Goal: Communication & Community: Ask a question

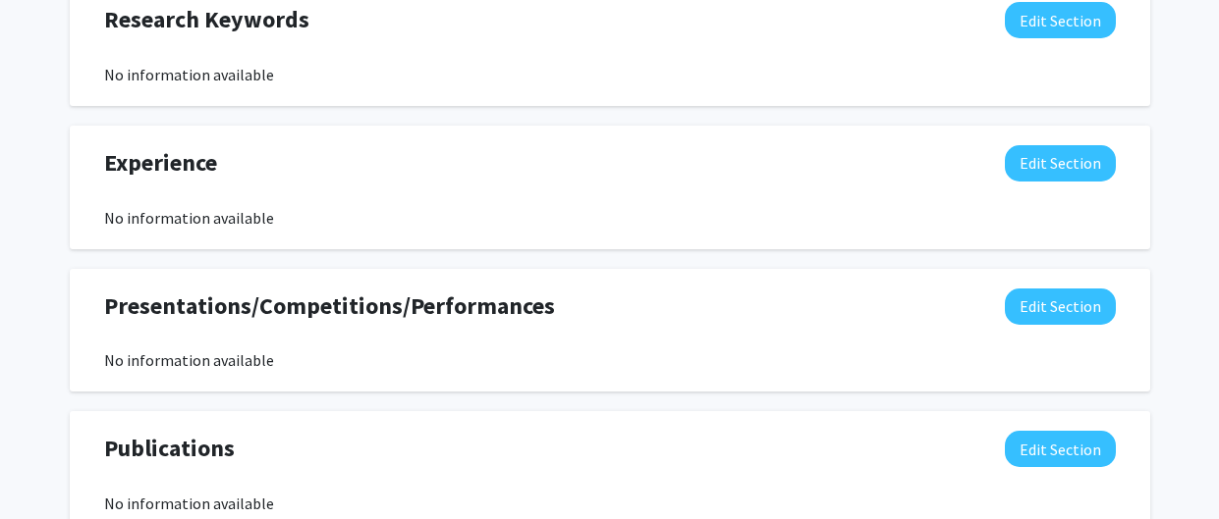
scroll to position [1091, 0]
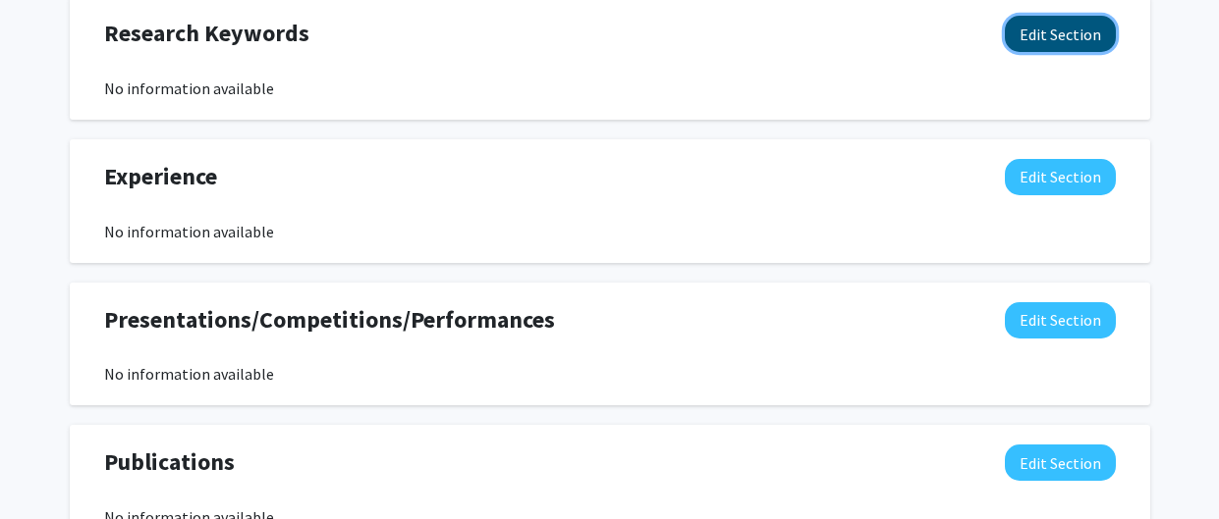
click at [1060, 31] on button "Edit Section" at bounding box center [1059, 34] width 111 height 36
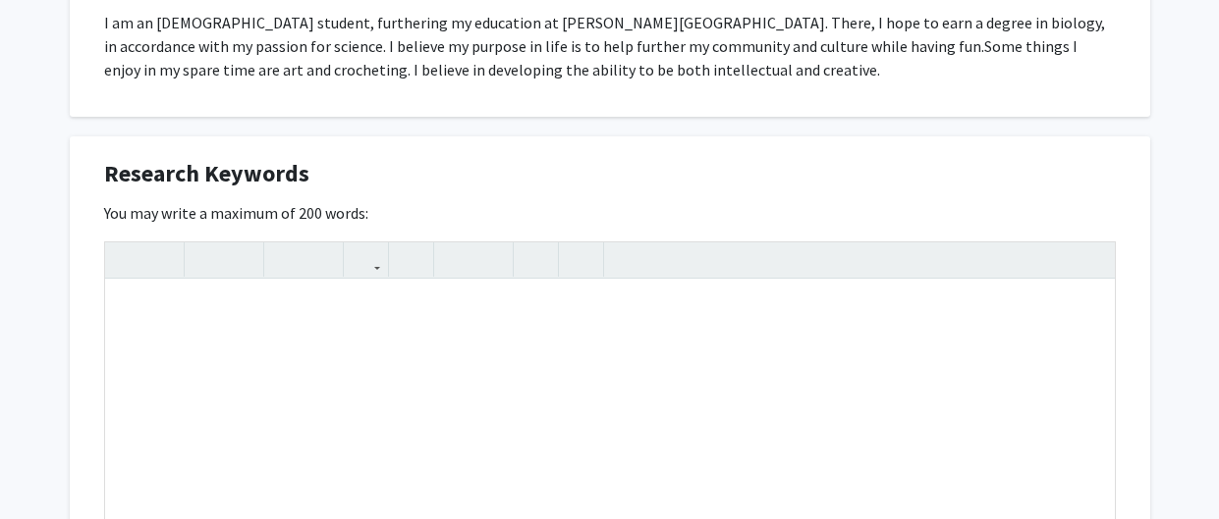
scroll to position [951, 0]
click at [158, 309] on div "Note to users with screen readers: Please deactivate our accessibility plugin f…" at bounding box center [609, 426] width 1009 height 295
type textarea "I"
click at [377, 303] on div "I am interested in laboratory research. Specifically" at bounding box center [609, 426] width 1009 height 295
click at [381, 309] on div "I am interested in laboratory research. Specifically" at bounding box center [609, 426] width 1009 height 295
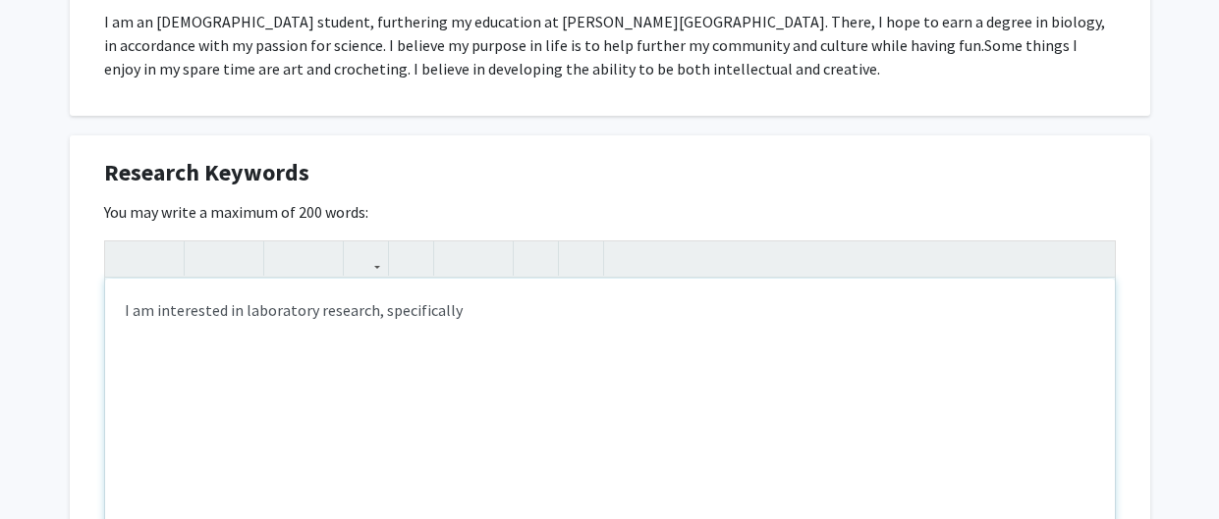
click at [509, 310] on div "I am interested in laboratory research, specifically" at bounding box center [609, 426] width 1009 height 295
drag, startPoint x: 469, startPoint y: 308, endPoint x: 129, endPoint y: 328, distance: 341.3
click at [129, 328] on div "I am interested in laboratory research, specifically" at bounding box center [609, 426] width 1009 height 295
type textarea "I"
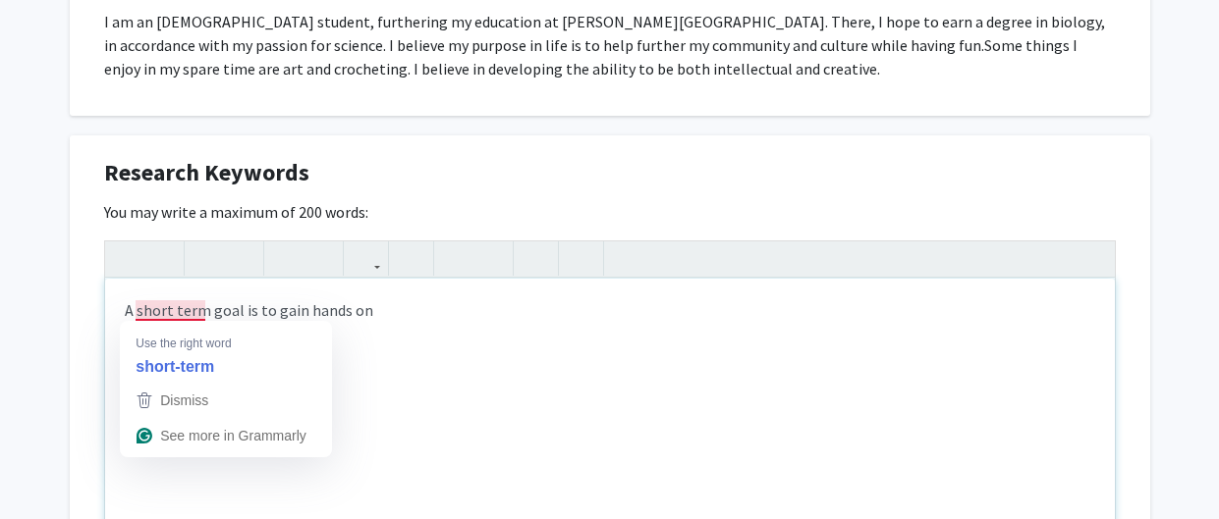
click at [153, 316] on div "A short term goal is to gain hands on" at bounding box center [609, 426] width 1009 height 295
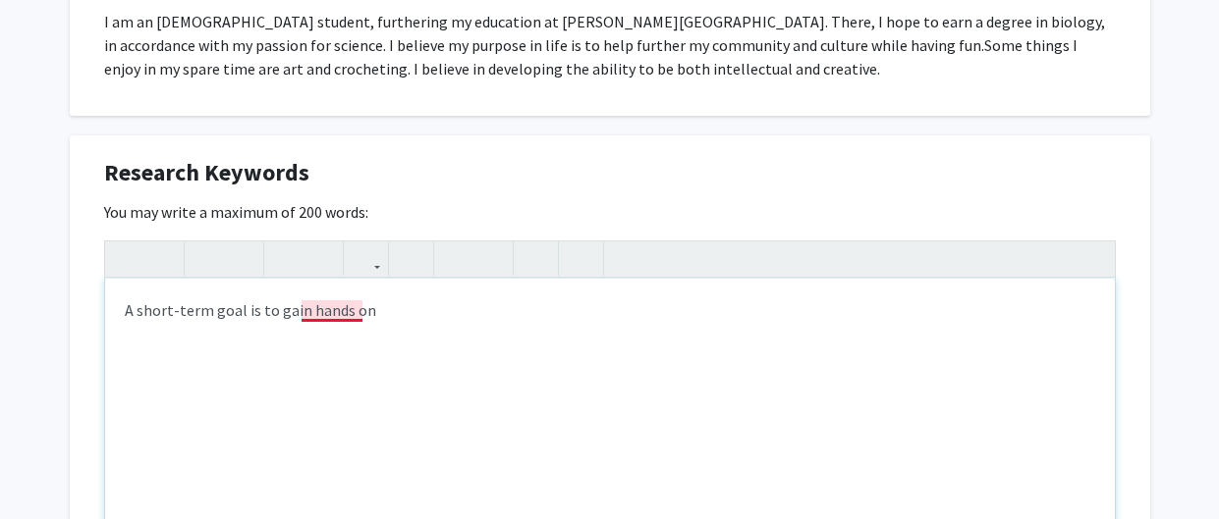
click at [330, 302] on div "A short-term goal is to gain hands on" at bounding box center [609, 426] width 1009 height 295
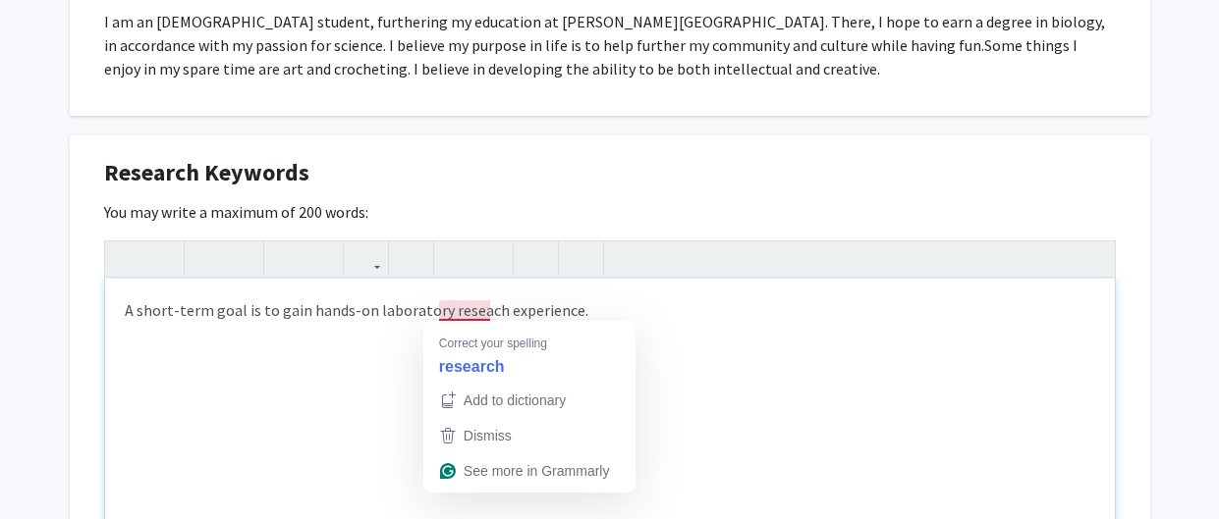
click at [467, 303] on div "A short-term goal is to gain hands-on laboratory reseach experience." at bounding box center [609, 426] width 1009 height 295
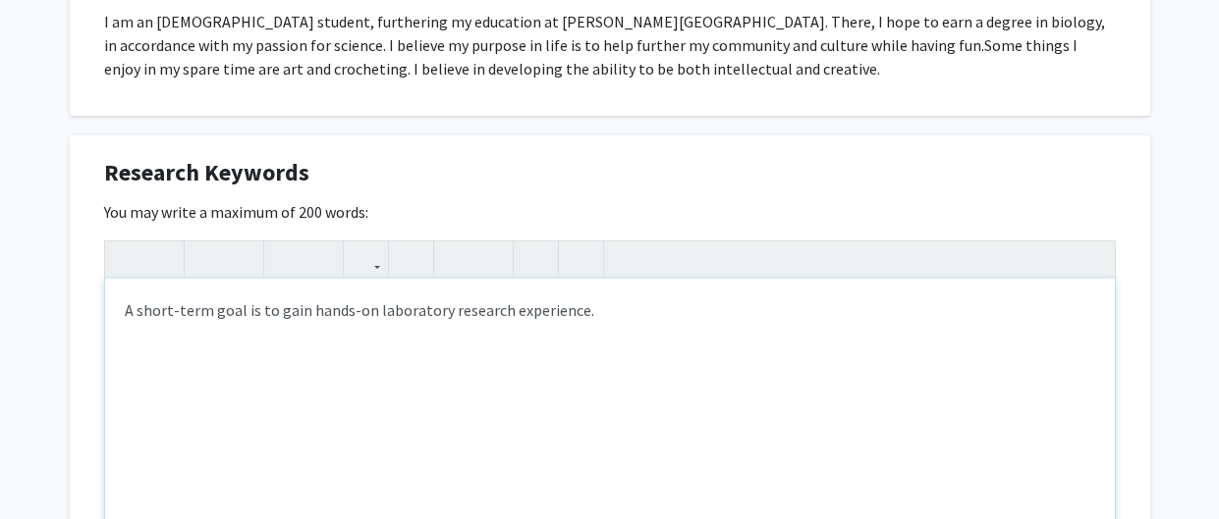
click at [598, 298] on div "A short-term goal is to gain hands-on laboratory research experience." at bounding box center [609, 426] width 1009 height 295
click at [1131, 216] on div "Research Keywords Edit Section You may write a maximum of 200 words: A short-te…" at bounding box center [610, 411] width 1080 height 552
click at [600, 310] on div "A short-term goal is to gain hands-on laboratory research experience." at bounding box center [609, 426] width 1009 height 295
click at [613, 313] on div "A short-term goal is to gain hands-on laboratory research experience. With this…" at bounding box center [609, 426] width 1009 height 295
click at [628, 301] on div "A short-term goal is to gain hands-on laboratory research experience. With this…" at bounding box center [609, 426] width 1009 height 295
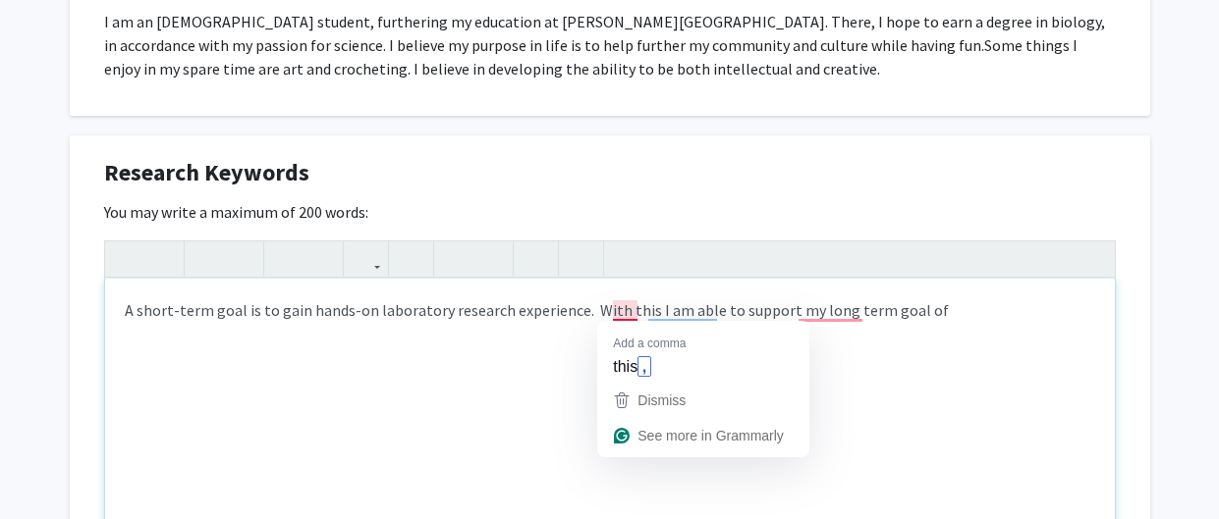
click at [648, 371] on strong "," at bounding box center [643, 366] width 13 height 21
click at [619, 366] on span "this" at bounding box center [625, 366] width 25 height 22
click at [622, 355] on span "this" at bounding box center [625, 366] width 25 height 22
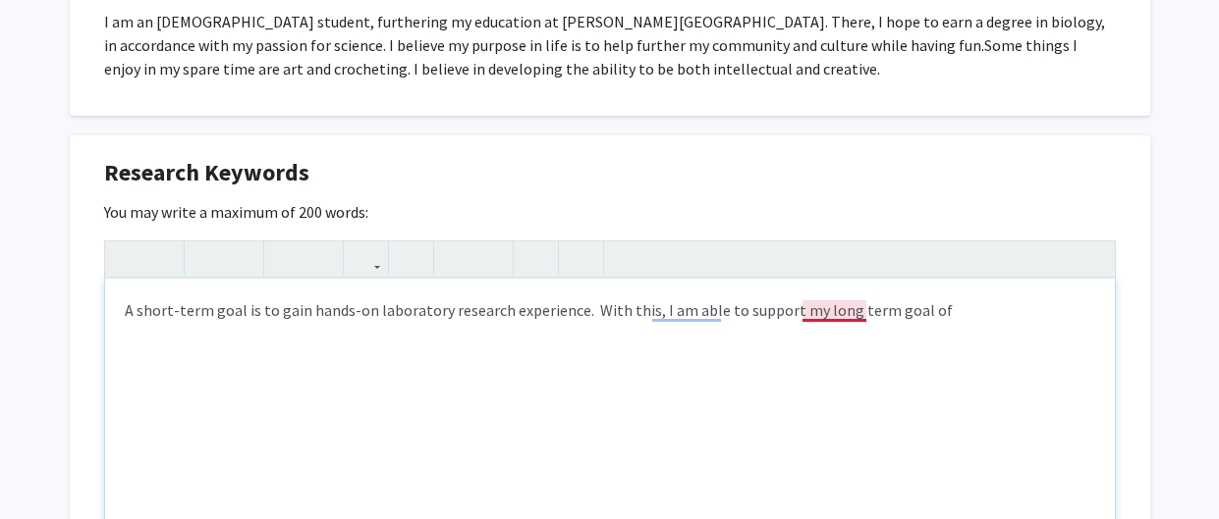
click at [836, 300] on div "A short-term goal is to gain hands-on laboratory research experience. With this…" at bounding box center [609, 426] width 1009 height 295
click at [967, 304] on div "A short-term goal is to gain hands-on laboratory research experience. With this…" at bounding box center [609, 426] width 1009 height 295
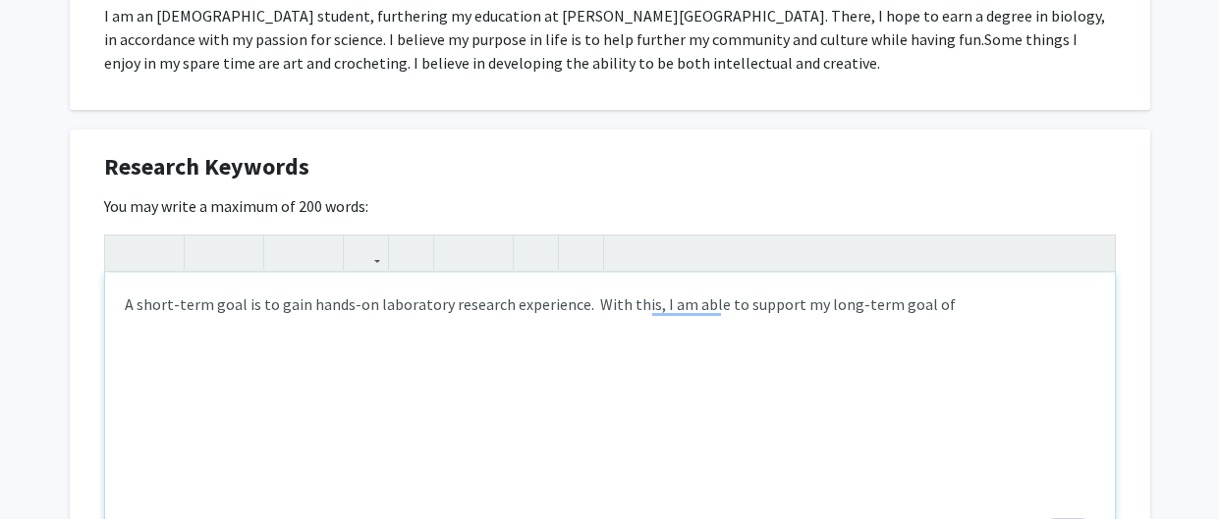
scroll to position [956, 0]
type textarea "A short-term goal is to gain hands-on laboratory research experience.&nbsp; Wit…"
click at [944, 322] on div "A short-term goal is to gain hands-on laboratory research experience. With this…" at bounding box center [609, 421] width 1009 height 295
click at [934, 307] on div "A short-term goal is to gain hands-on laboratory research experience. With this…" at bounding box center [609, 421] width 1009 height 295
click at [770, 334] on div "A short-term goal is to gain hands-on laboratory research experience. With this…" at bounding box center [609, 421] width 1009 height 295
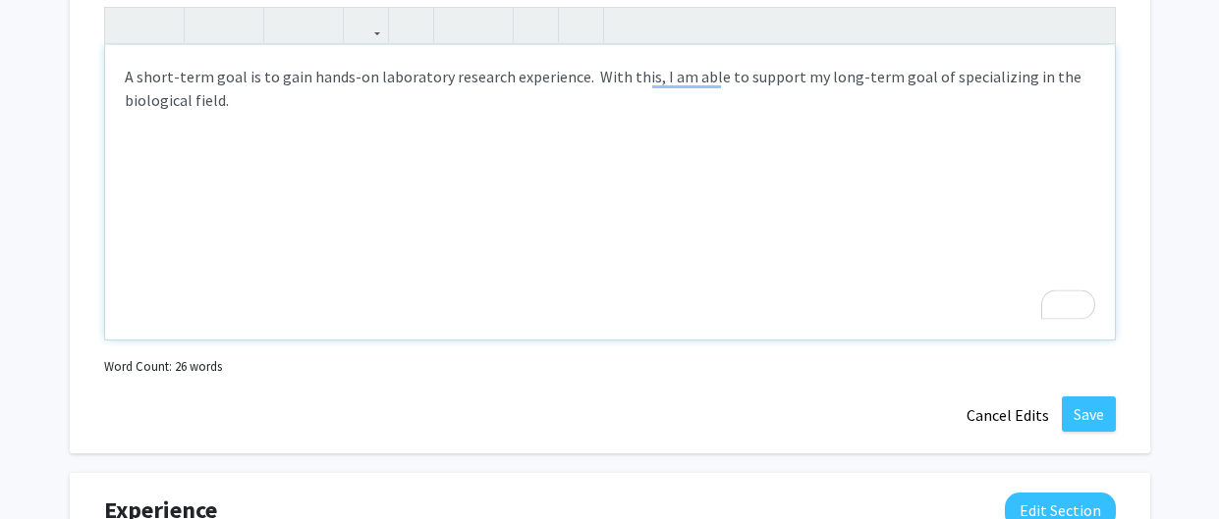
scroll to position [1233, 0]
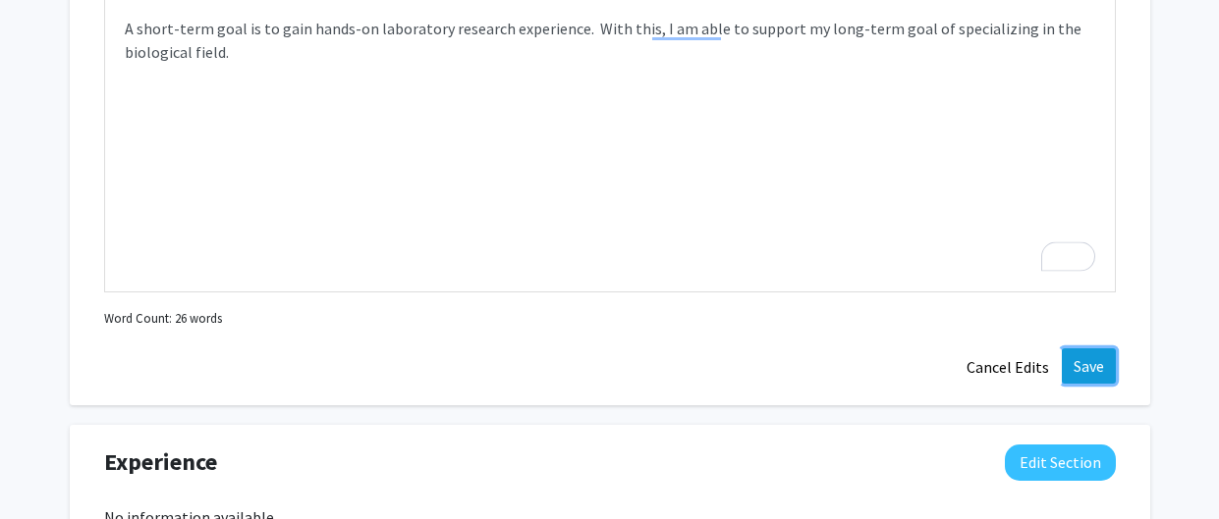
click at [1097, 364] on button "Save" at bounding box center [1088, 366] width 54 height 35
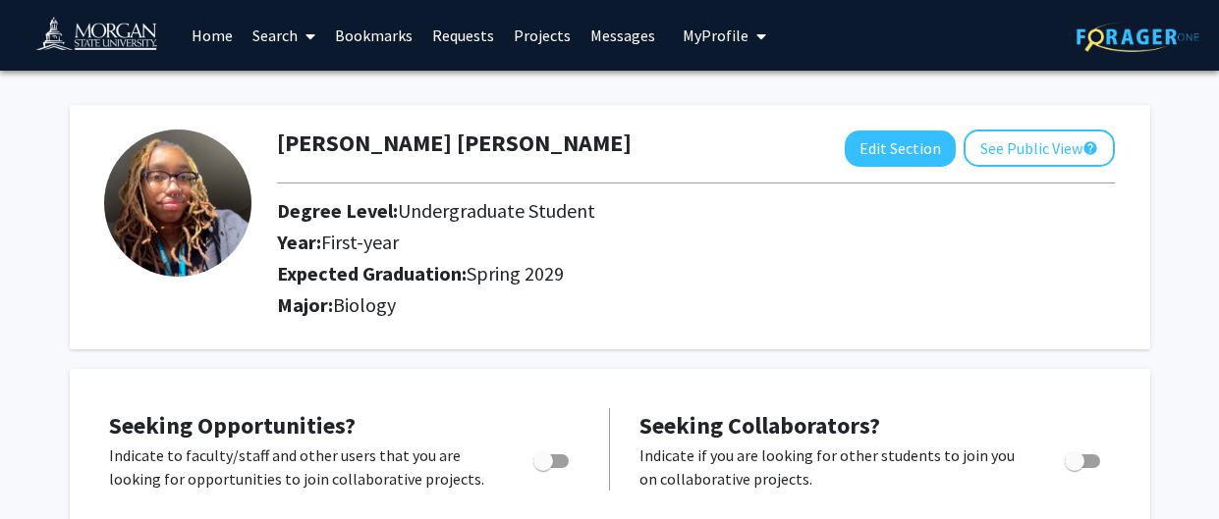
scroll to position [1, 0]
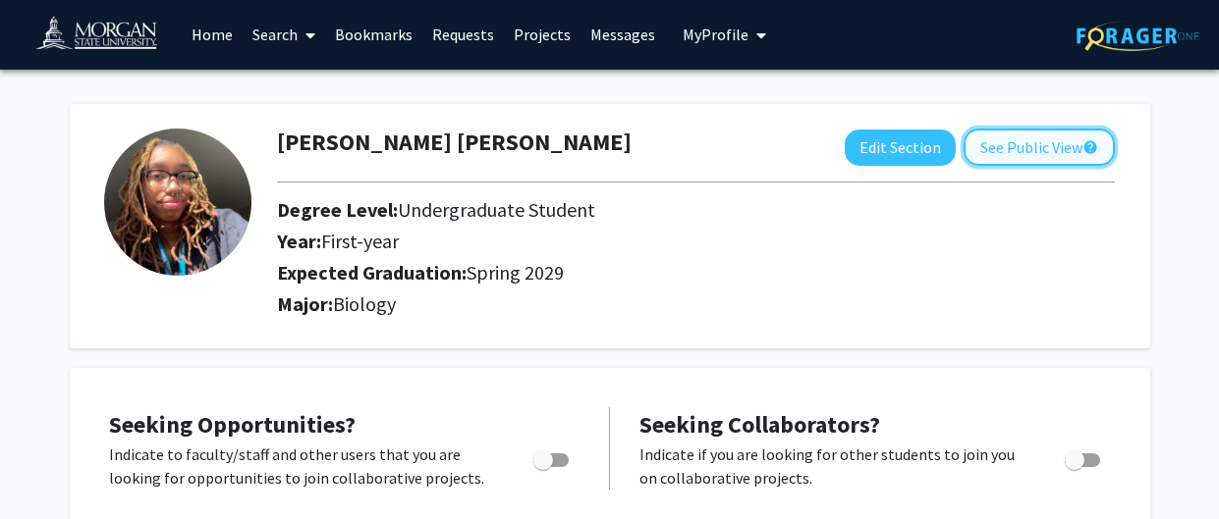
click at [1048, 163] on button "See Public View help" at bounding box center [1038, 147] width 151 height 37
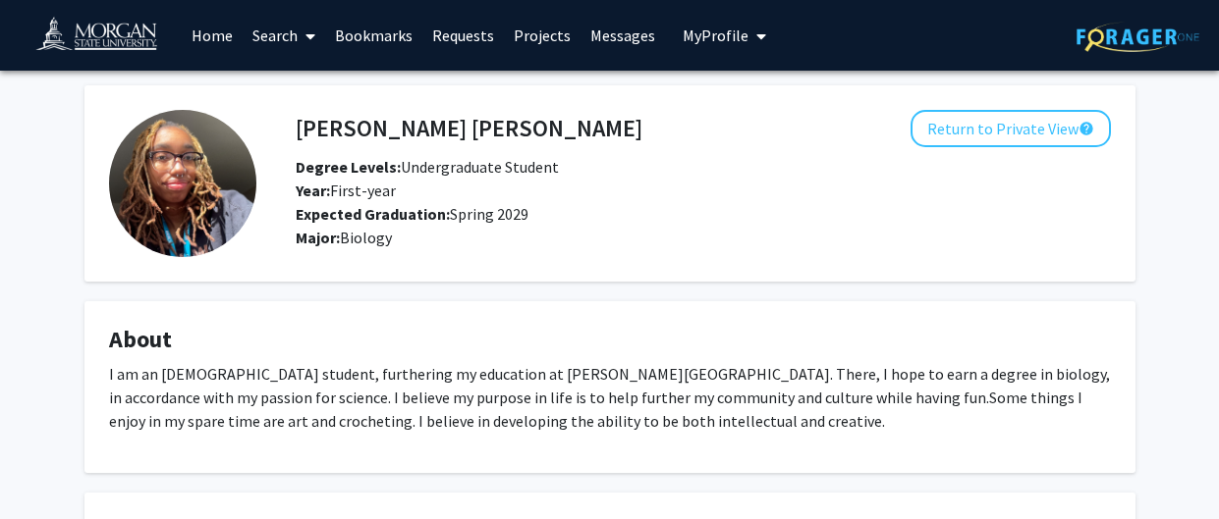
click at [270, 31] on link "Search" at bounding box center [284, 35] width 82 height 69
click at [284, 87] on span "Faculty/Staff" at bounding box center [315, 90] width 144 height 39
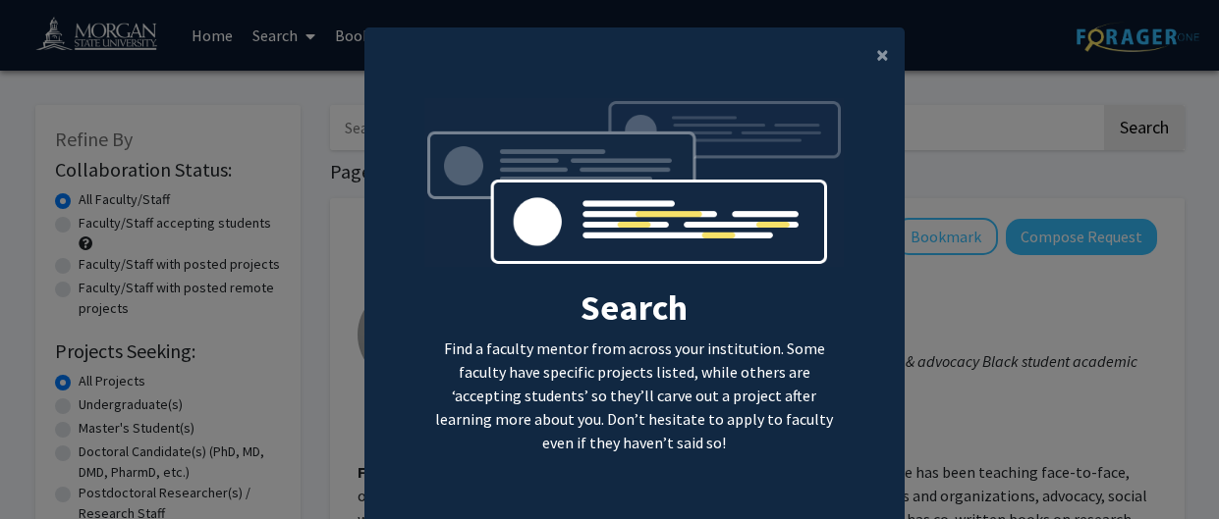
scroll to position [135, 0]
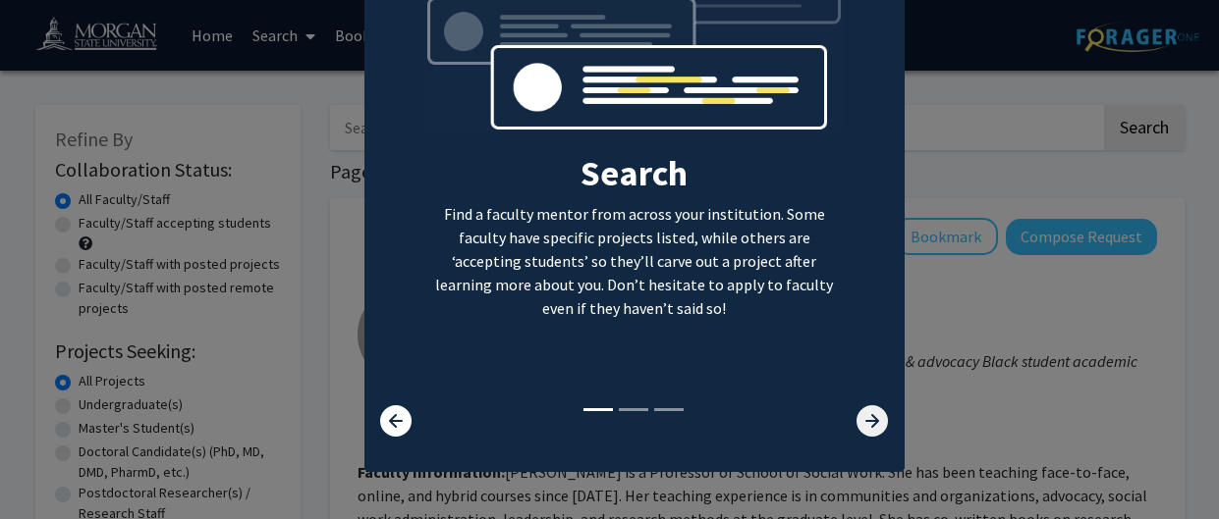
click at [876, 412] on icon at bounding box center [871, 421] width 31 height 31
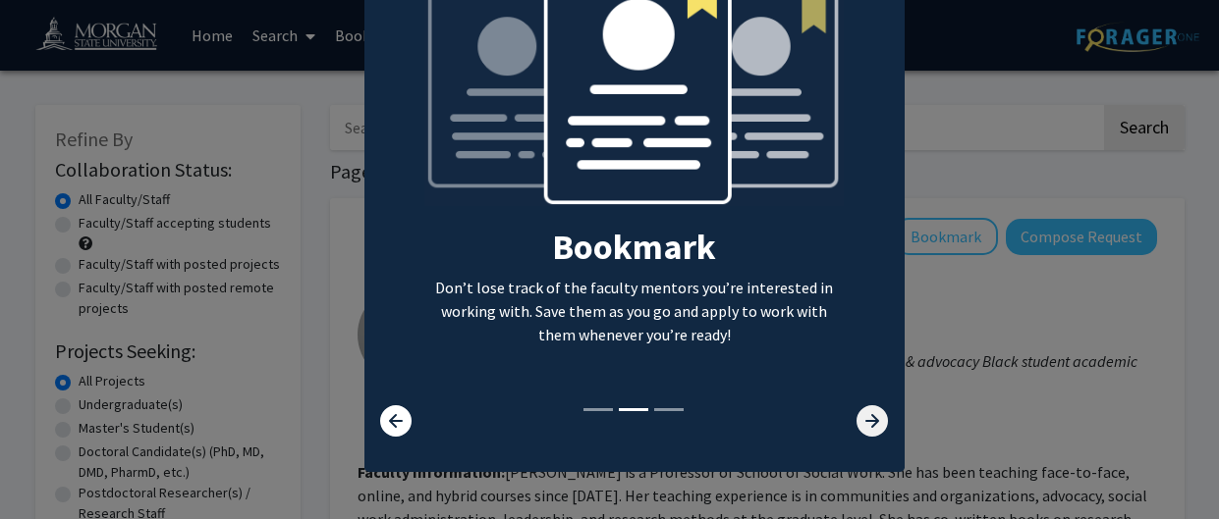
click at [875, 412] on icon at bounding box center [871, 421] width 31 height 31
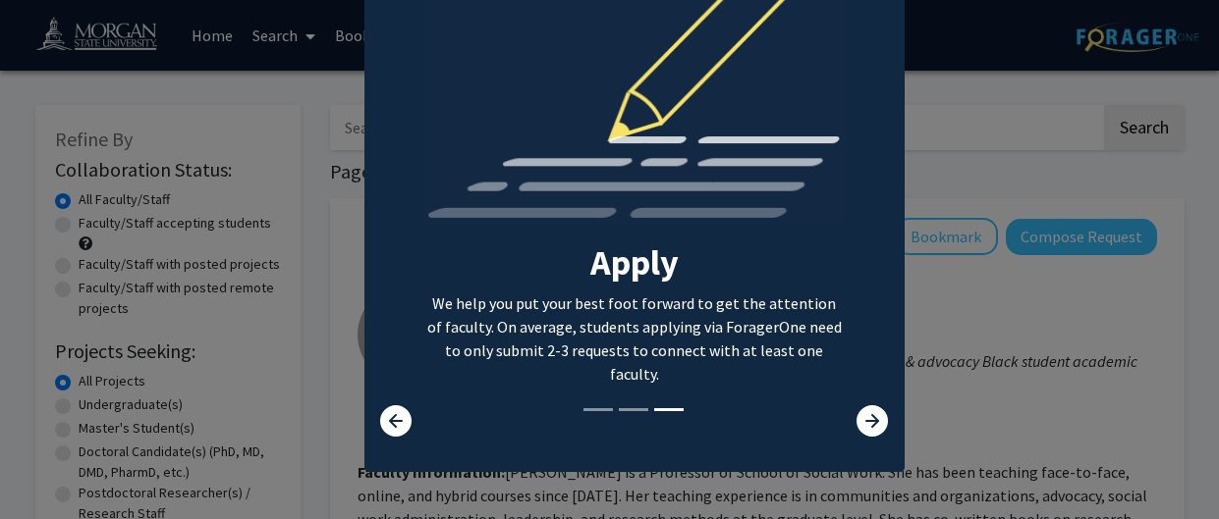
click at [874, 404] on div "Search Find a faculty mentor from across your institution. Some faculty have sp…" at bounding box center [634, 185] width 538 height 442
click at [874, 406] on icon at bounding box center [871, 421] width 31 height 31
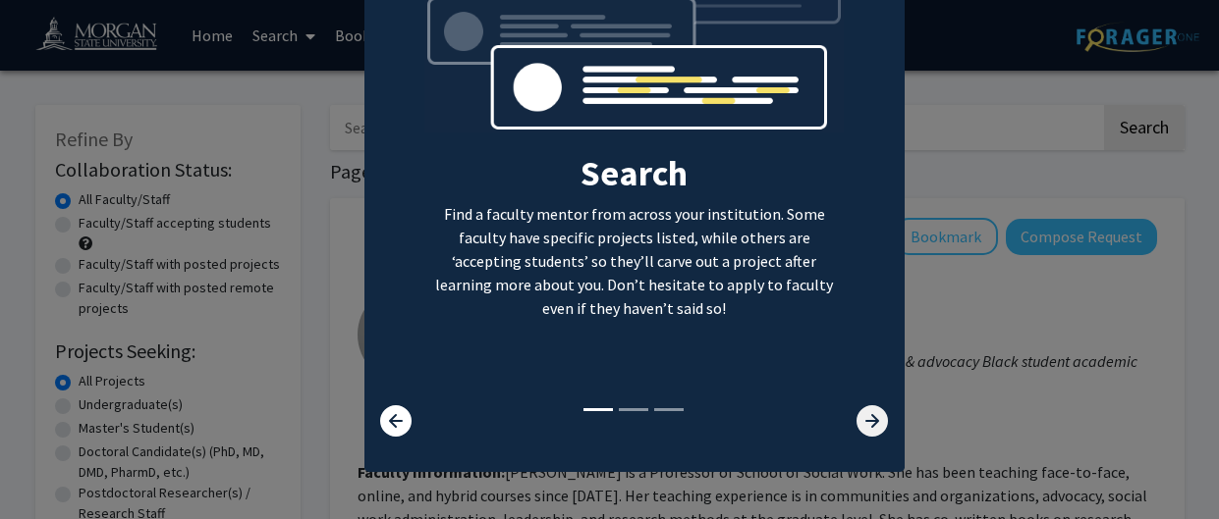
click at [874, 406] on icon at bounding box center [871, 421] width 31 height 31
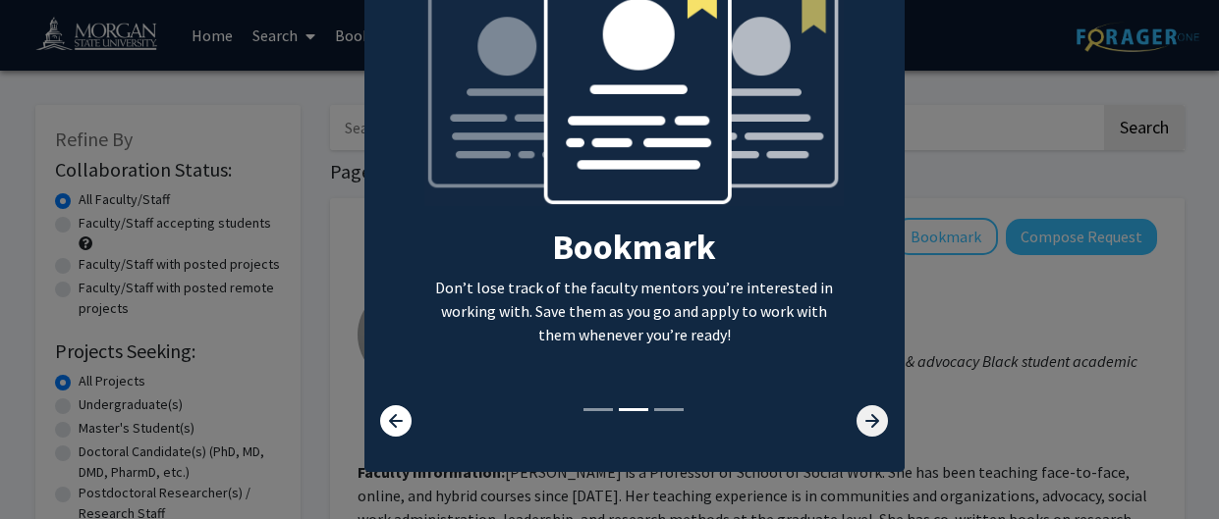
scroll to position [0, 0]
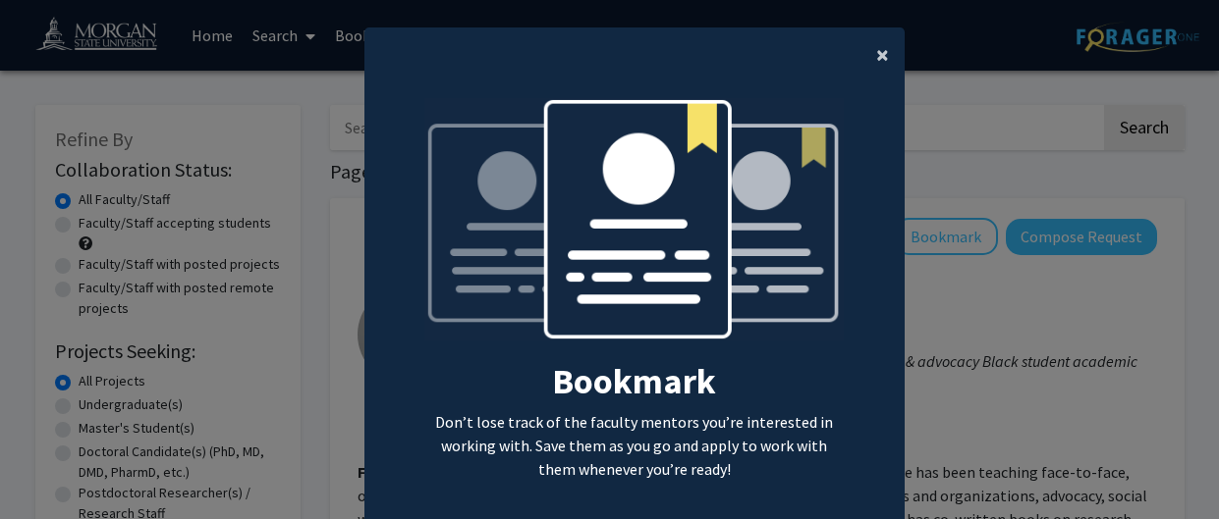
click at [881, 68] on span "×" at bounding box center [882, 54] width 13 height 30
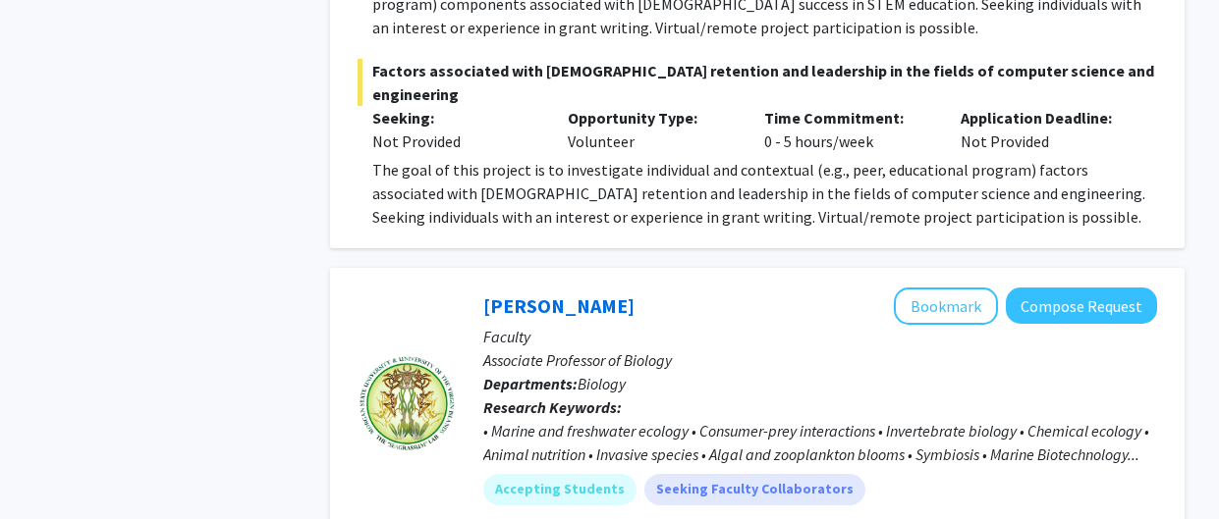
scroll to position [8758, 0]
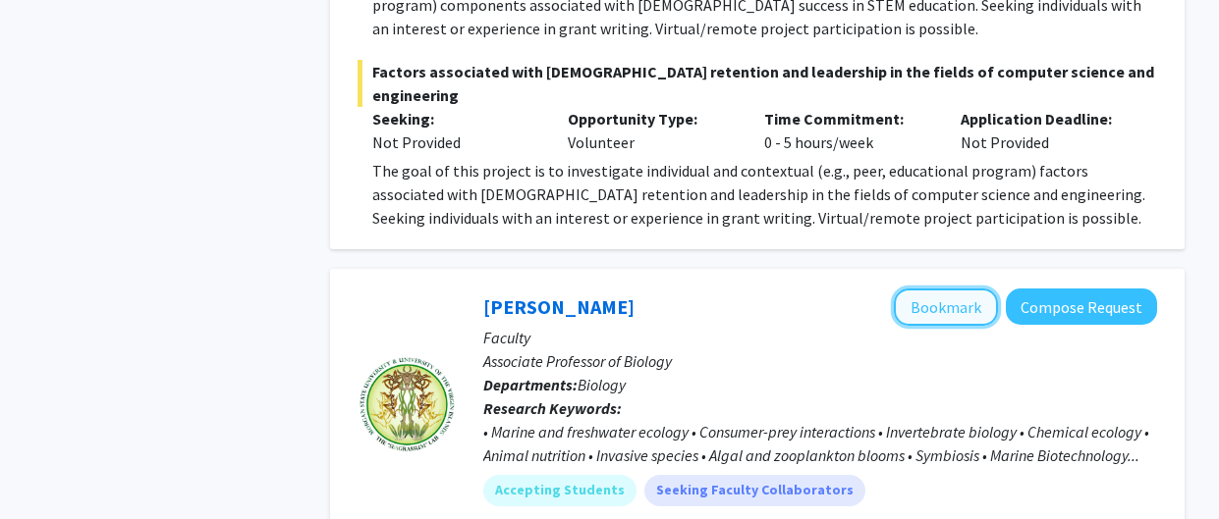
click at [979, 289] on button "Bookmark" at bounding box center [946, 307] width 104 height 37
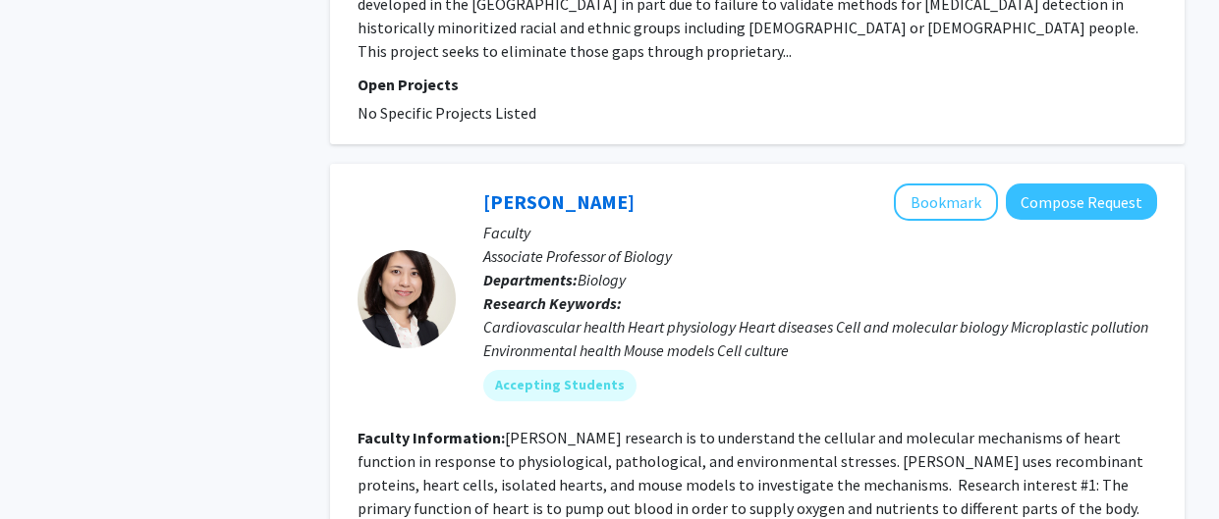
scroll to position [10401, 0]
click at [932, 184] on button "Bookmark" at bounding box center [946, 202] width 104 height 37
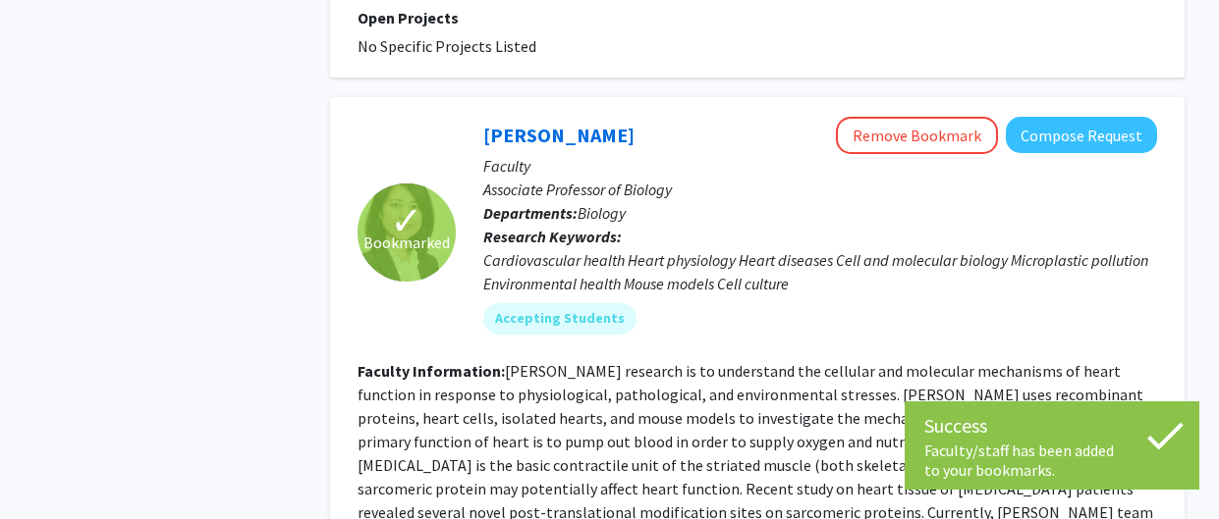
scroll to position [10616, 0]
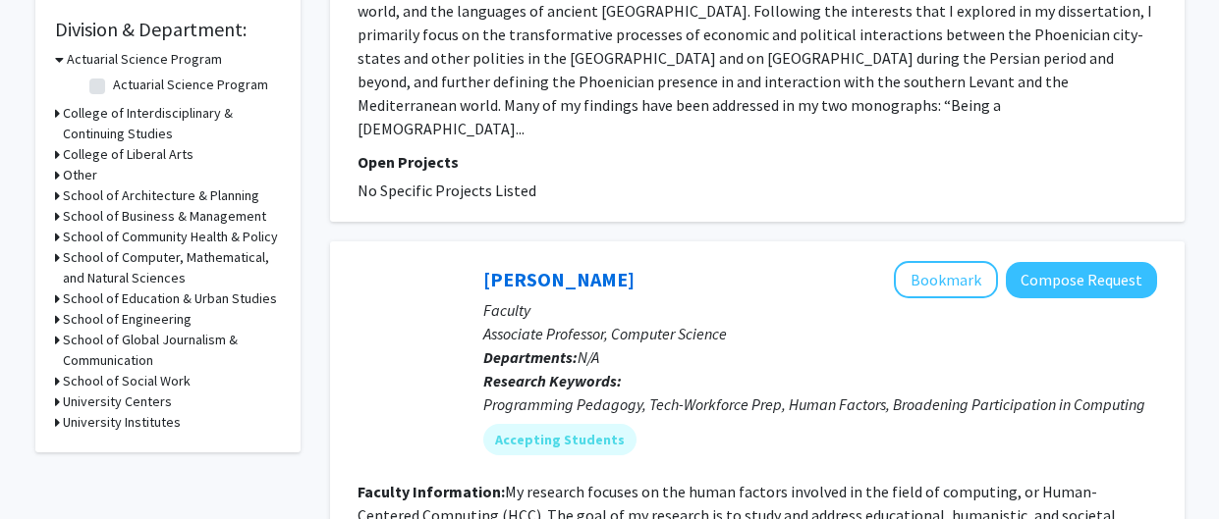
scroll to position [588, 0]
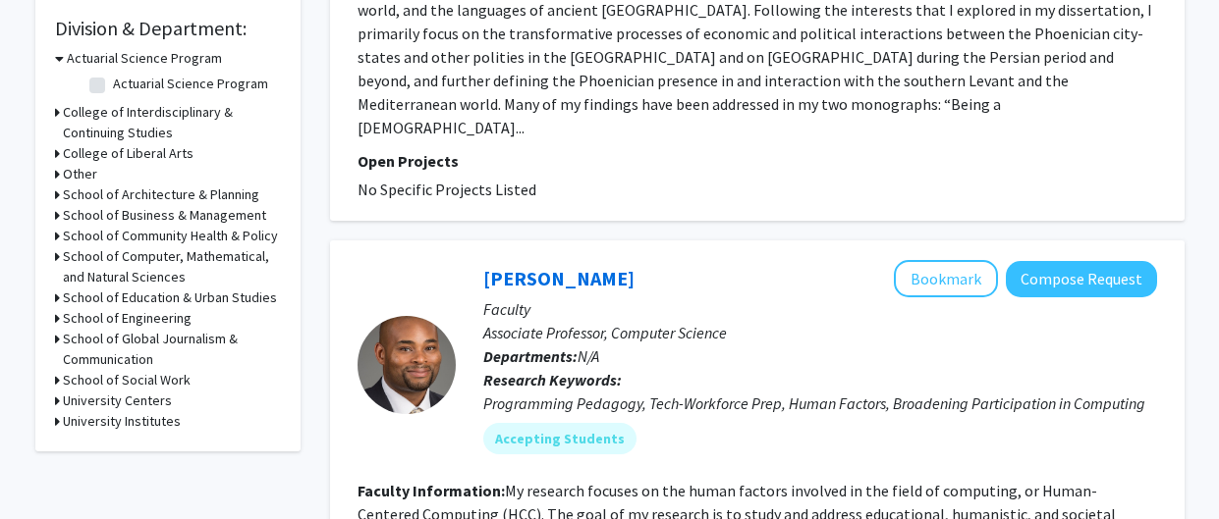
click at [81, 253] on h3 "School of Computer, Mathematical, and Natural Sciences" at bounding box center [172, 266] width 218 height 41
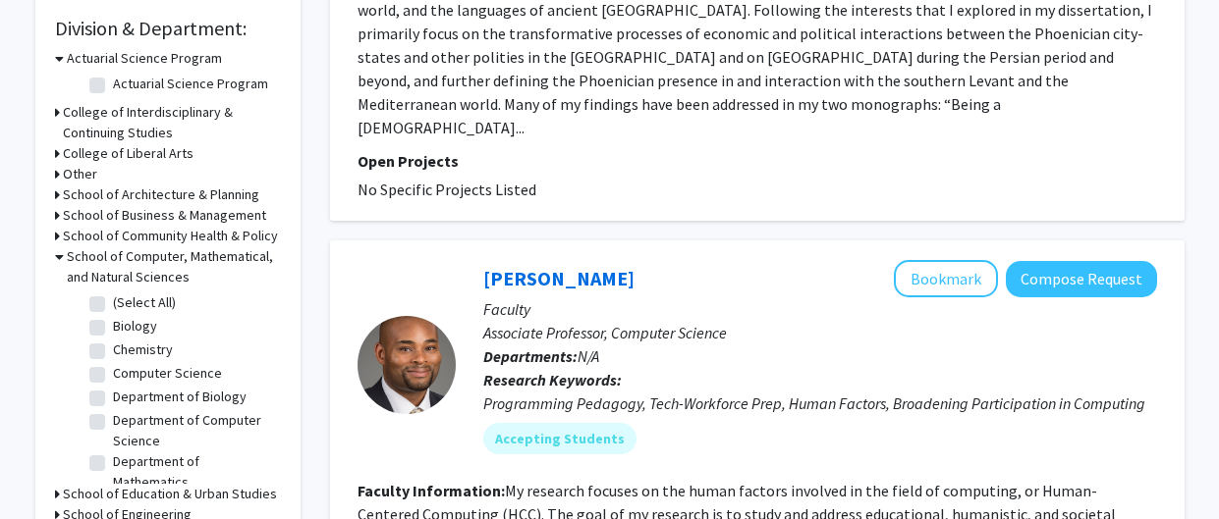
click at [113, 331] on label "Biology" at bounding box center [135, 326] width 44 height 21
click at [113, 329] on input "Biology" at bounding box center [119, 322] width 13 height 13
checkbox input "true"
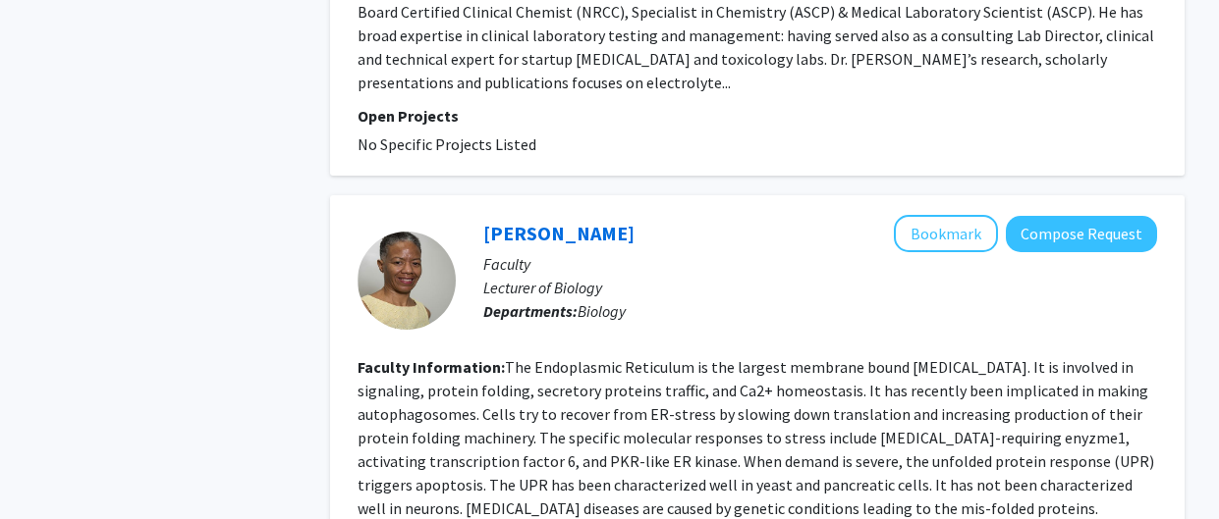
scroll to position [4509, 0]
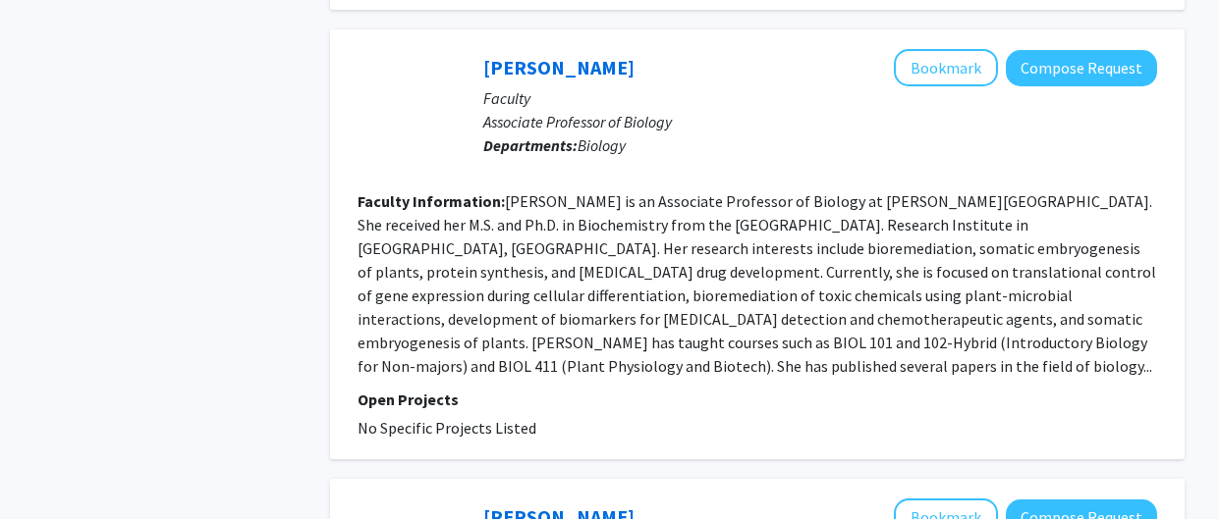
scroll to position [3850, 0]
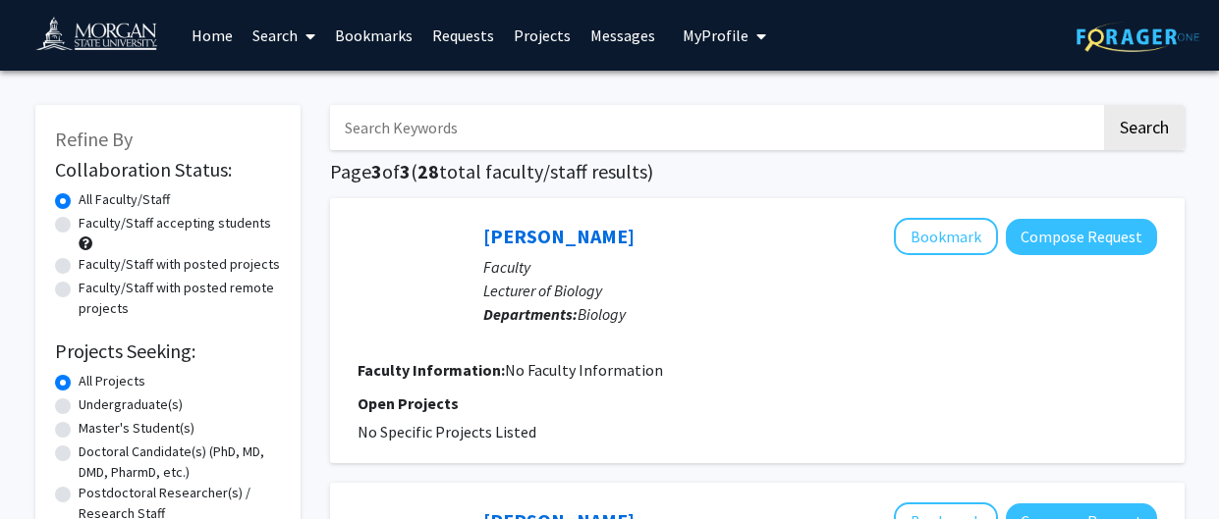
scroll to position [2503, 0]
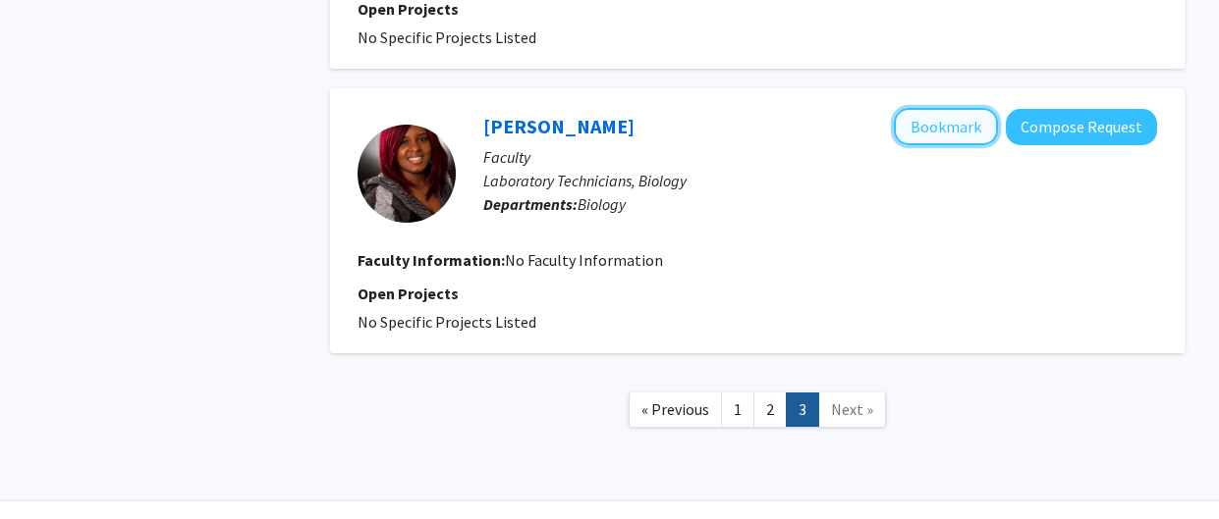
click at [968, 108] on button "Bookmark" at bounding box center [946, 126] width 104 height 37
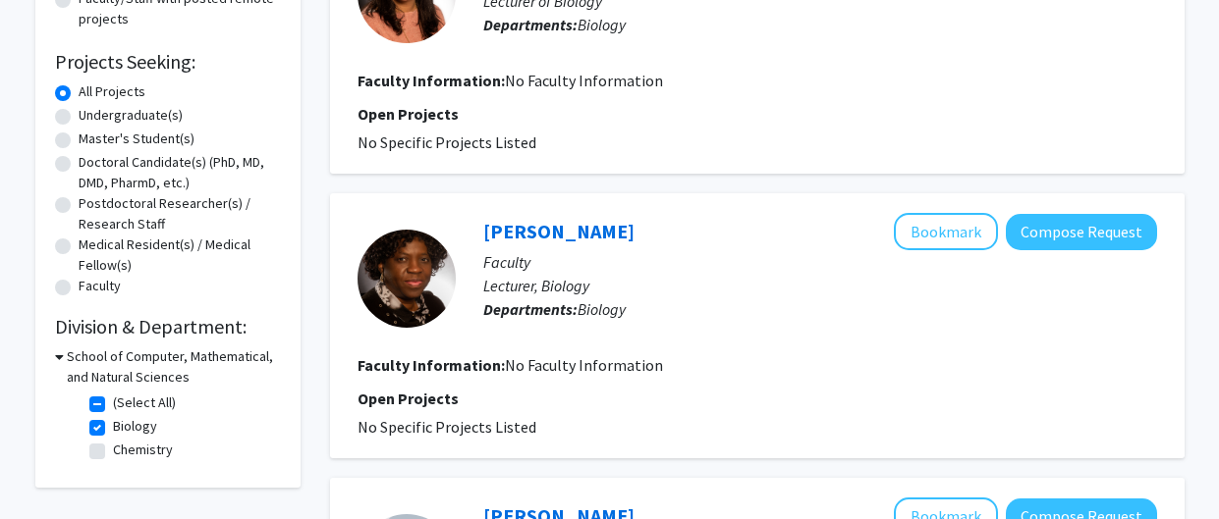
scroll to position [312, 0]
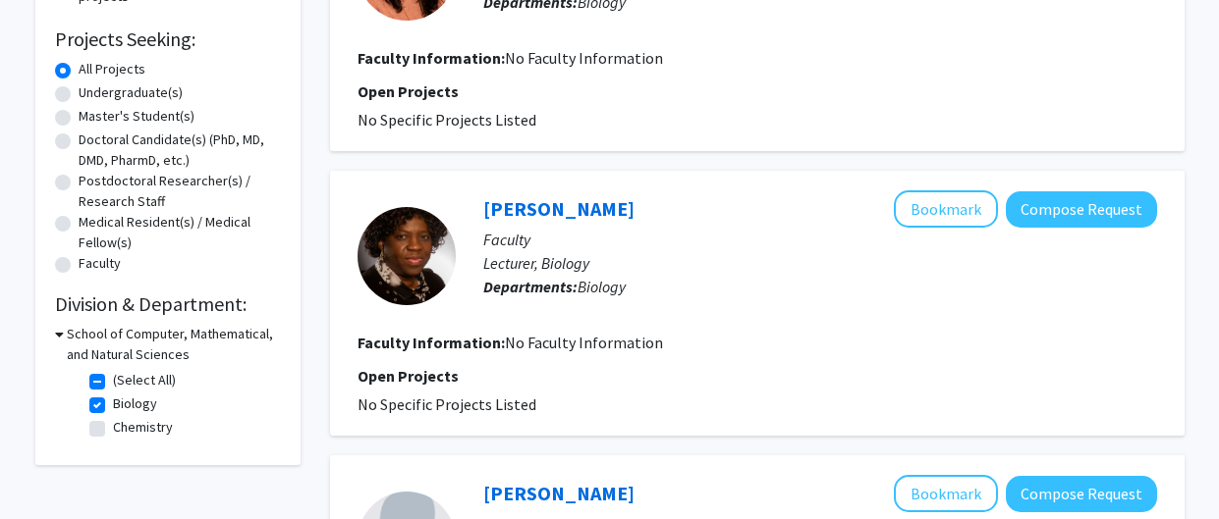
click at [113, 399] on label "Biology" at bounding box center [135, 404] width 44 height 21
click at [113, 399] on input "Biology" at bounding box center [119, 400] width 13 height 13
checkbox input "false"
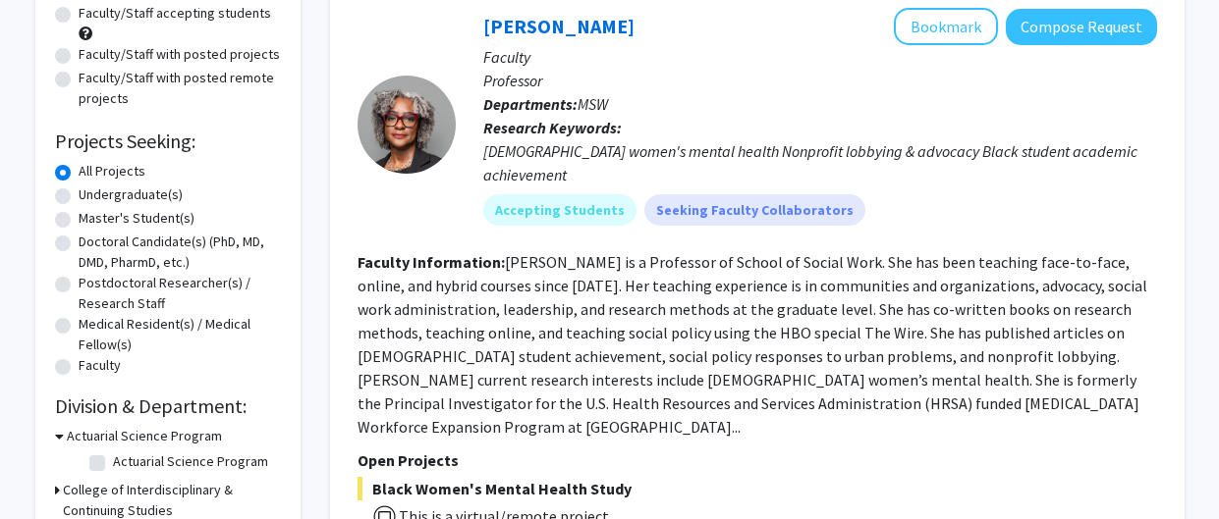
scroll to position [228, 0]
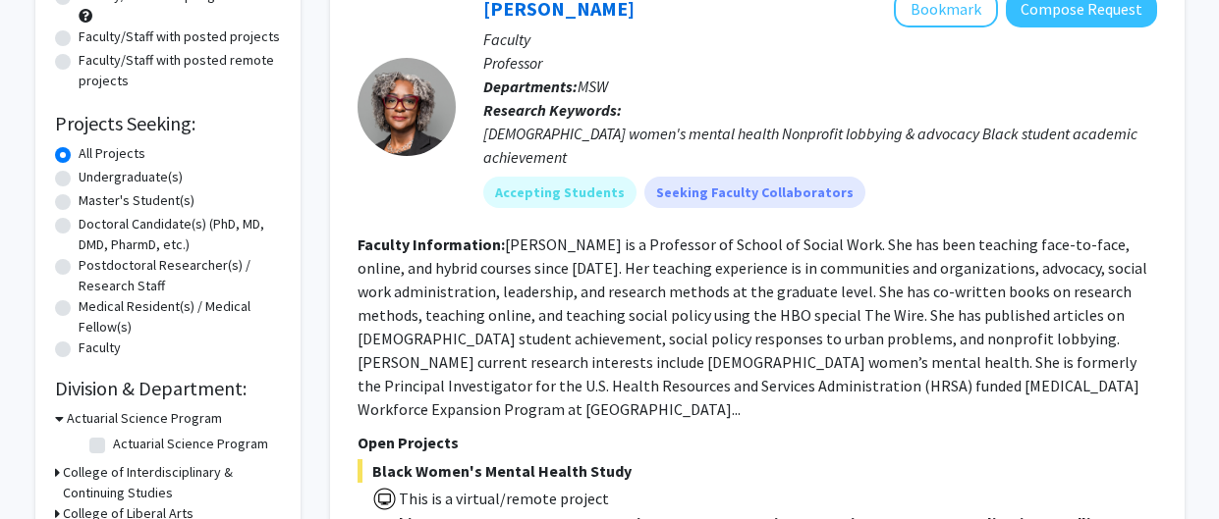
click at [129, 269] on label "Postdoctoral Researcher(s) / Research Staff" at bounding box center [180, 275] width 202 height 41
click at [91, 268] on input "Postdoctoral Researcher(s) / Research Staff" at bounding box center [85, 261] width 13 height 13
radio input "true"
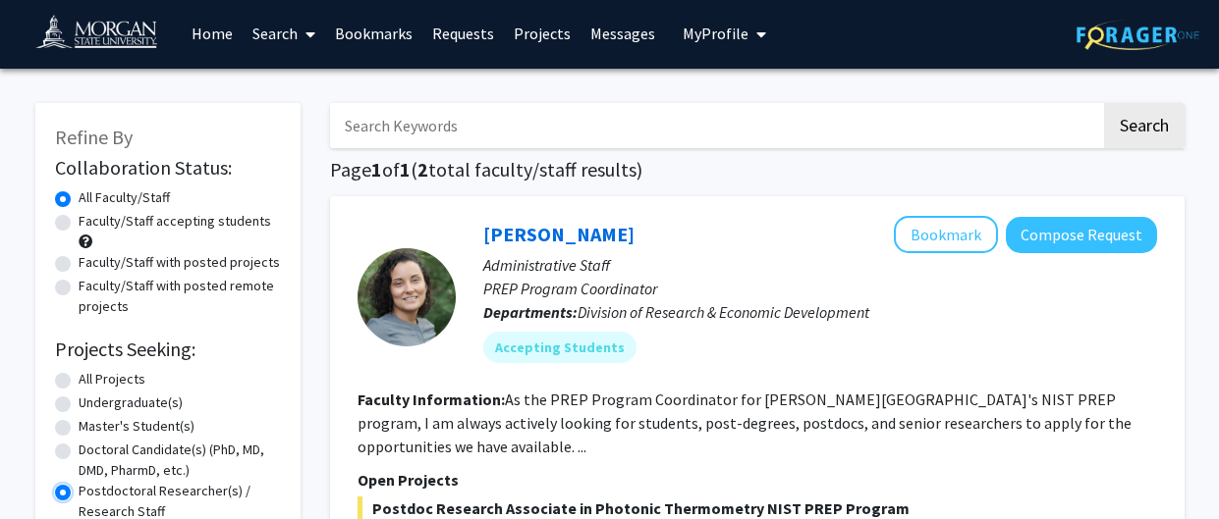
scroll to position [215, 0]
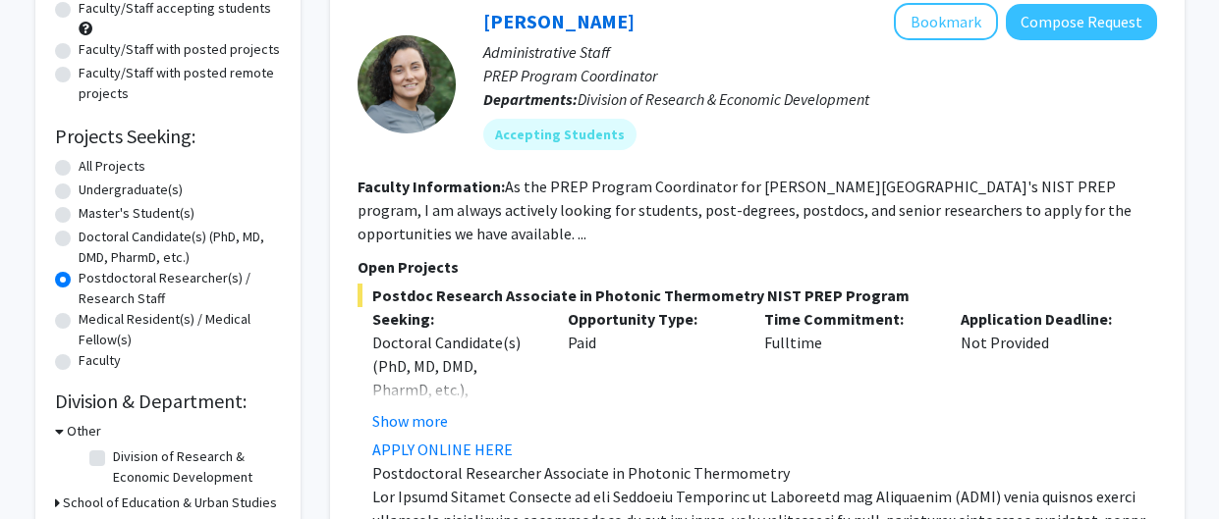
click at [79, 274] on label "Postdoctoral Researcher(s) / Research Staff" at bounding box center [180, 288] width 202 height 41
click at [79, 274] on input "Postdoctoral Researcher(s) / Research Staff" at bounding box center [85, 274] width 13 height 13
click at [79, 163] on label "All Projects" at bounding box center [112, 166] width 67 height 21
click at [79, 163] on input "All Projects" at bounding box center [85, 162] width 13 height 13
radio input "true"
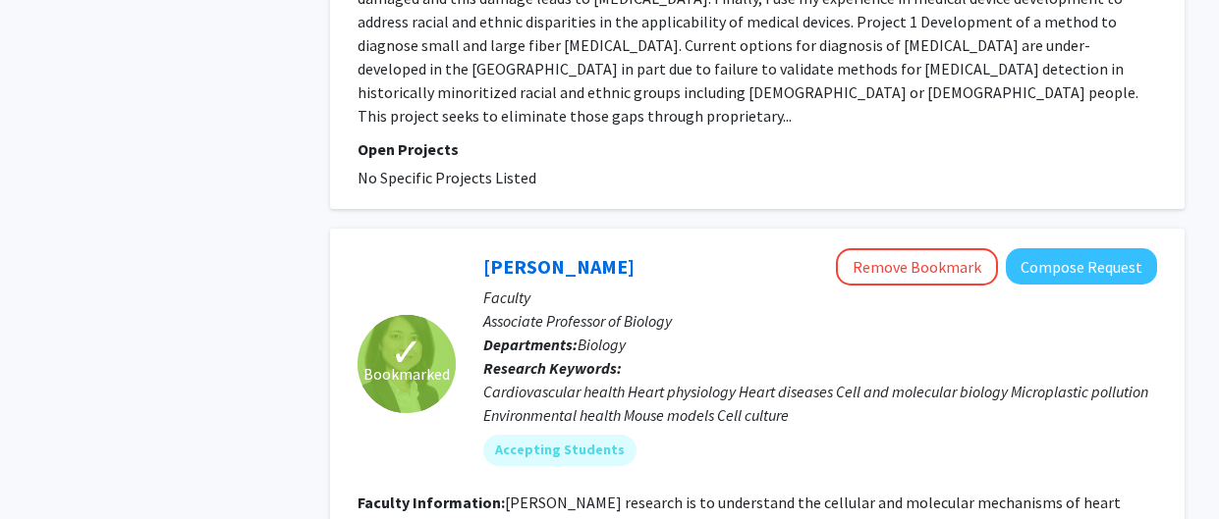
scroll to position [10616, 0]
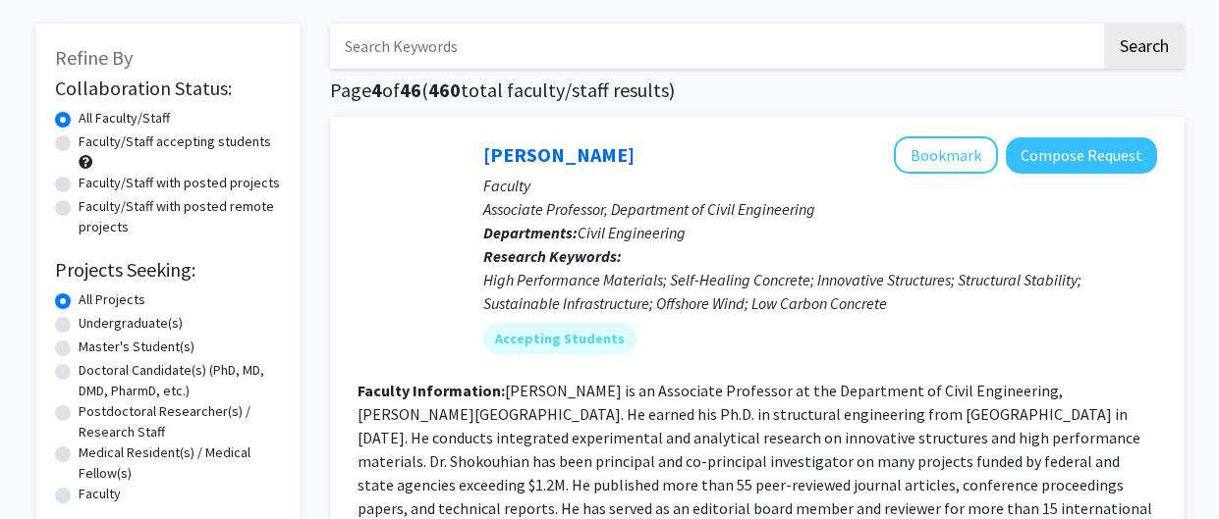
scroll to position [78, 0]
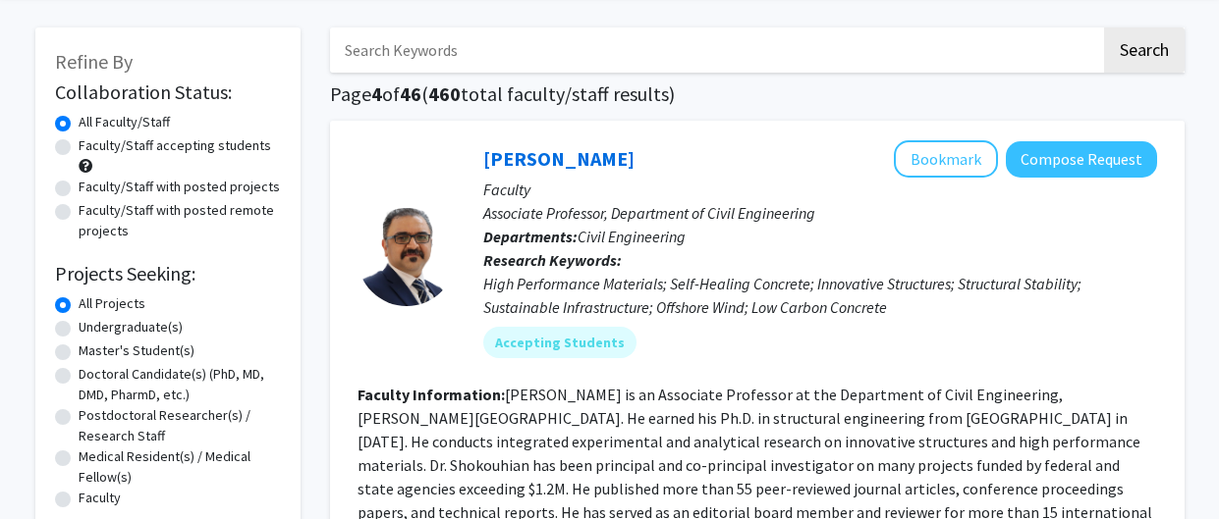
click at [79, 186] on label "Faculty/Staff with posted projects" at bounding box center [179, 187] width 201 height 21
click at [79, 186] on input "Faculty/Staff with posted projects" at bounding box center [85, 183] width 13 height 13
radio input "true"
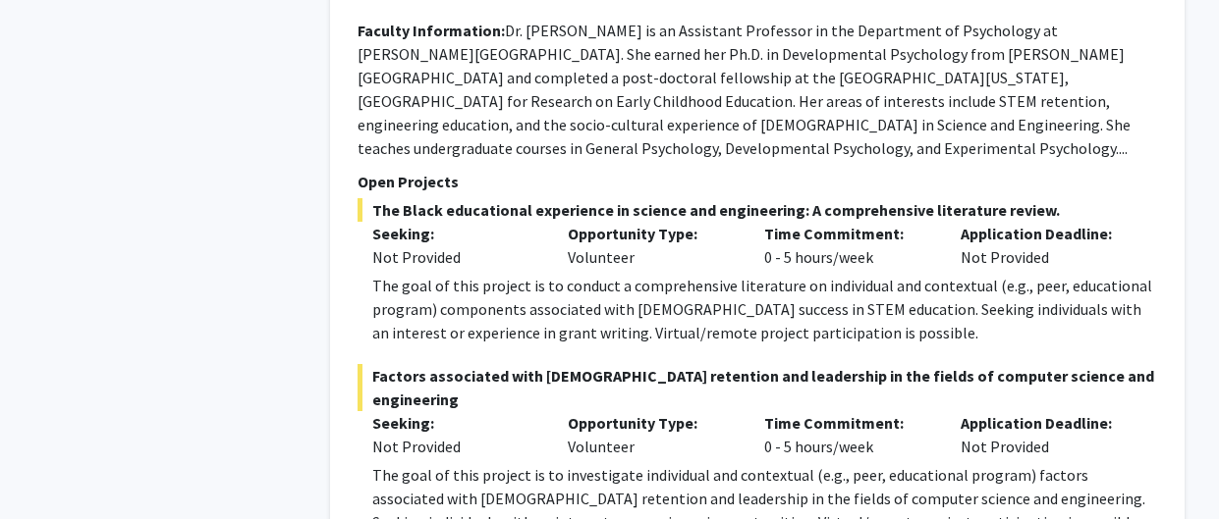
scroll to position [8600, 0]
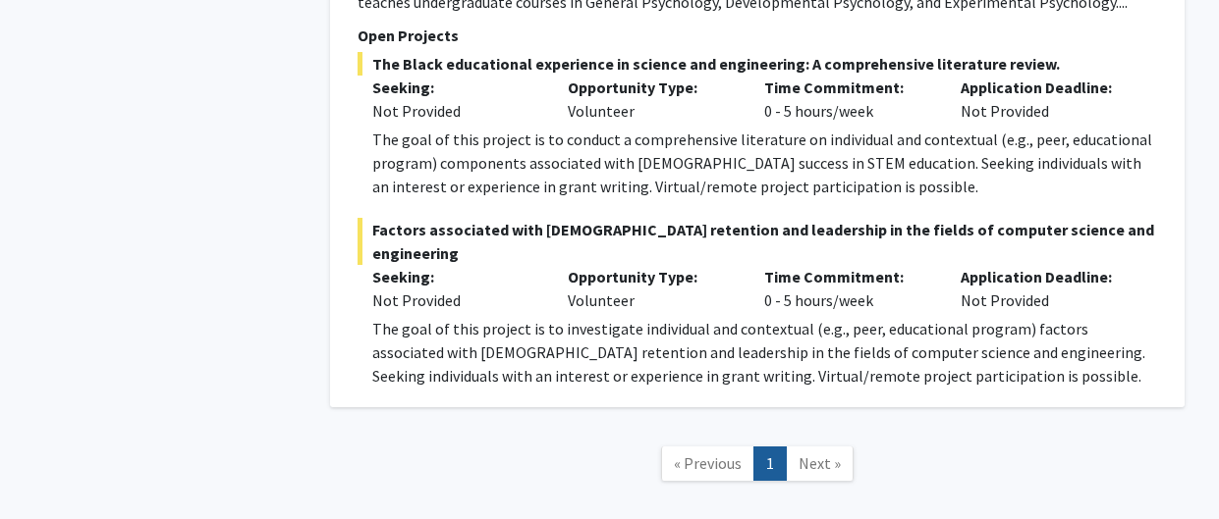
click at [828, 454] on span "Next »" at bounding box center [819, 464] width 42 height 20
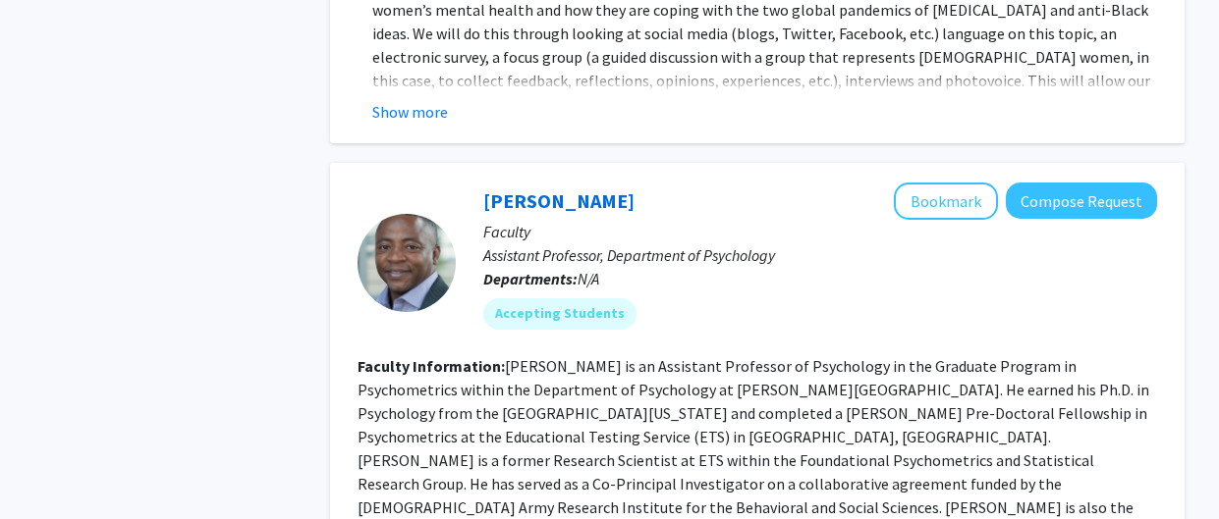
scroll to position [0, 0]
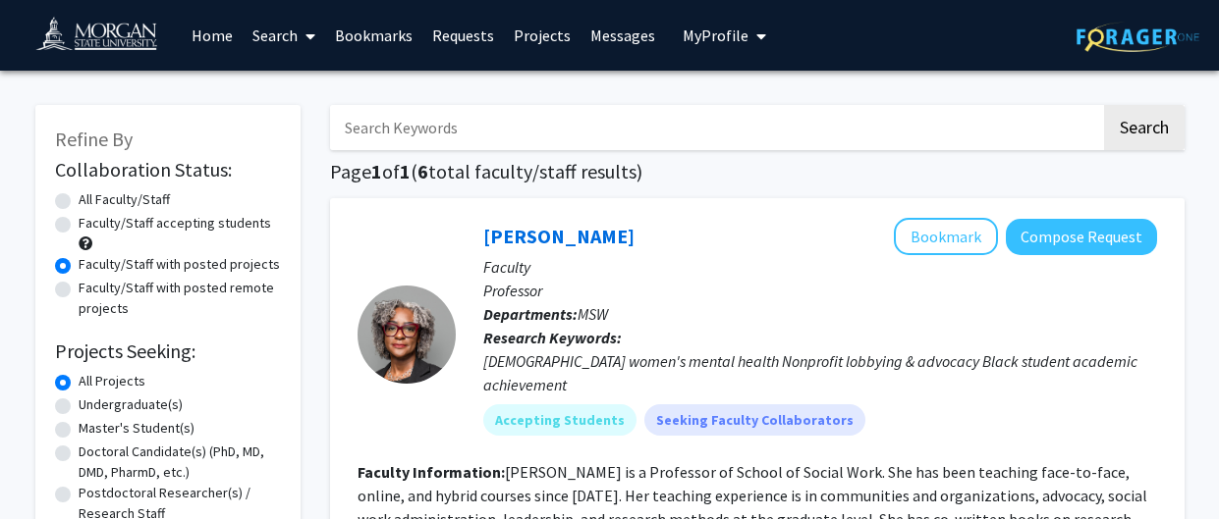
click at [828, 354] on div "[DEMOGRAPHIC_DATA] women's mental health Nonprofit lobbying & advocacy Black st…" at bounding box center [820, 373] width 674 height 47
click at [79, 263] on label "Faculty/Staff with posted projects" at bounding box center [179, 264] width 201 height 21
click at [79, 263] on input "Faculty/Staff with posted projects" at bounding box center [85, 260] width 13 height 13
click at [79, 226] on label "Faculty/Staff accepting students" at bounding box center [175, 223] width 192 height 21
click at [79, 226] on input "Faculty/Staff accepting students" at bounding box center [85, 219] width 13 height 13
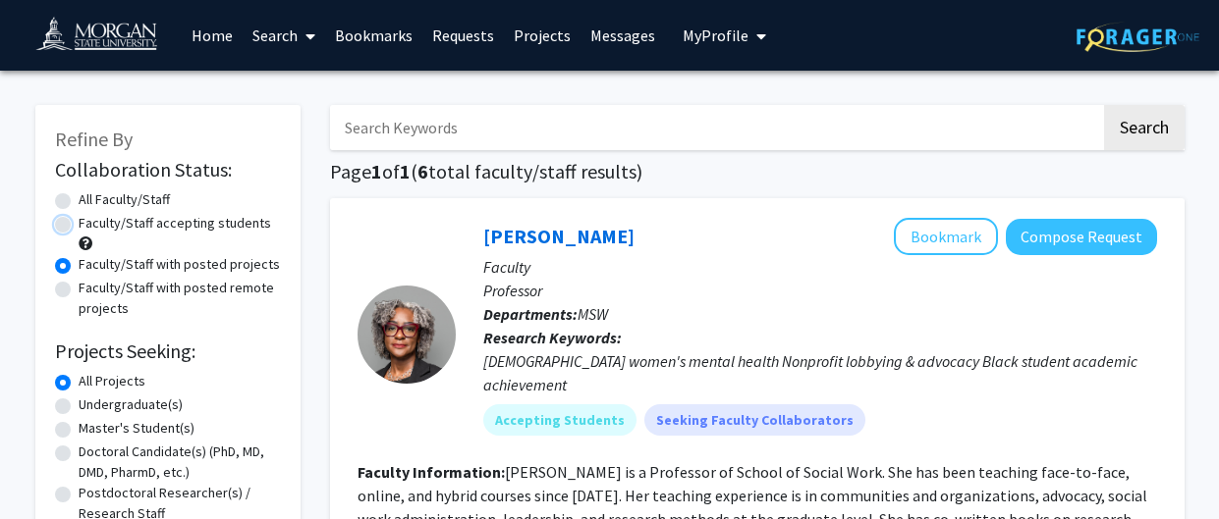
radio input "true"
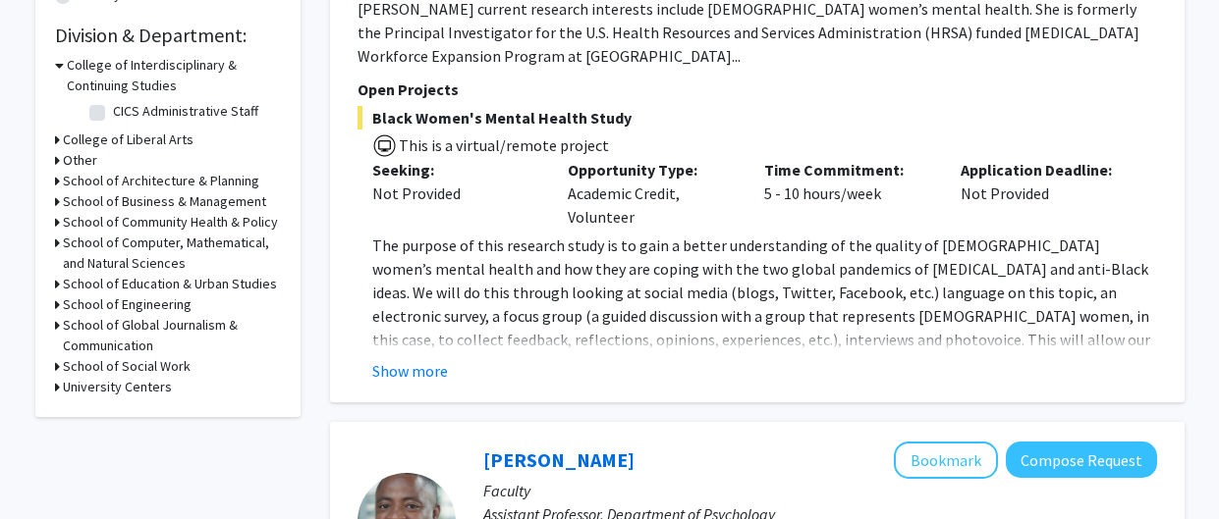
scroll to position [582, 0]
click at [426, 358] on button "Show more" at bounding box center [410, 370] width 76 height 24
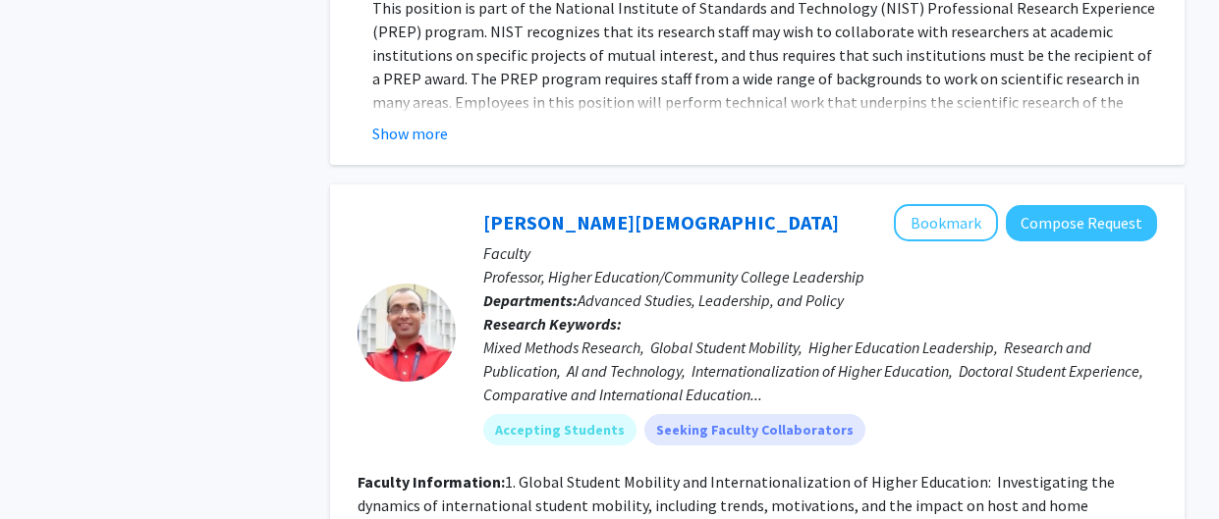
scroll to position [5657, 0]
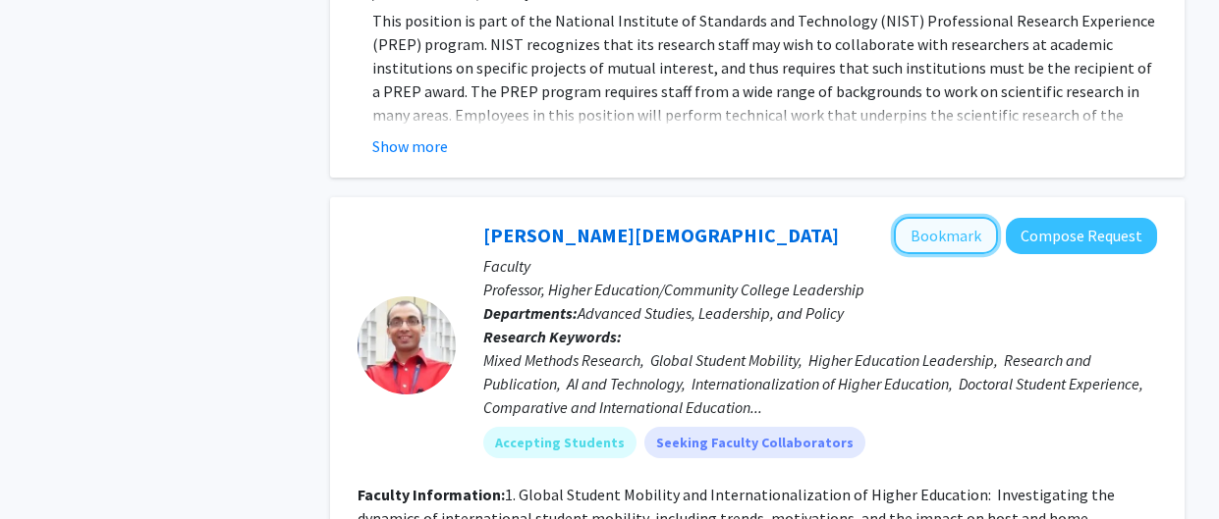
click at [928, 217] on button "Bookmark" at bounding box center [946, 235] width 104 height 37
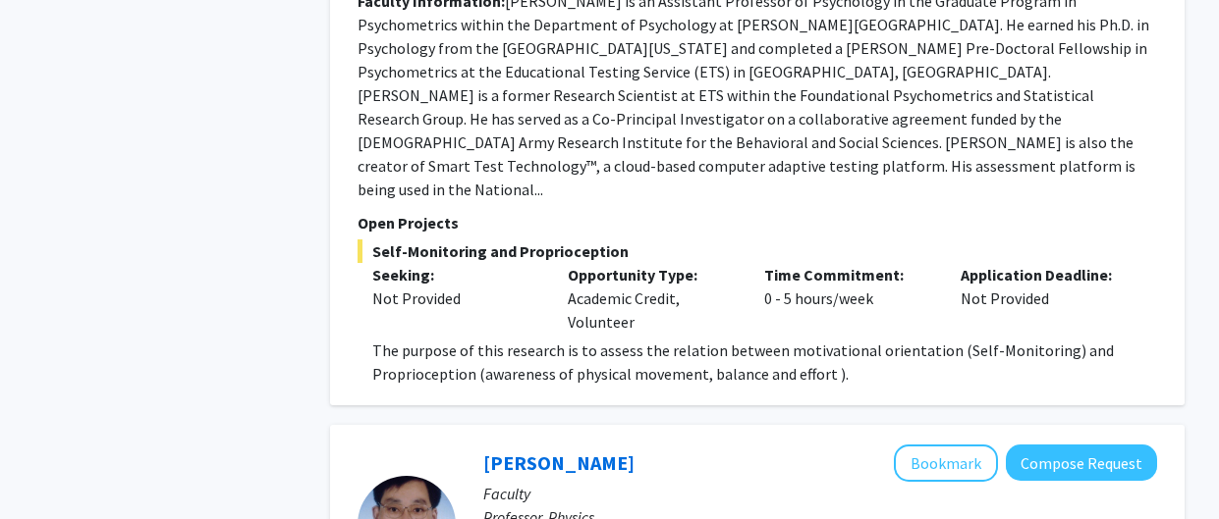
scroll to position [0, 0]
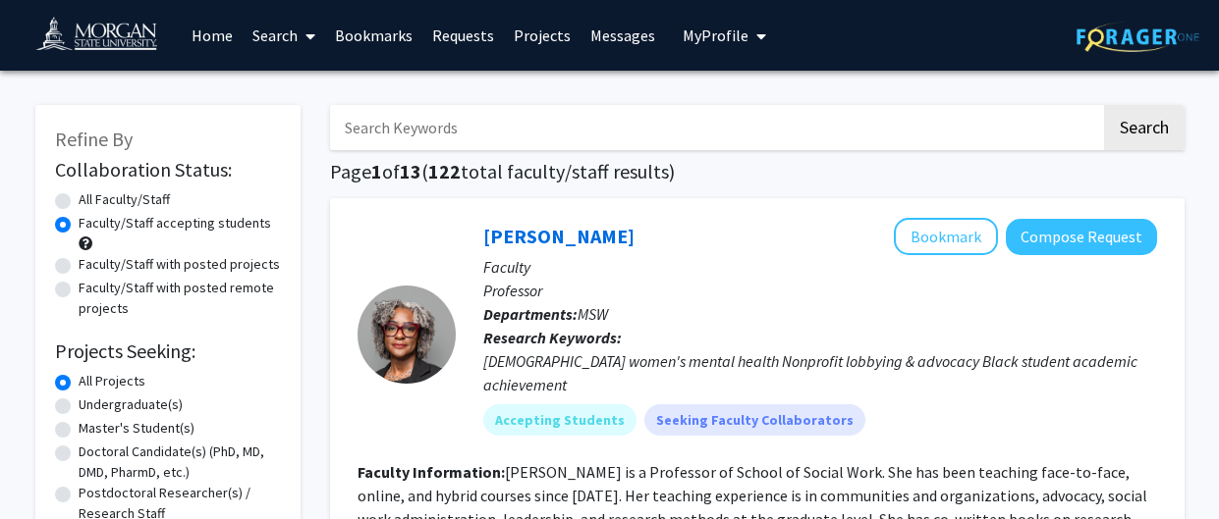
click at [356, 45] on link "Bookmarks" at bounding box center [373, 35] width 97 height 69
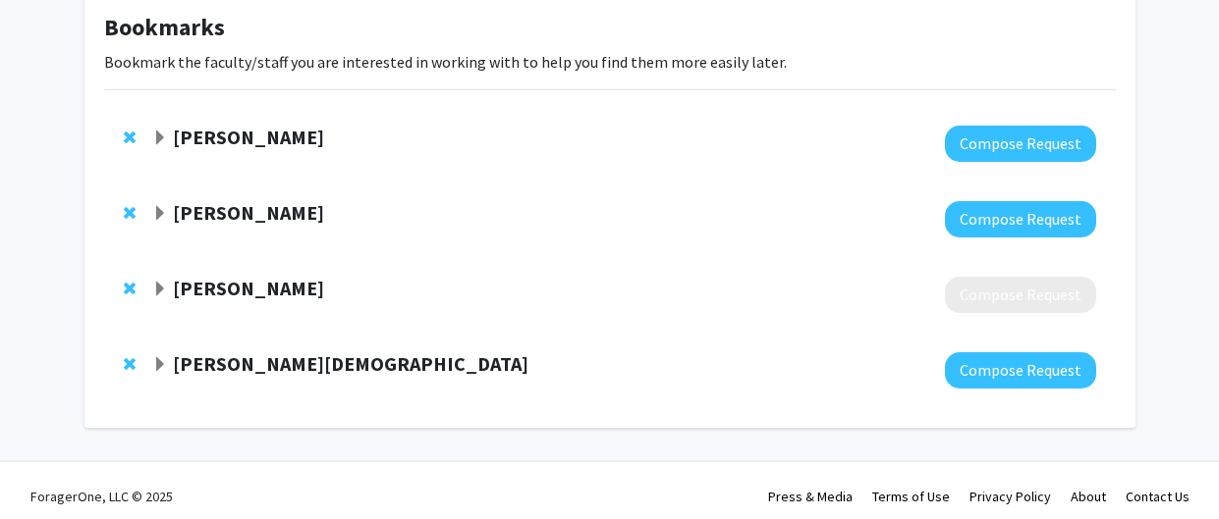
scroll to position [122, 0]
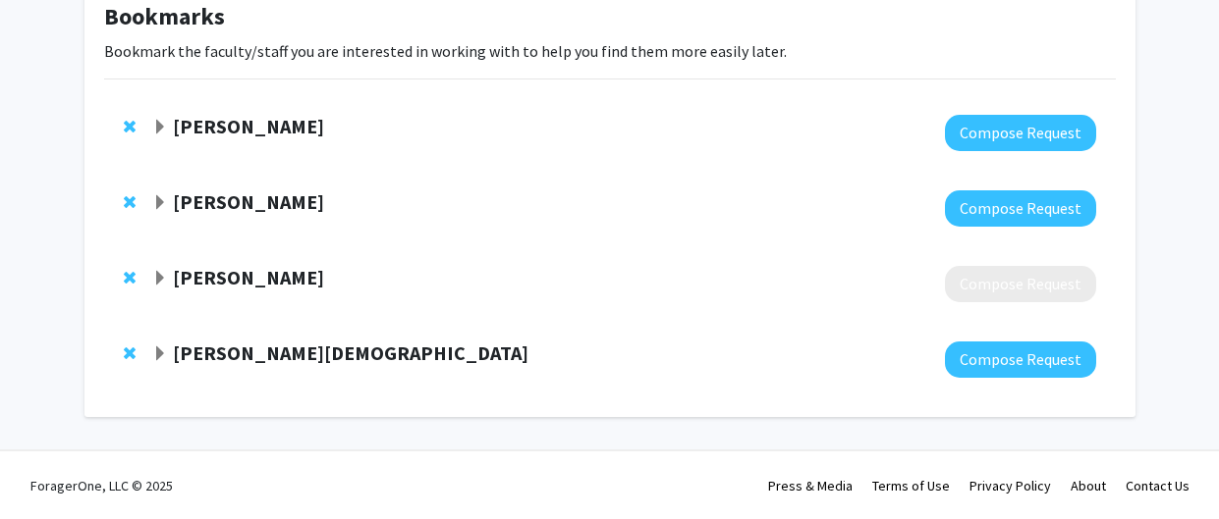
click at [269, 282] on strong "[PERSON_NAME]" at bounding box center [248, 277] width 151 height 25
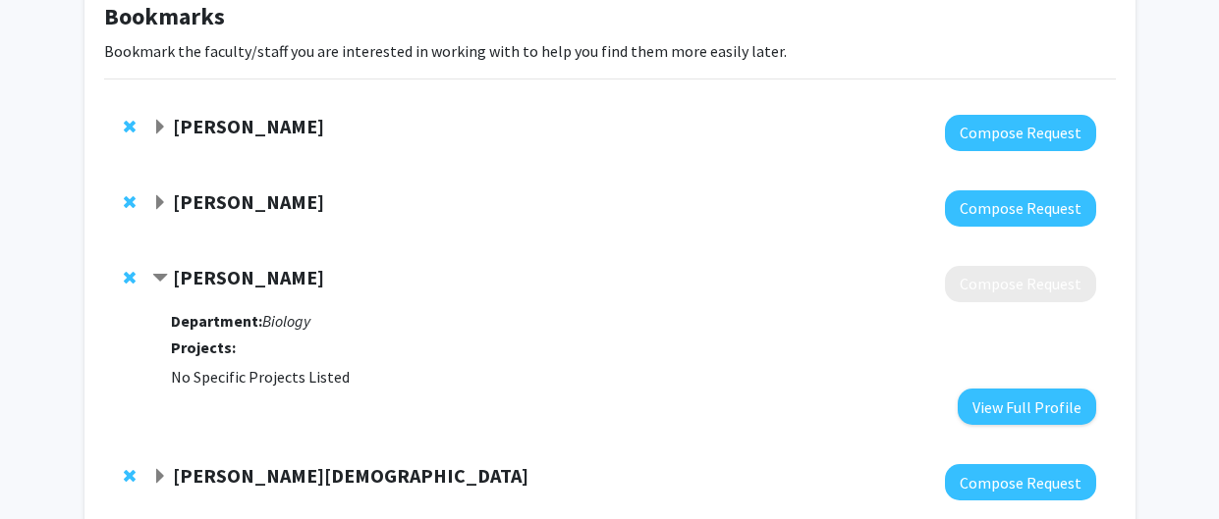
scroll to position [244, 0]
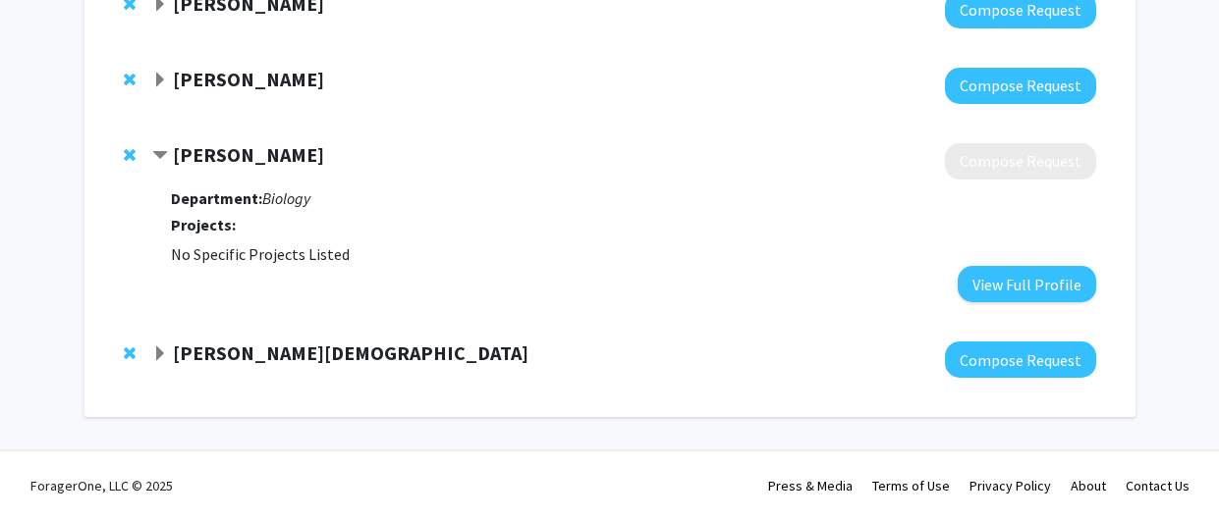
click at [224, 352] on strong "[PERSON_NAME][DEMOGRAPHIC_DATA]" at bounding box center [350, 353] width 355 height 25
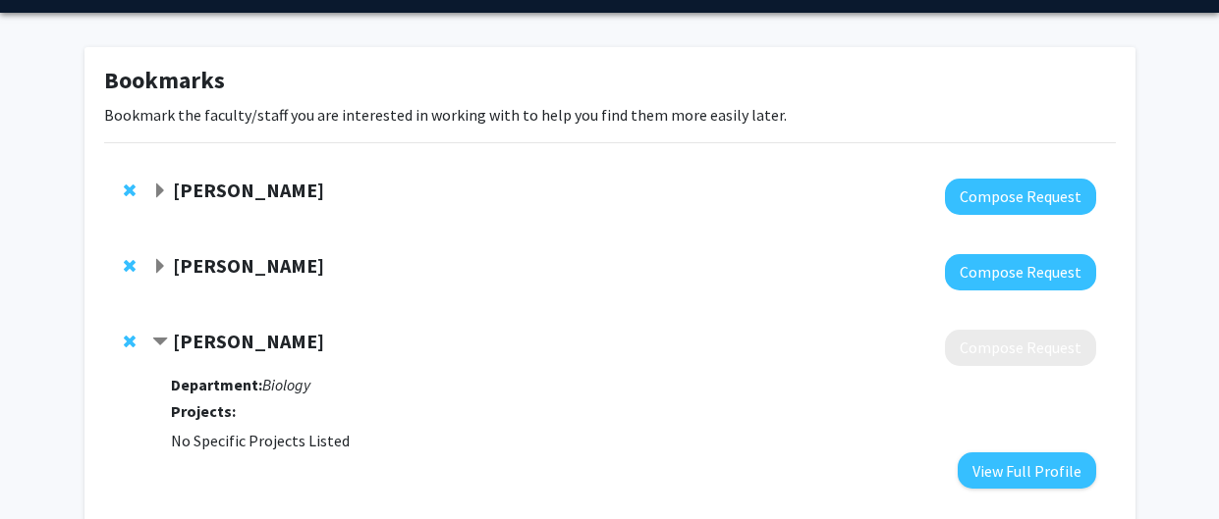
scroll to position [56, 0]
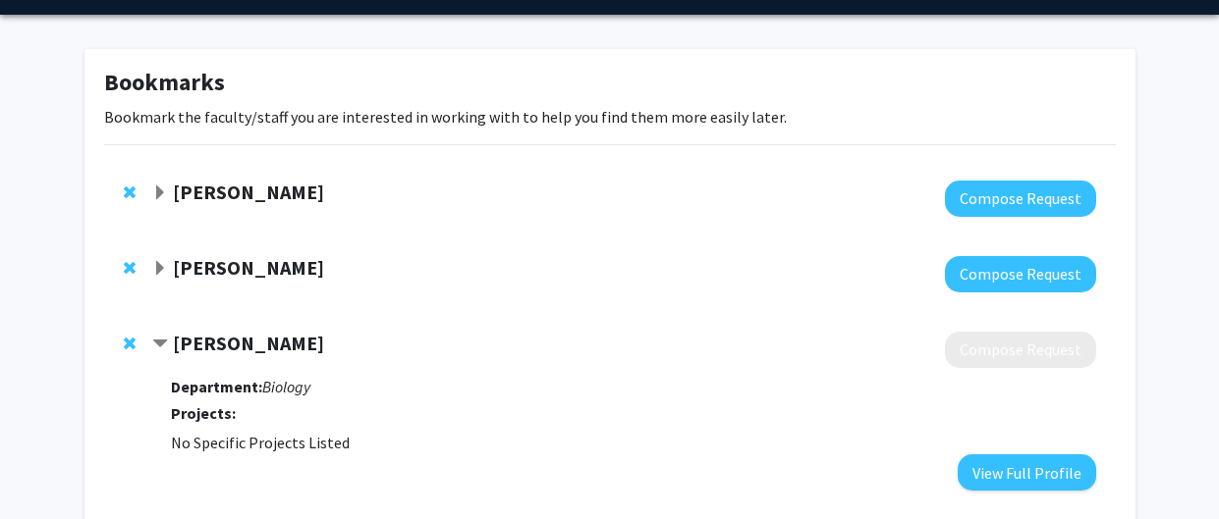
click at [210, 342] on strong "[PERSON_NAME]" at bounding box center [248, 343] width 151 height 25
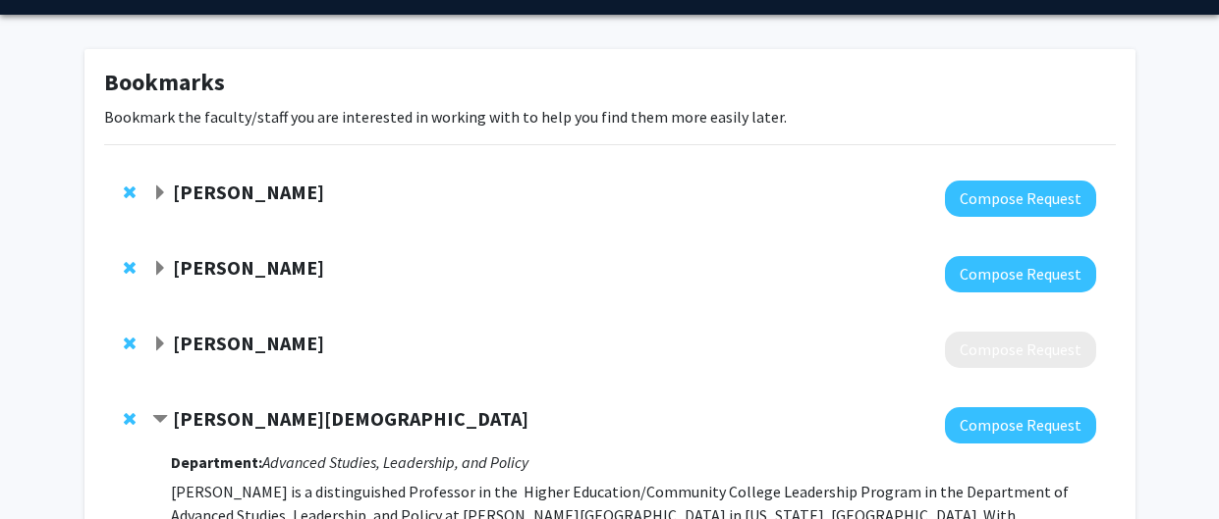
click at [223, 281] on div at bounding box center [623, 274] width 943 height 36
click at [215, 265] on strong "[PERSON_NAME]" at bounding box center [248, 267] width 151 height 25
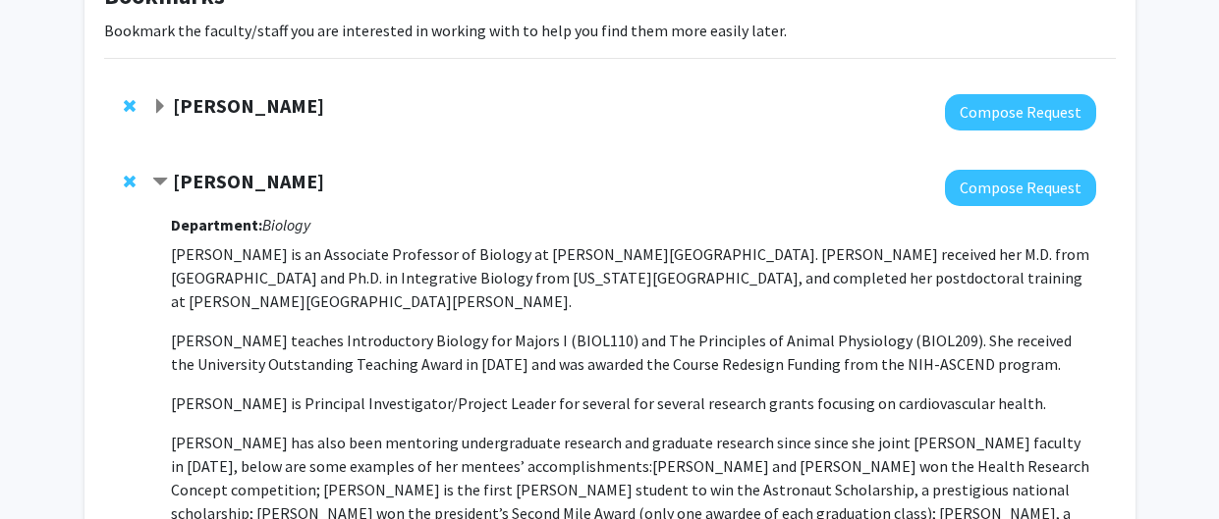
scroll to position [144, 0]
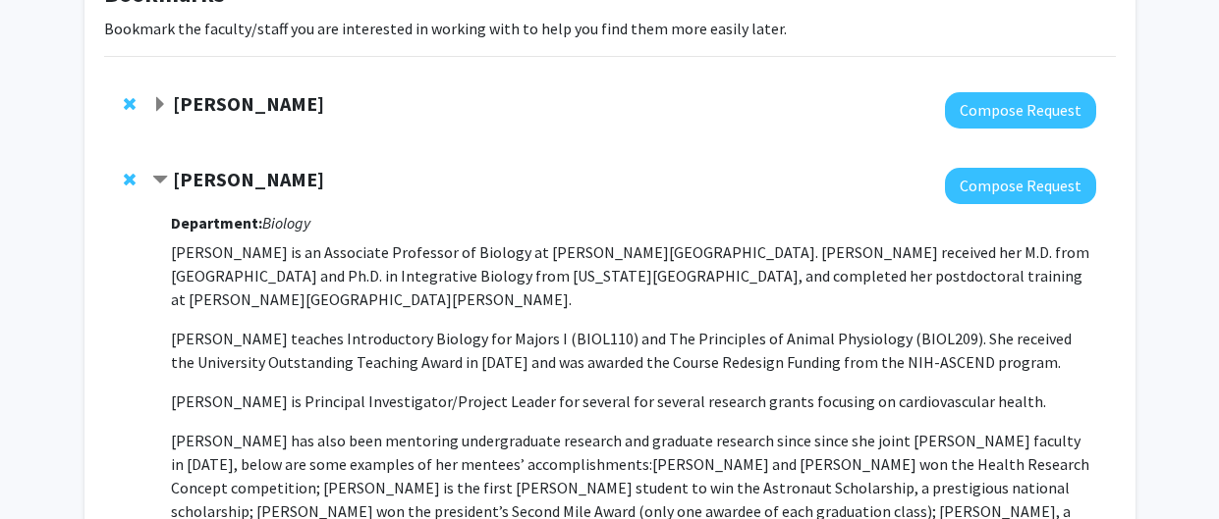
click at [251, 107] on strong "[PERSON_NAME]" at bounding box center [248, 103] width 151 height 25
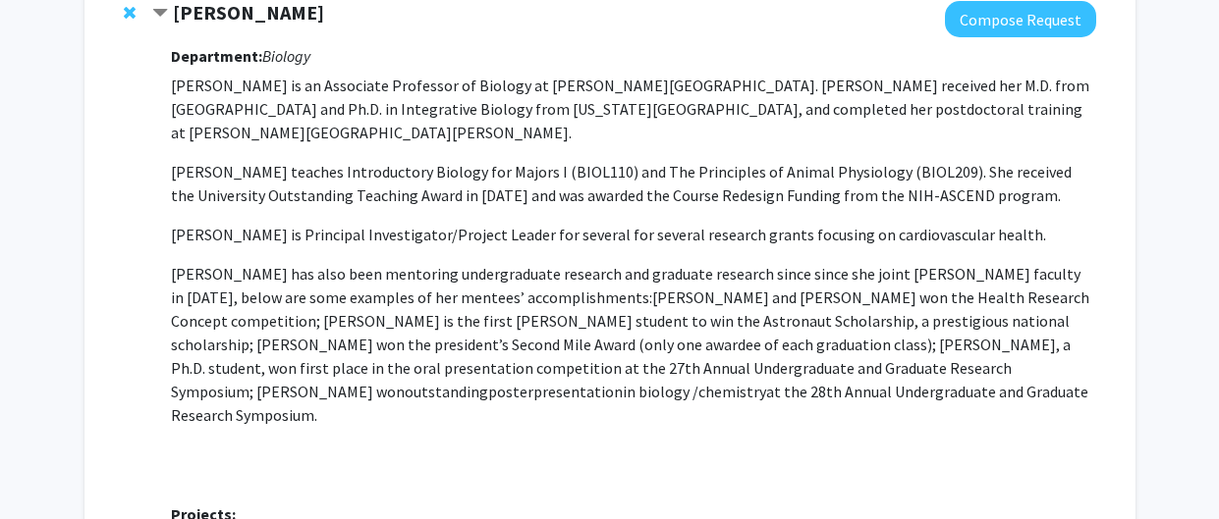
scroll to position [525, 0]
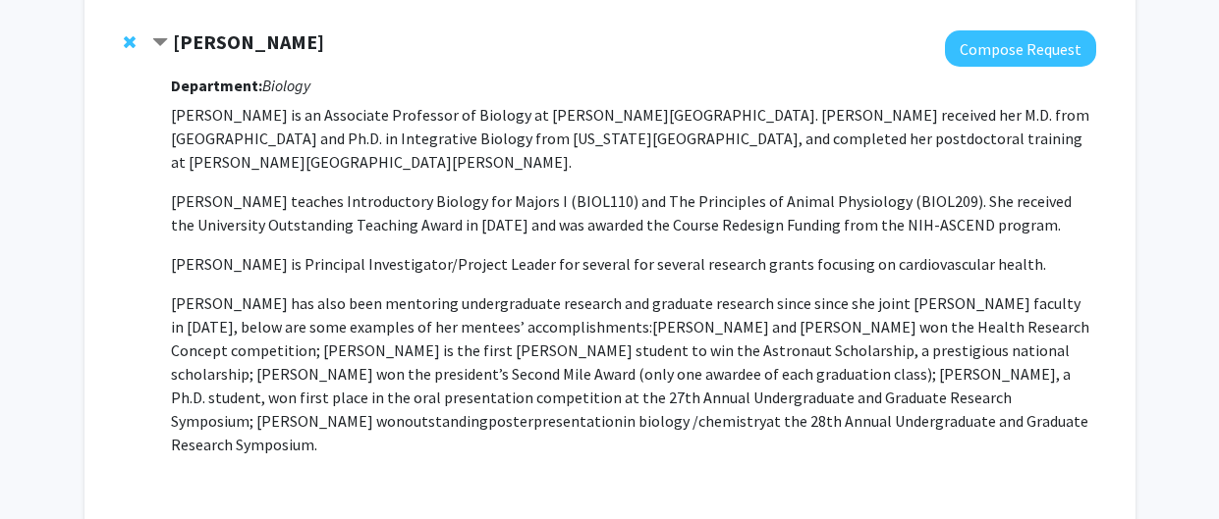
scroll to position [433, 0]
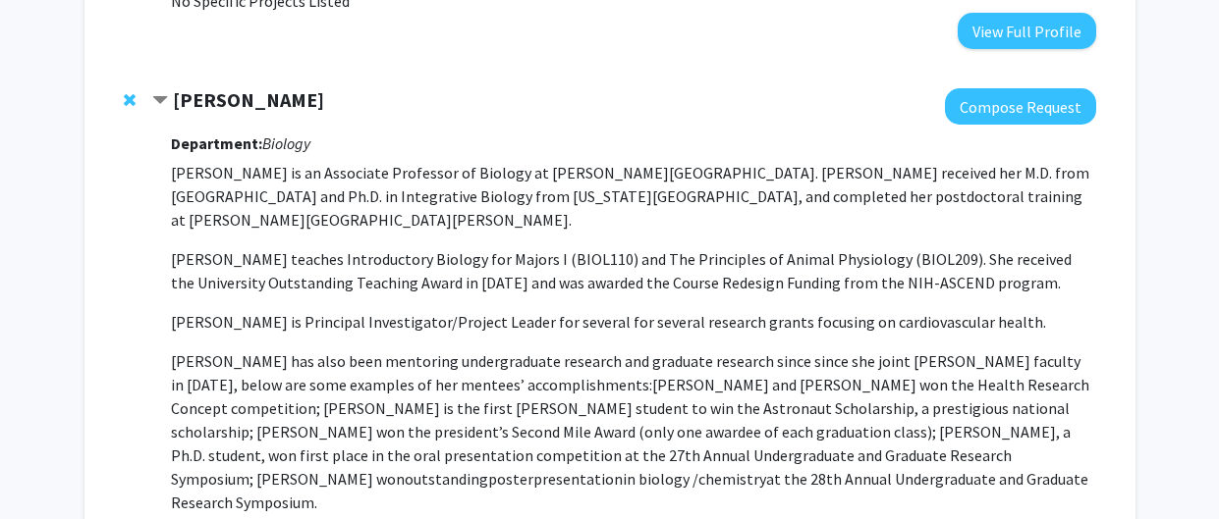
click at [198, 87] on strong "[PERSON_NAME]" at bounding box center [248, 99] width 151 height 25
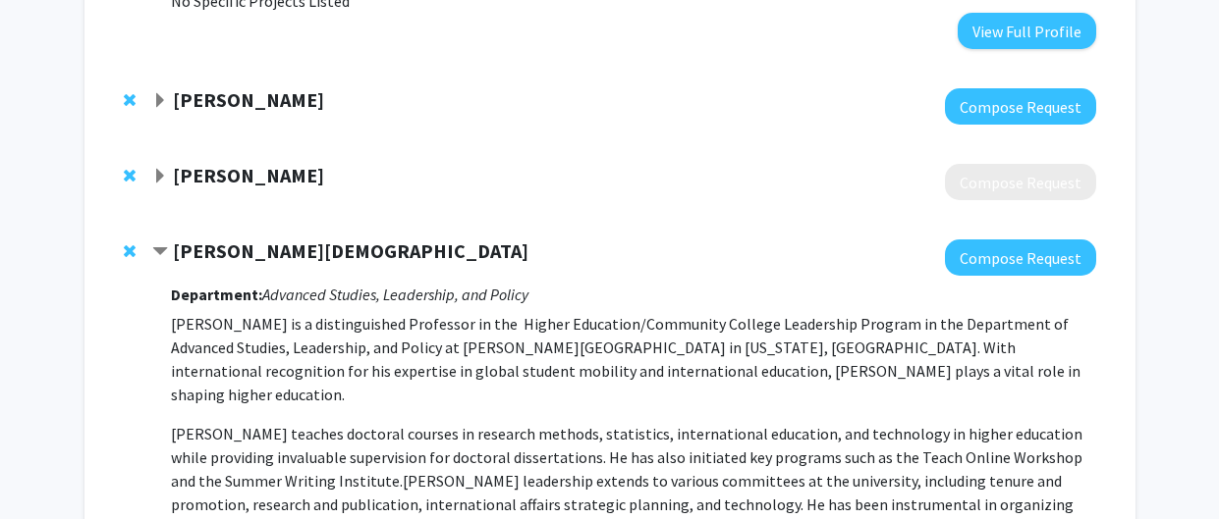
scroll to position [0, 0]
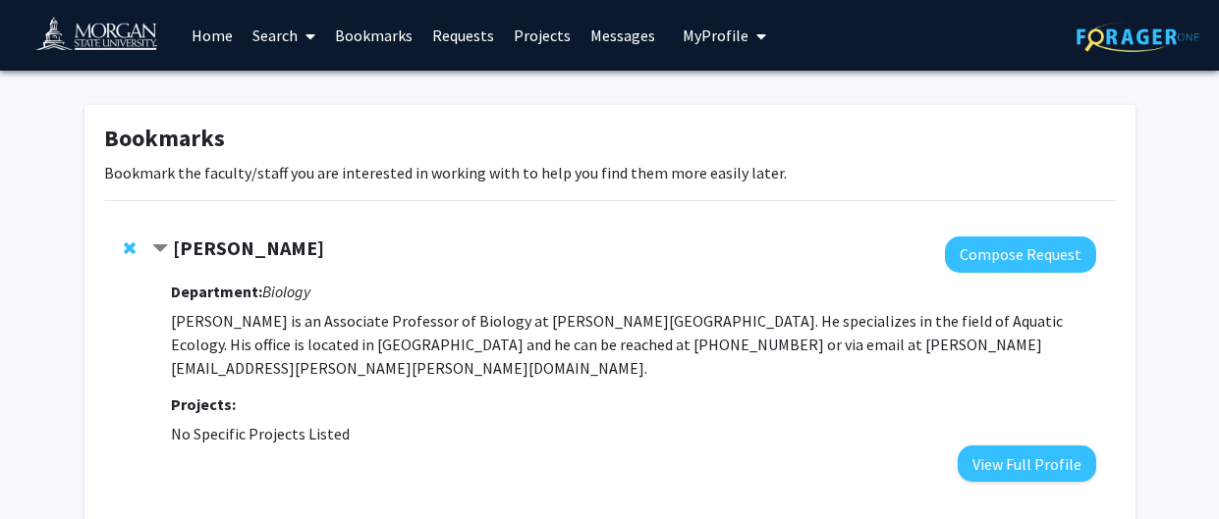
click at [263, 23] on link "Search" at bounding box center [284, 35] width 82 height 69
click at [286, 101] on span "Faculty/Staff" at bounding box center [315, 90] width 144 height 39
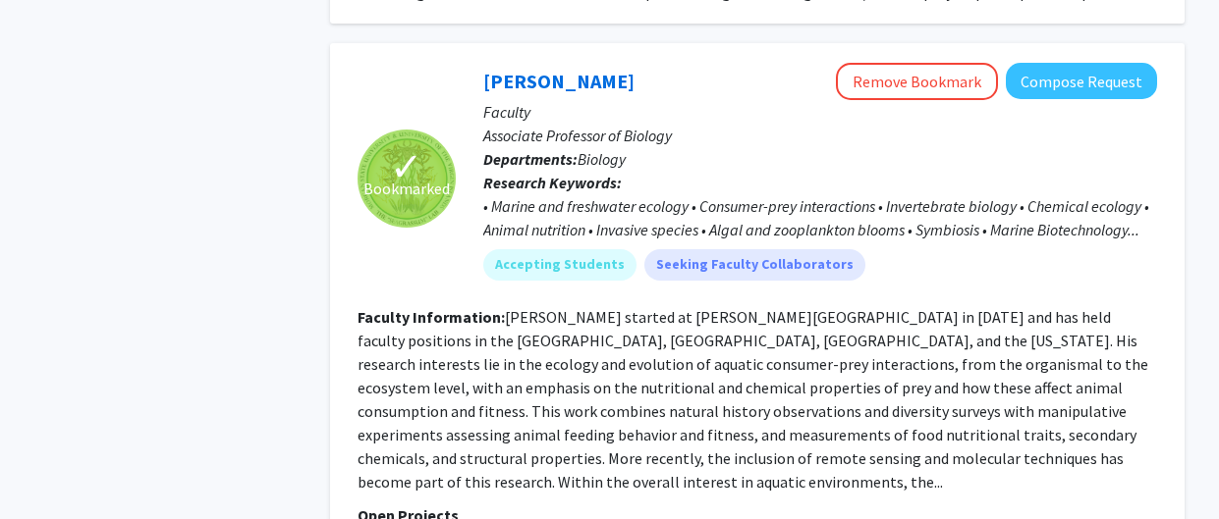
scroll to position [8958, 0]
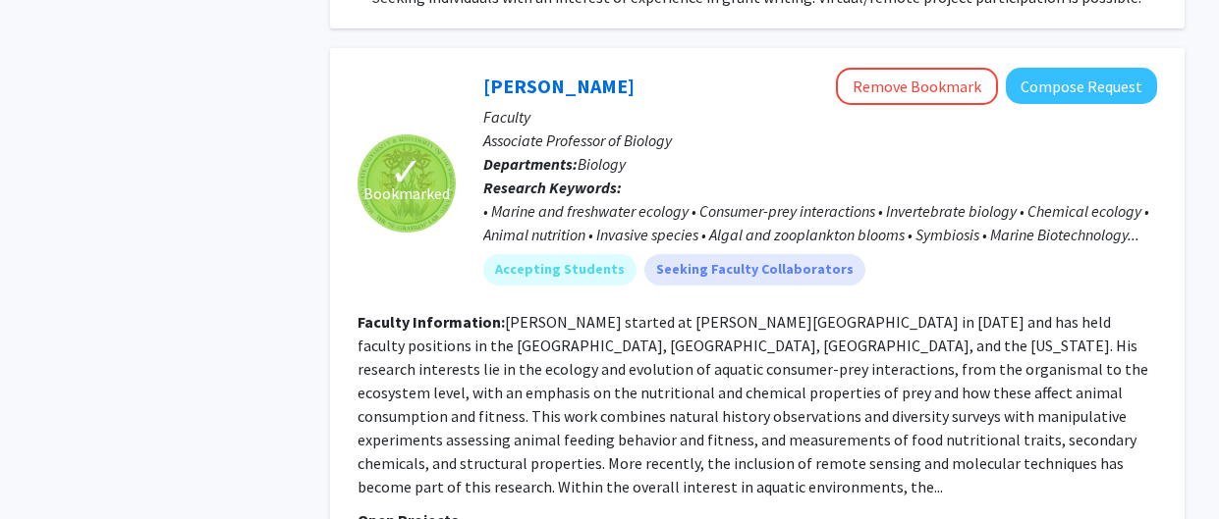
scroll to position [9000, 0]
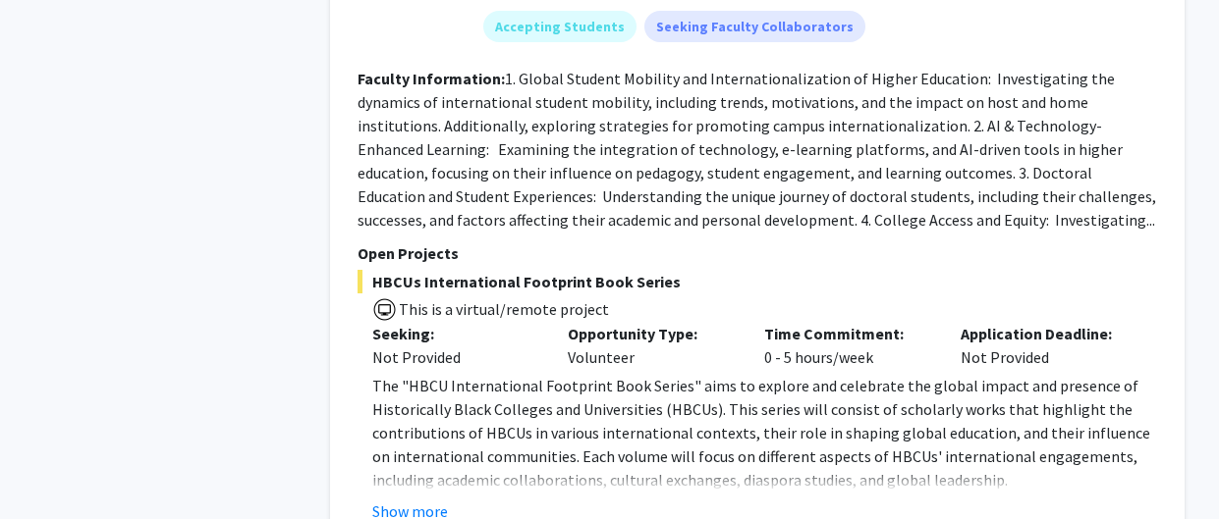
scroll to position [5539, 0]
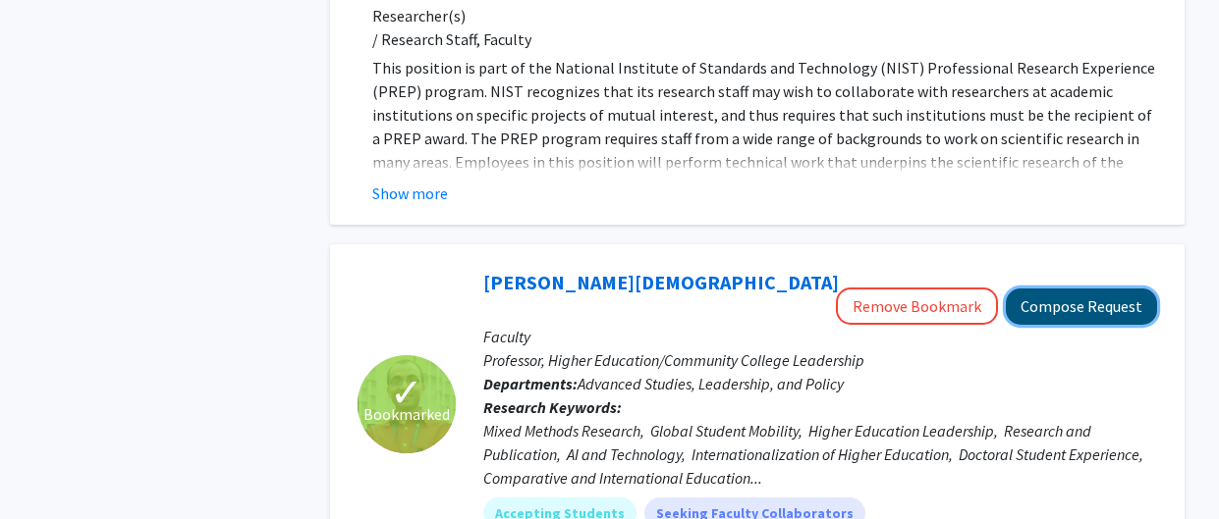
click at [1098, 289] on button "Compose Request" at bounding box center [1080, 307] width 151 height 36
click at [1062, 289] on button "Compose Request" at bounding box center [1080, 307] width 151 height 36
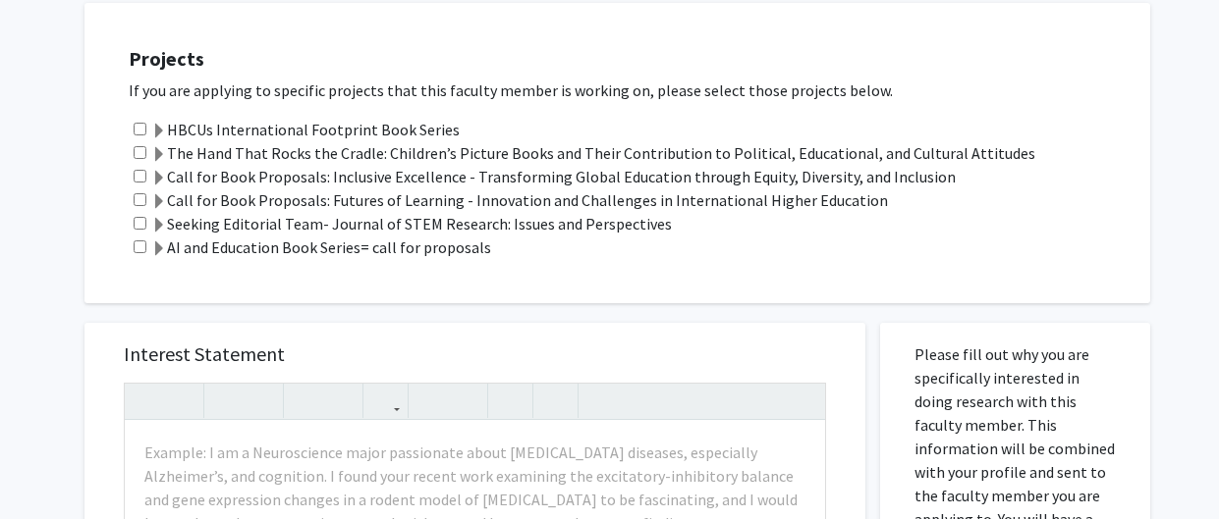
scroll to position [1677, 0]
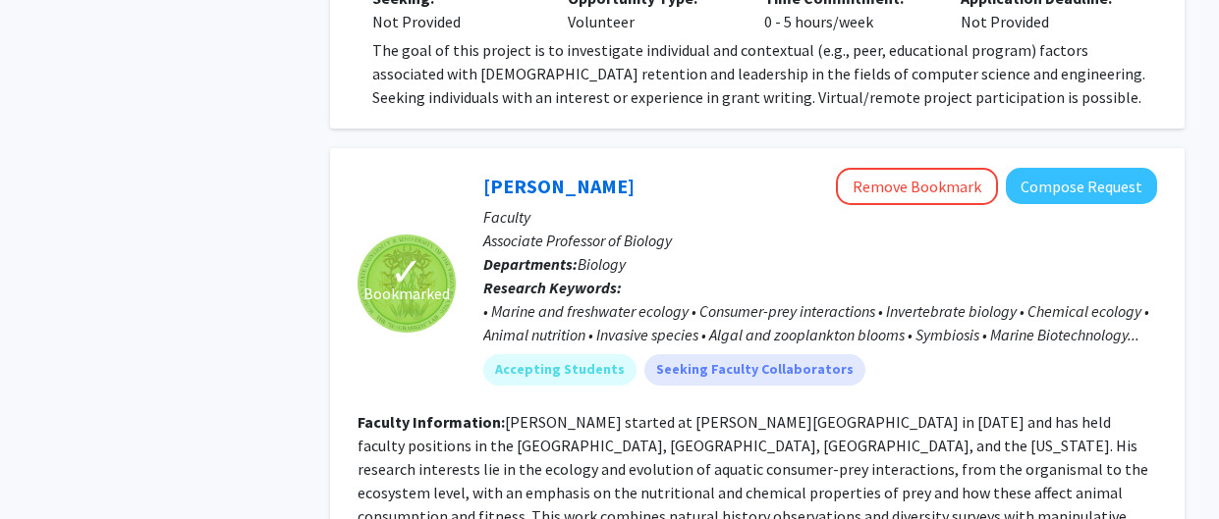
scroll to position [8909, 0]
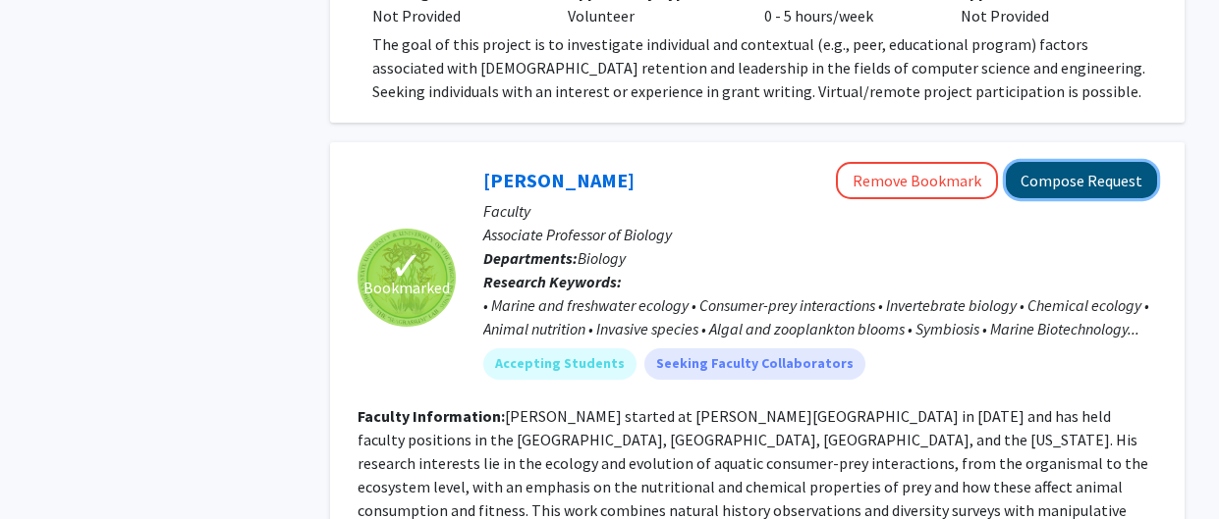
click at [1097, 162] on button "Compose Request" at bounding box center [1080, 180] width 151 height 36
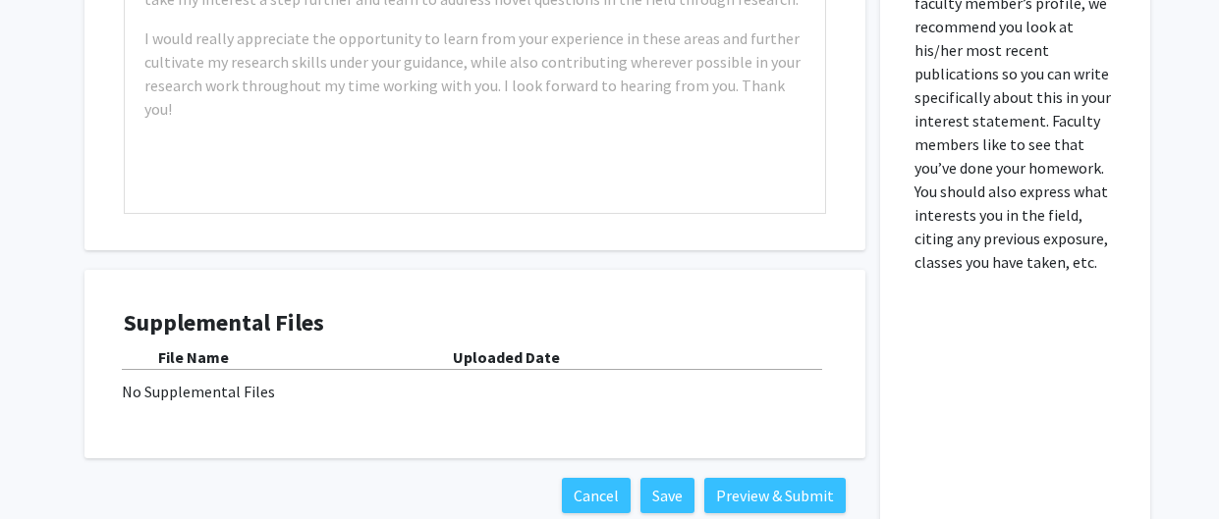
scroll to position [1476, 0]
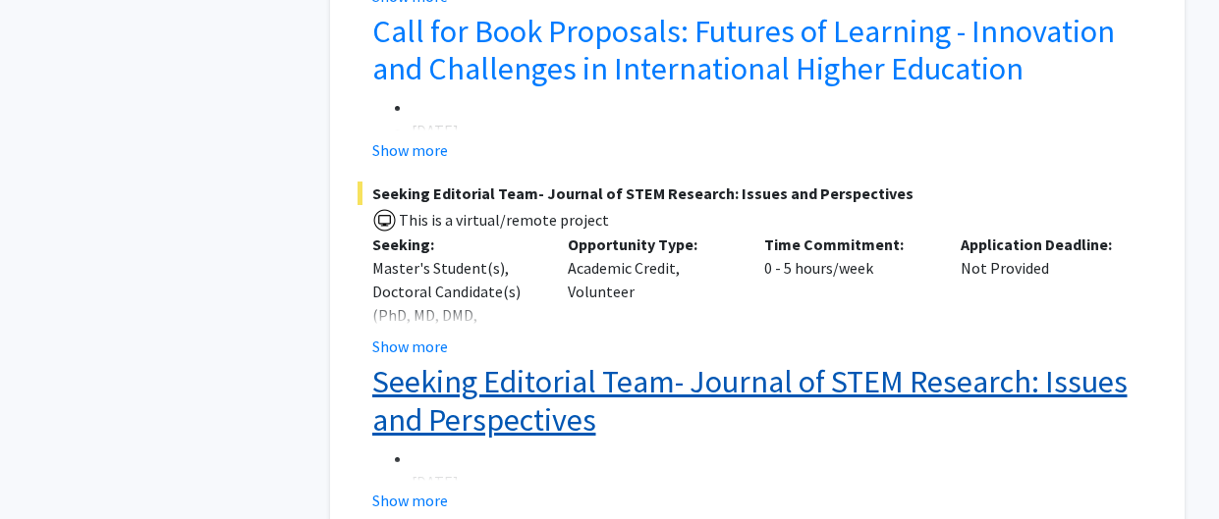
scroll to position [7356, 0]
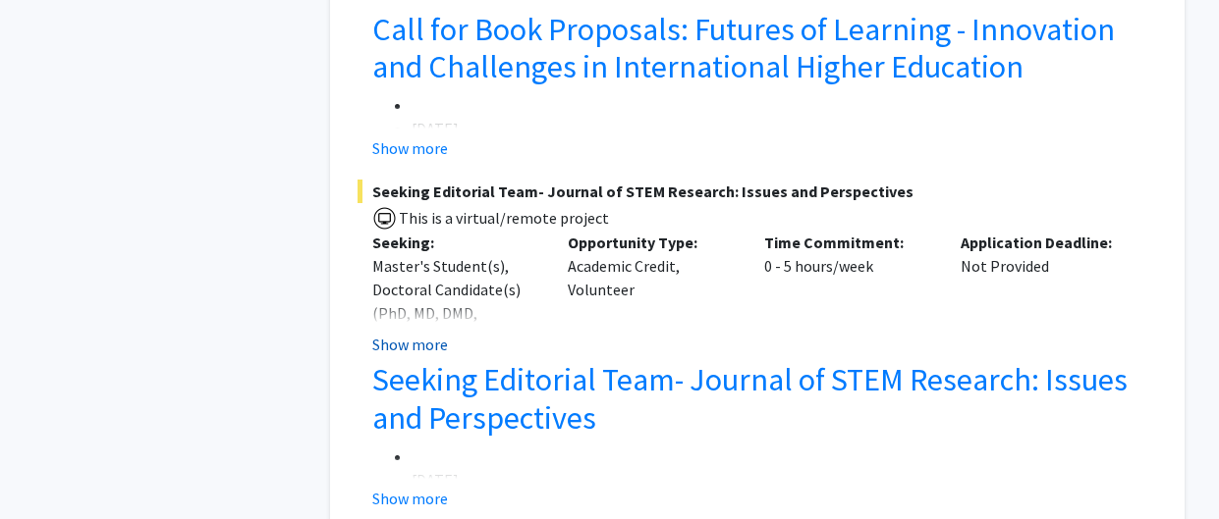
click at [412, 333] on button "Show more" at bounding box center [410, 345] width 76 height 24
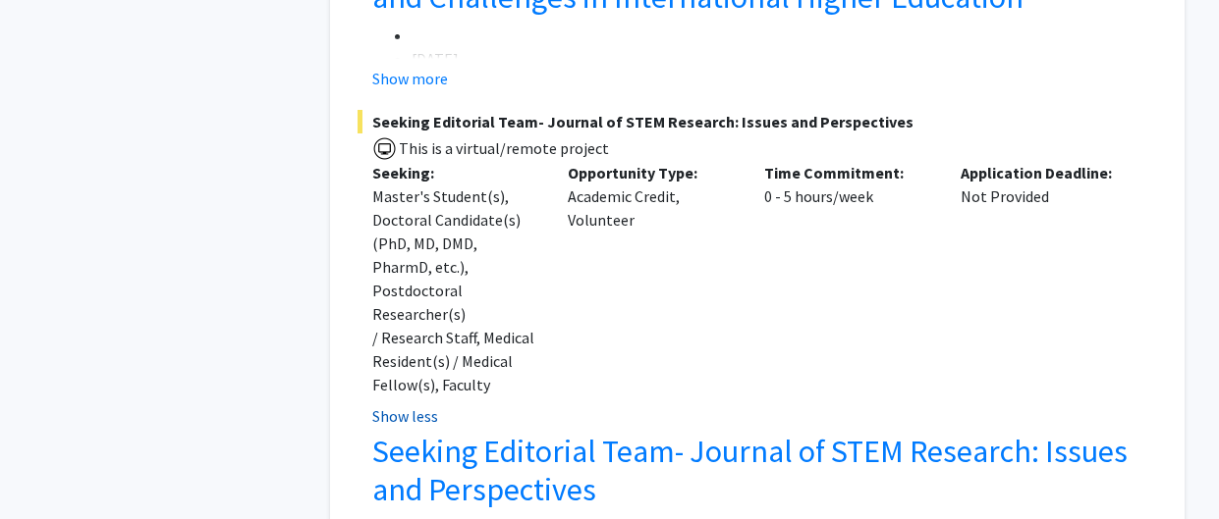
scroll to position [7427, 0]
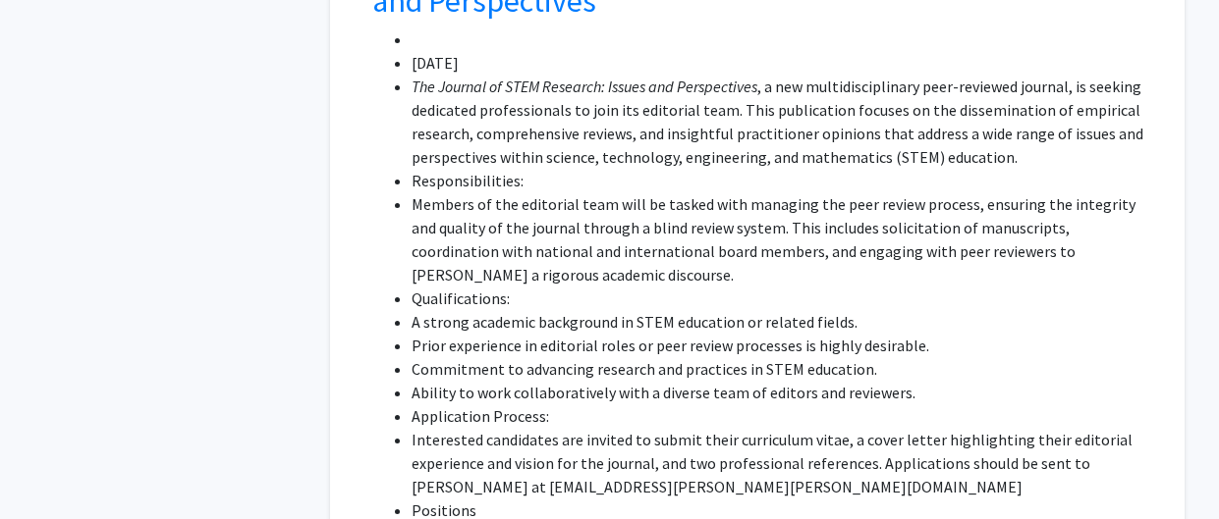
scroll to position [7916, 0]
click at [696, 427] on li "Interested candidates are invited to submit their curriculum vitae, a cover let…" at bounding box center [783, 462] width 745 height 71
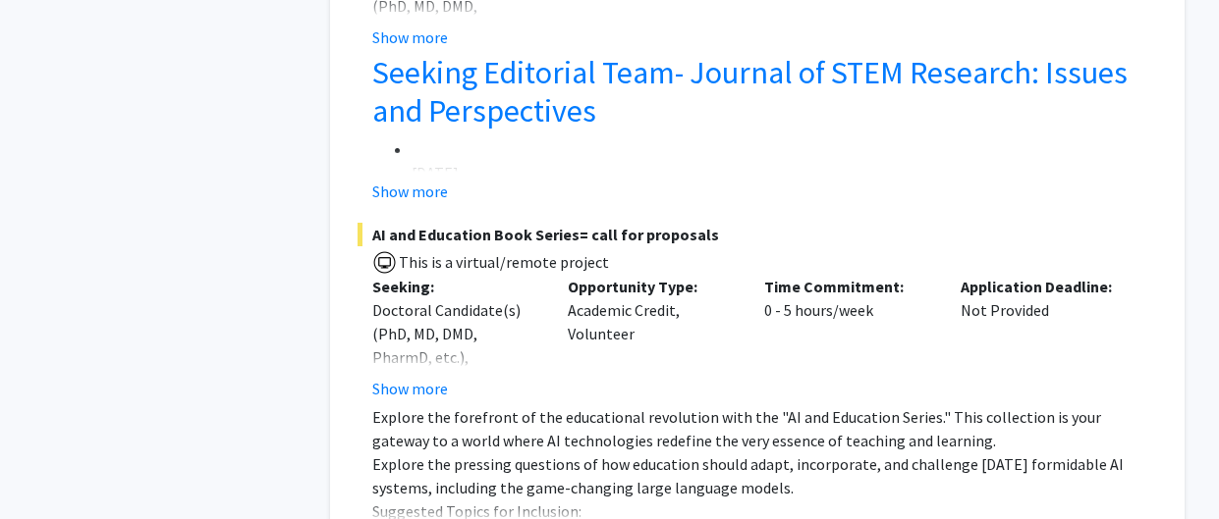
scroll to position [7666, 0]
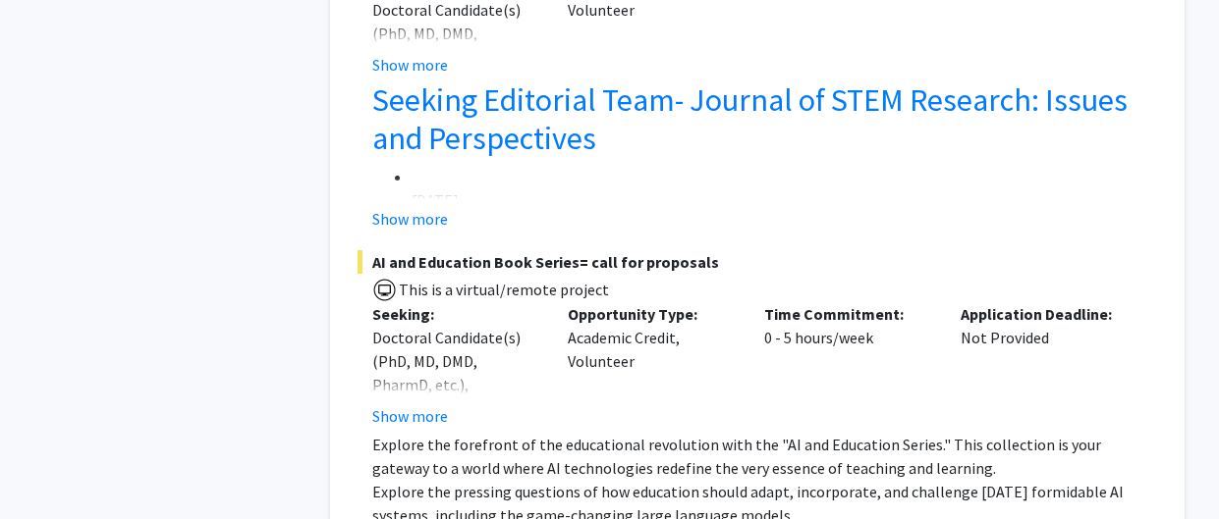
scroll to position [7637, 0]
click at [397, 404] on button "Show more" at bounding box center [410, 416] width 76 height 24
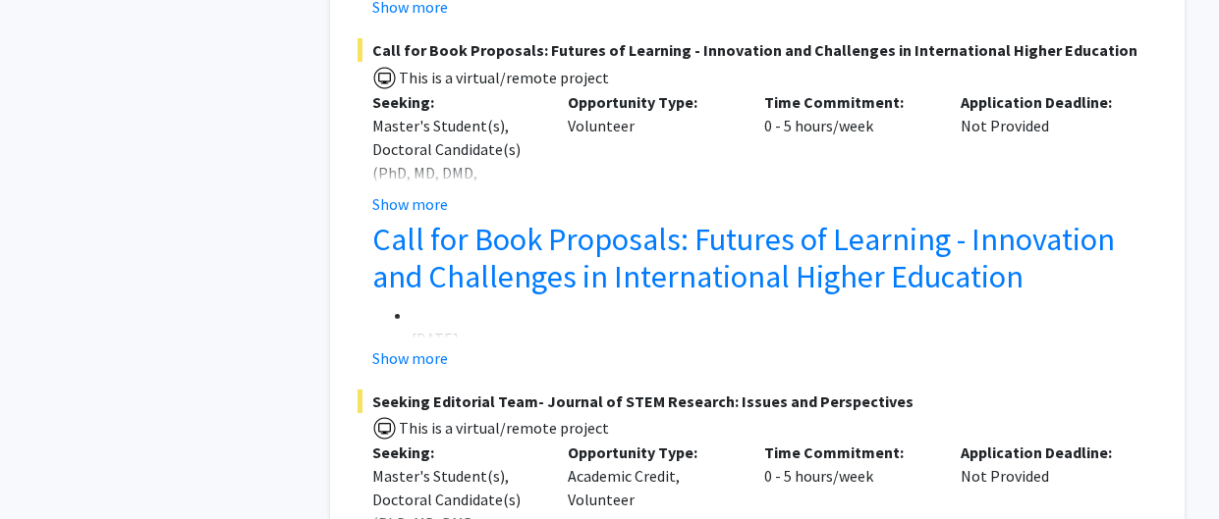
scroll to position [7145, 0]
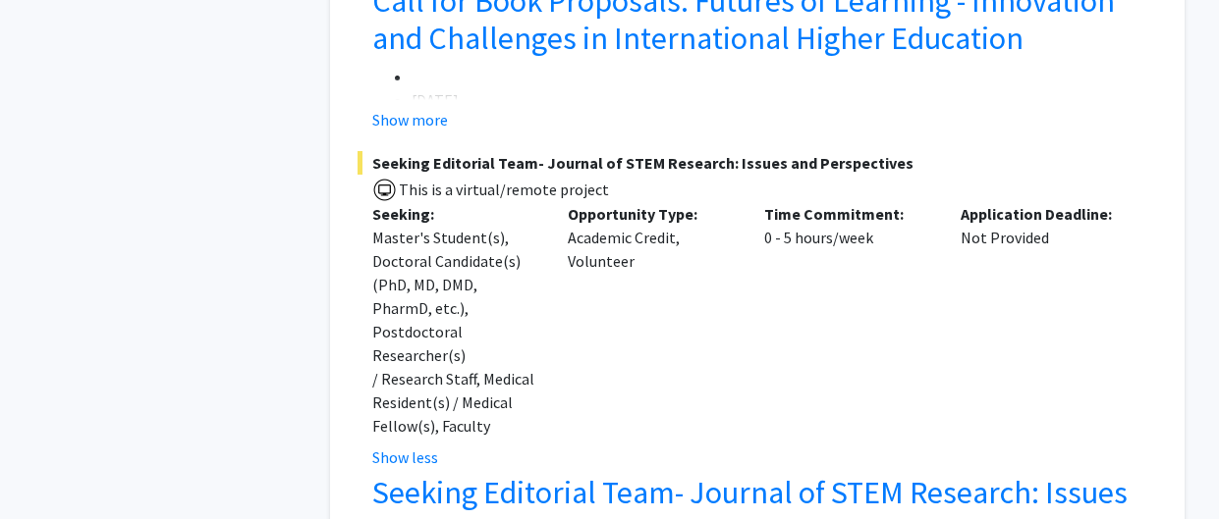
scroll to position [7389, 0]
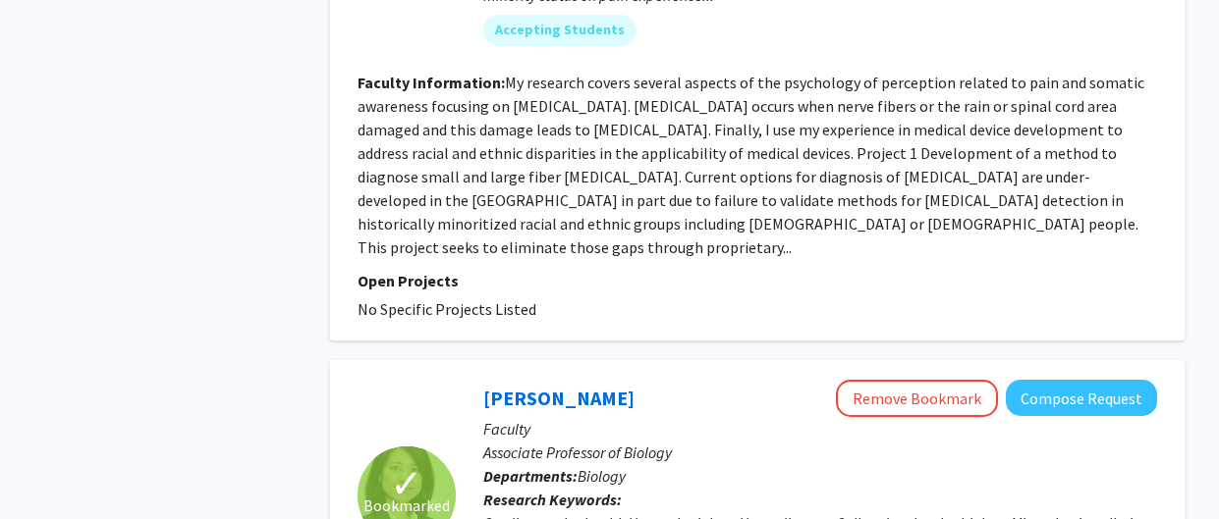
scroll to position [11892, 0]
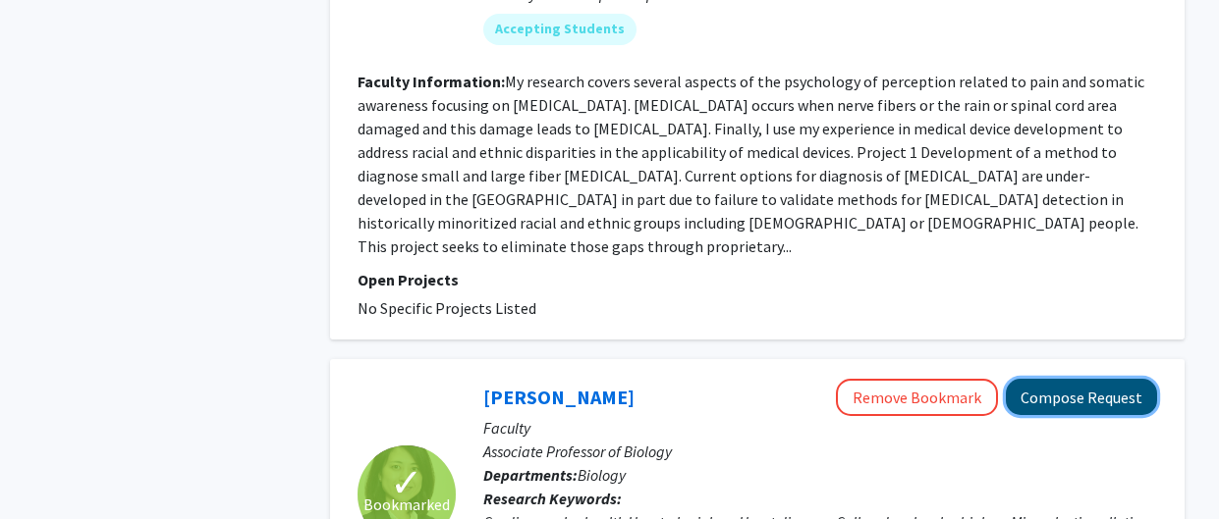
click at [1131, 379] on button "Compose Request" at bounding box center [1080, 397] width 151 height 36
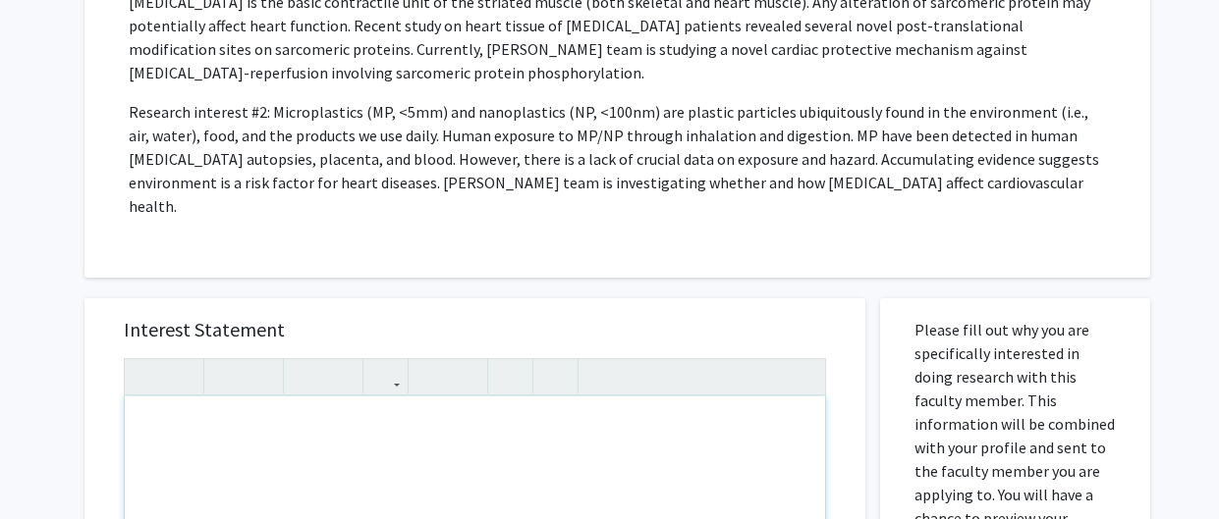
scroll to position [774, 0]
paste div "To enrich screen reader interactions, please activate Accessibility in Grammarl…"
type textarea "<p>Her research piqued my interest since she is dealing with factors of stress …"
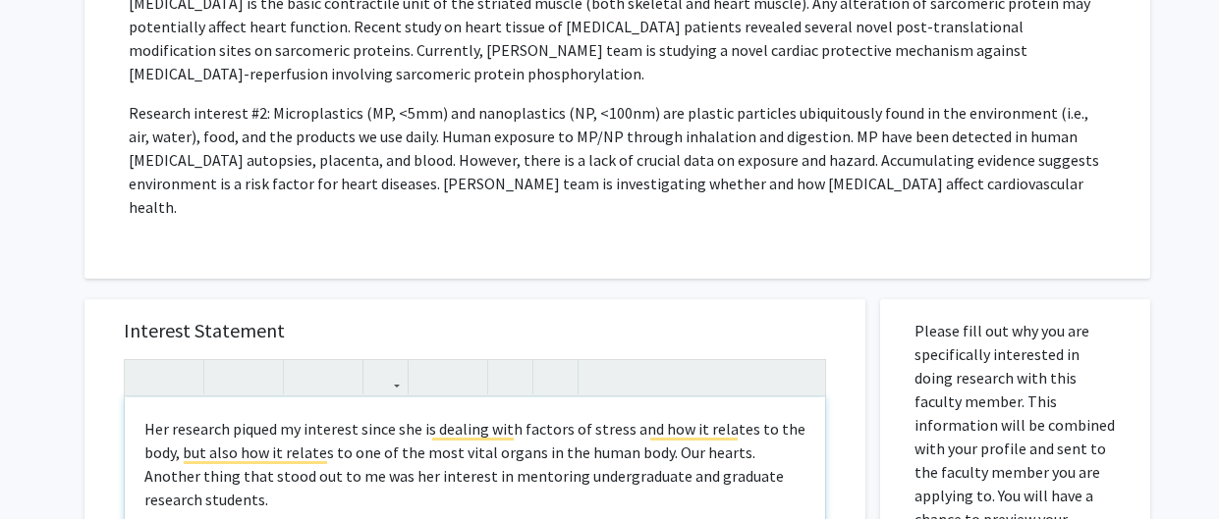
click at [144, 417] on p "Her research piqued my interest since she is dealing with factors of stress and…" at bounding box center [474, 464] width 661 height 94
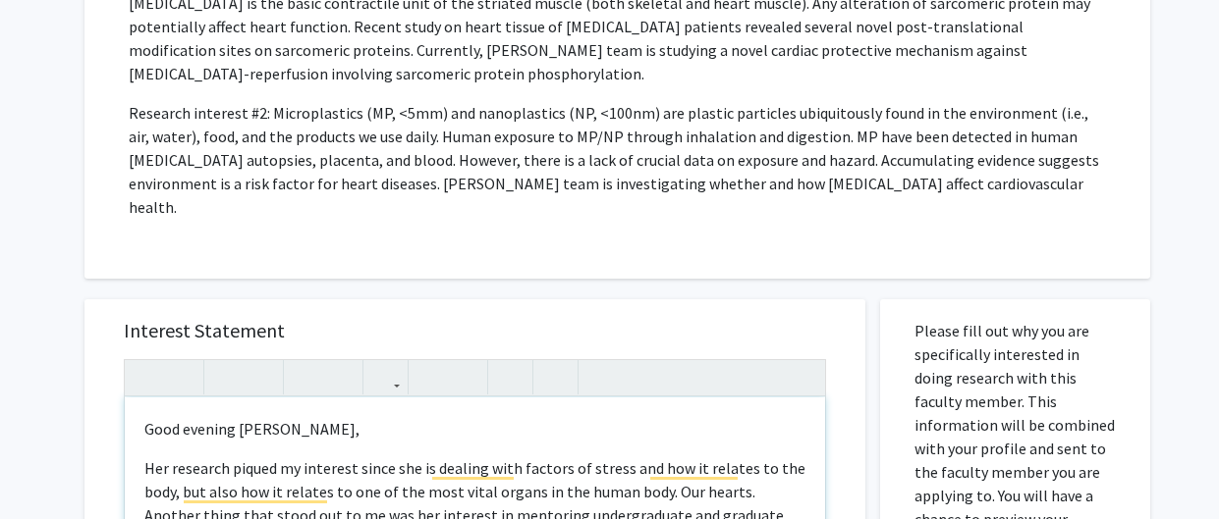
click at [252, 417] on p "Good evening [PERSON_NAME]," at bounding box center [474, 429] width 661 height 24
click at [165, 457] on p "Her research piqued my interest since she is dealing with factors of stress and…" at bounding box center [474, 504] width 661 height 94
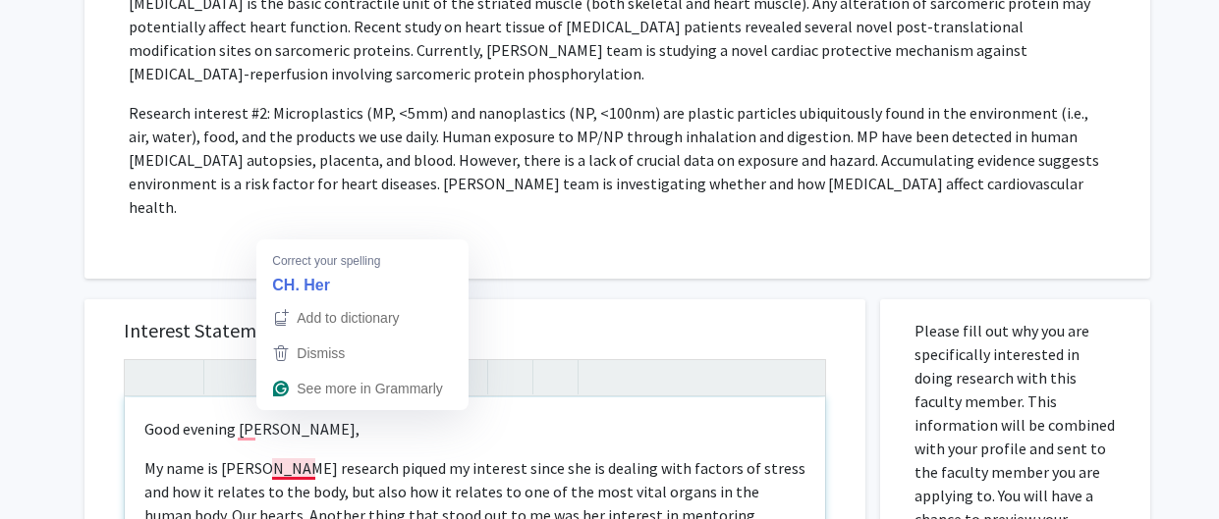
click at [290, 457] on p "My name is [PERSON_NAME] research piqued my interest since she is dealing with …" at bounding box center [474, 504] width 661 height 94
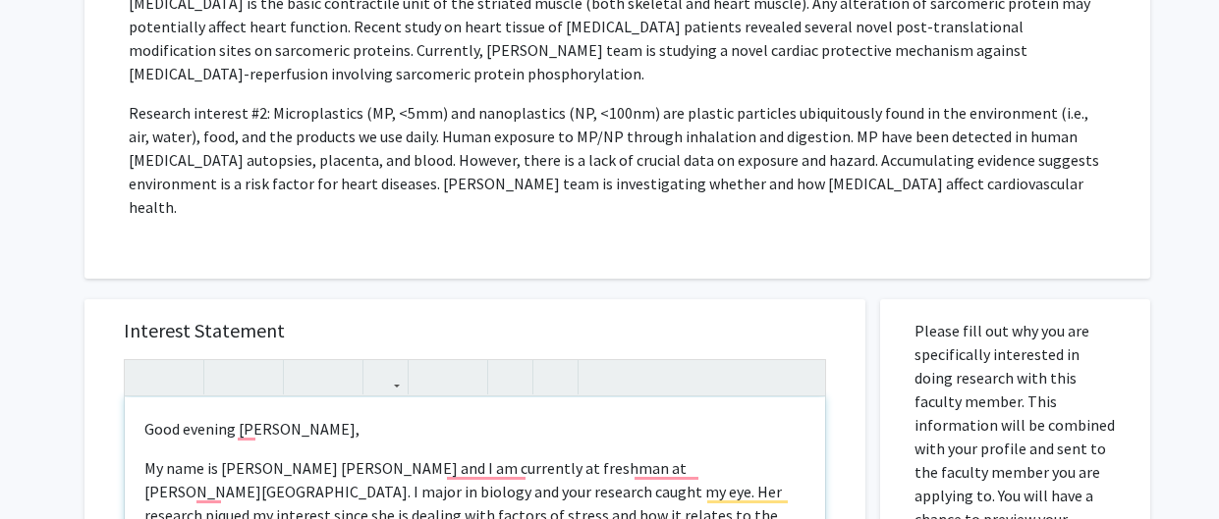
click at [513, 457] on p "My name is [PERSON_NAME] [PERSON_NAME] and I am currently at freshman at [PERSO…" at bounding box center [474, 527] width 661 height 141
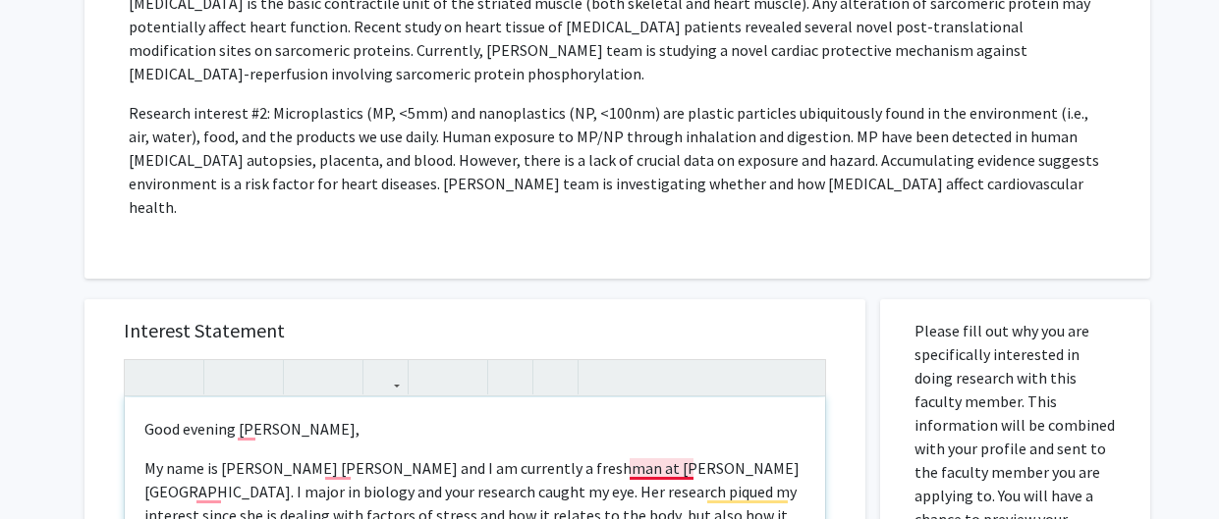
click at [652, 457] on p "My name is [PERSON_NAME] [PERSON_NAME] and I am currently a freshman at [PERSON…" at bounding box center [474, 516] width 661 height 118
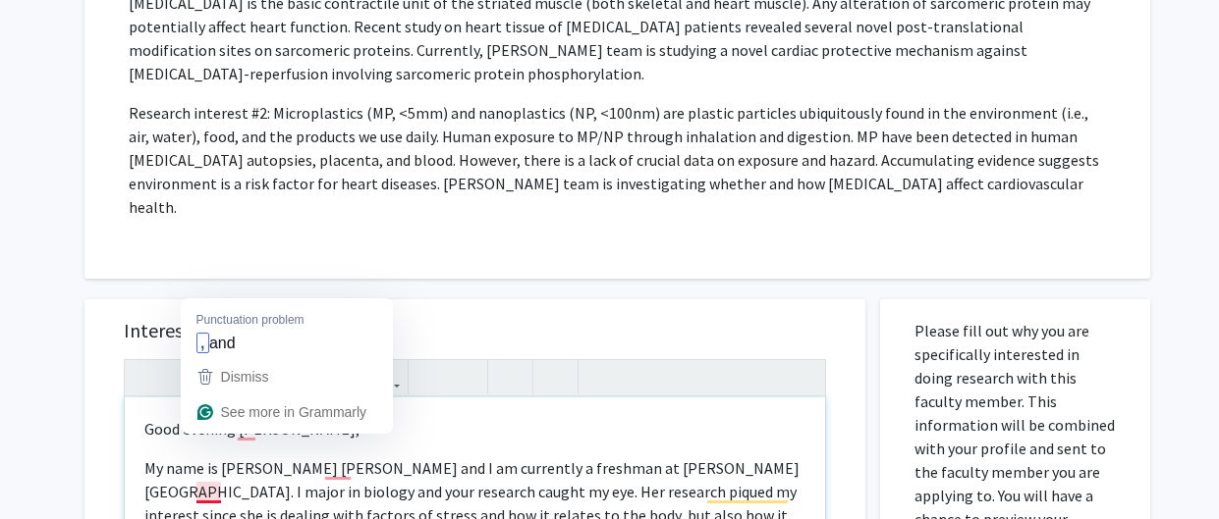
click at [202, 457] on p "My name is [PERSON_NAME] [PERSON_NAME] and I am currently a freshman at [PERSON…" at bounding box center [474, 516] width 661 height 118
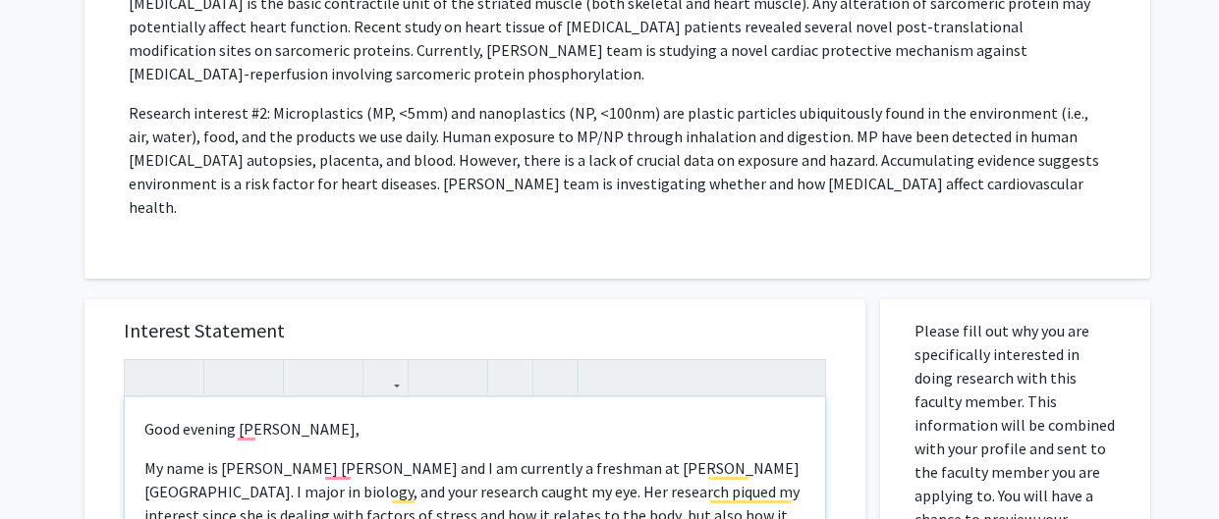
click at [450, 457] on p "My name is [PERSON_NAME] [PERSON_NAME] and I am currently a freshman at [PERSON…" at bounding box center [474, 516] width 661 height 118
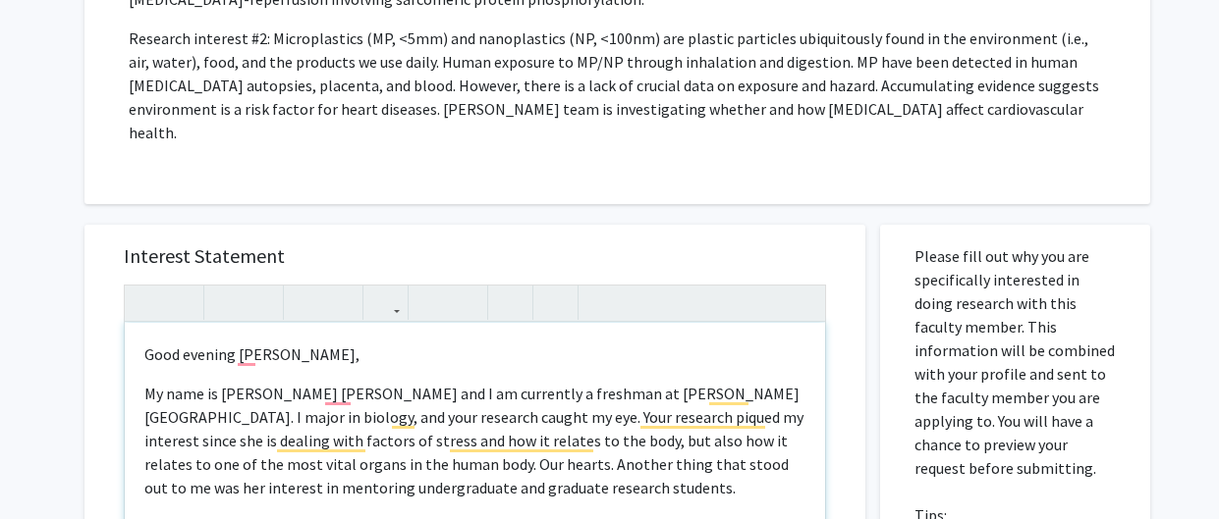
scroll to position [852, 0]
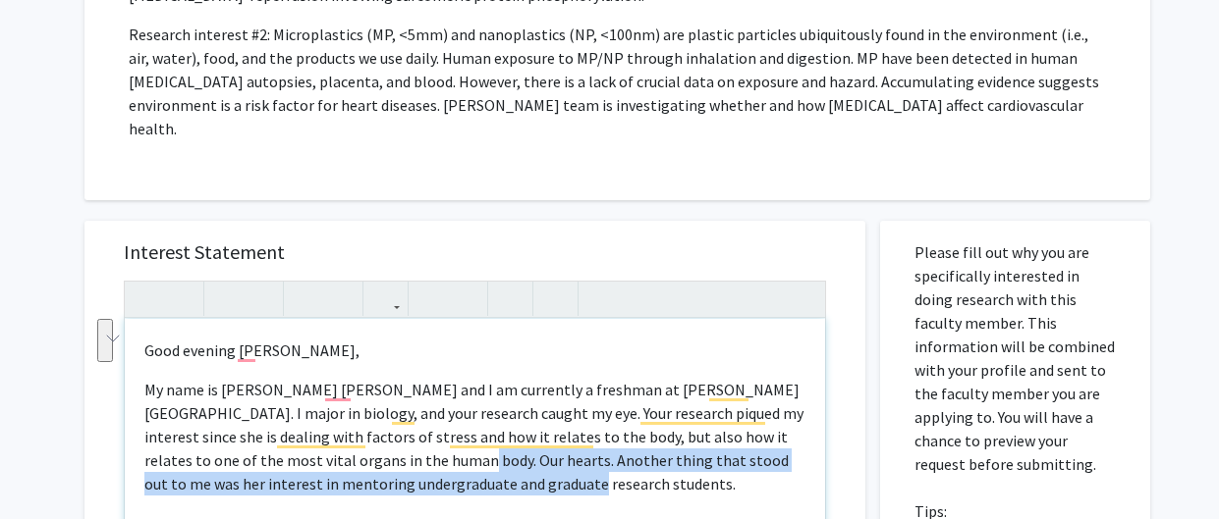
drag, startPoint x: 348, startPoint y: 409, endPoint x: 477, endPoint y: 446, distance: 134.6
click at [477, 446] on p "My name is [PERSON_NAME] [PERSON_NAME] and I am currently a freshman at [PERSON…" at bounding box center [474, 437] width 661 height 118
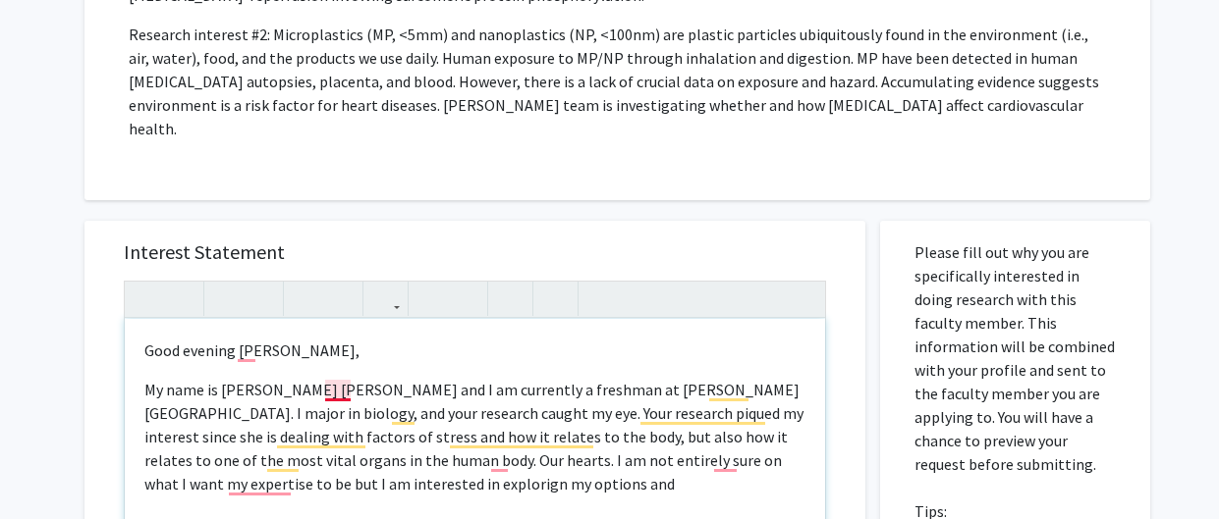
click at [345, 378] on p "My name is [PERSON_NAME] [PERSON_NAME] and I am currently a freshman at [PERSON…" at bounding box center [474, 437] width 661 height 118
click at [246, 339] on p "Good evening [PERSON_NAME]," at bounding box center [474, 351] width 661 height 24
click at [259, 440] on p "My name is [PERSON_NAME] [PERSON_NAME], and I am currently a freshman at [PERSO…" at bounding box center [474, 437] width 661 height 118
click at [277, 437] on p "My name is [PERSON_NAME] [PERSON_NAME], and I am currently a freshman at [PERSO…" at bounding box center [474, 437] width 661 height 118
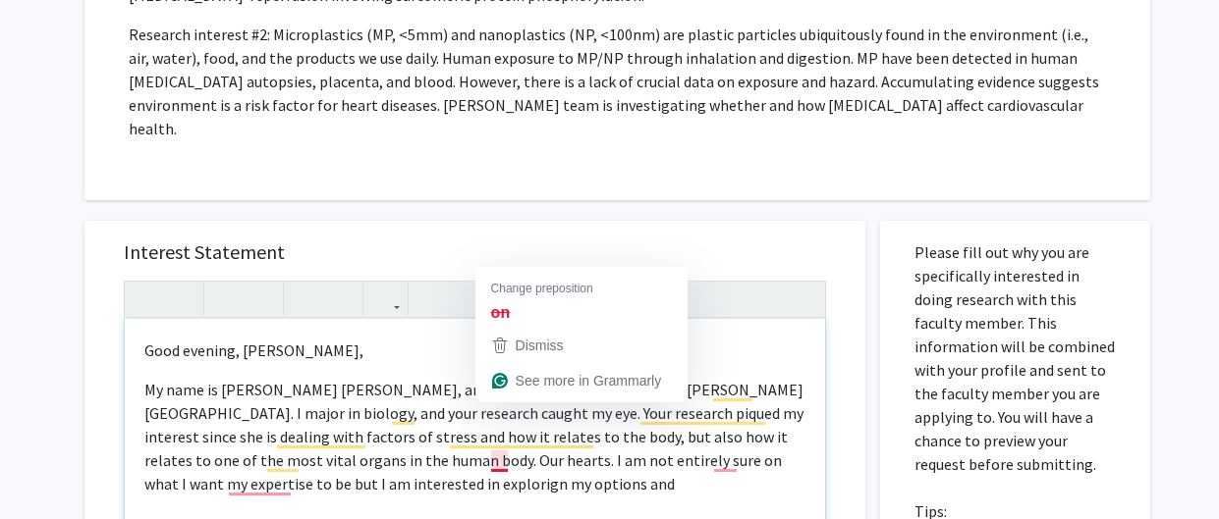
click at [500, 415] on p "My name is [PERSON_NAME] [PERSON_NAME], and I am currently a freshman at [PERSO…" at bounding box center [474, 437] width 661 height 118
click at [495, 337] on icon "button" at bounding box center [500, 346] width 24 height 24
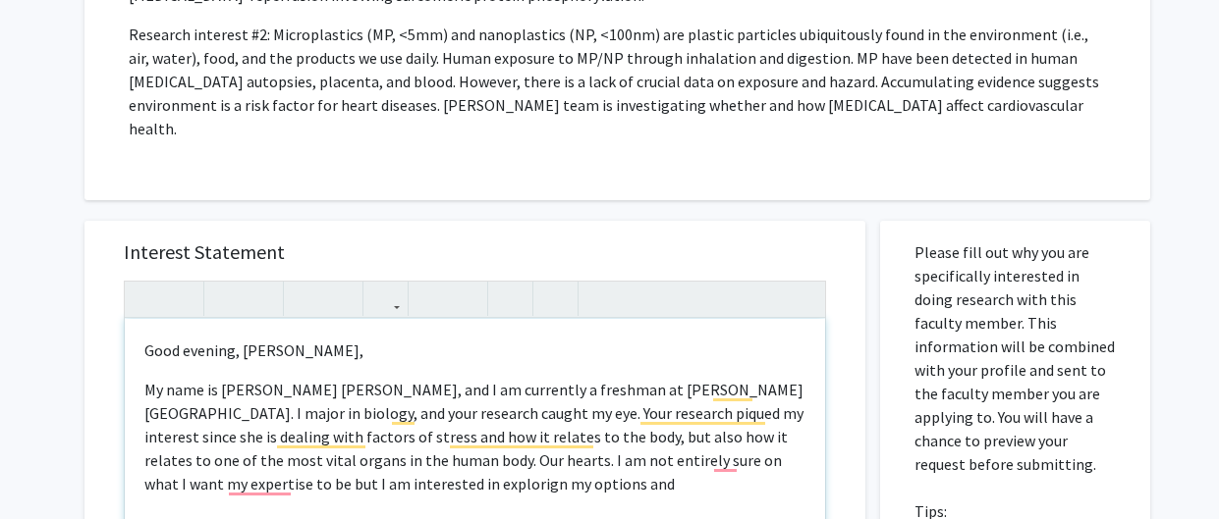
click at [507, 413] on p "My name is [PERSON_NAME] [PERSON_NAME], and I am currently a freshman at [PERSO…" at bounding box center [474, 437] width 661 height 118
click at [722, 413] on p "My name is [PERSON_NAME] [PERSON_NAME], and I am currently a freshman at [PERSO…" at bounding box center [474, 437] width 661 height 118
click at [277, 433] on p "My name is [PERSON_NAME] [PERSON_NAME], and I am currently a freshman at [PERSO…" at bounding box center [474, 437] width 661 height 118
click at [428, 441] on p "My name is [PERSON_NAME] [PERSON_NAME], and I am currently a freshman at [PERSO…" at bounding box center [474, 437] width 661 height 118
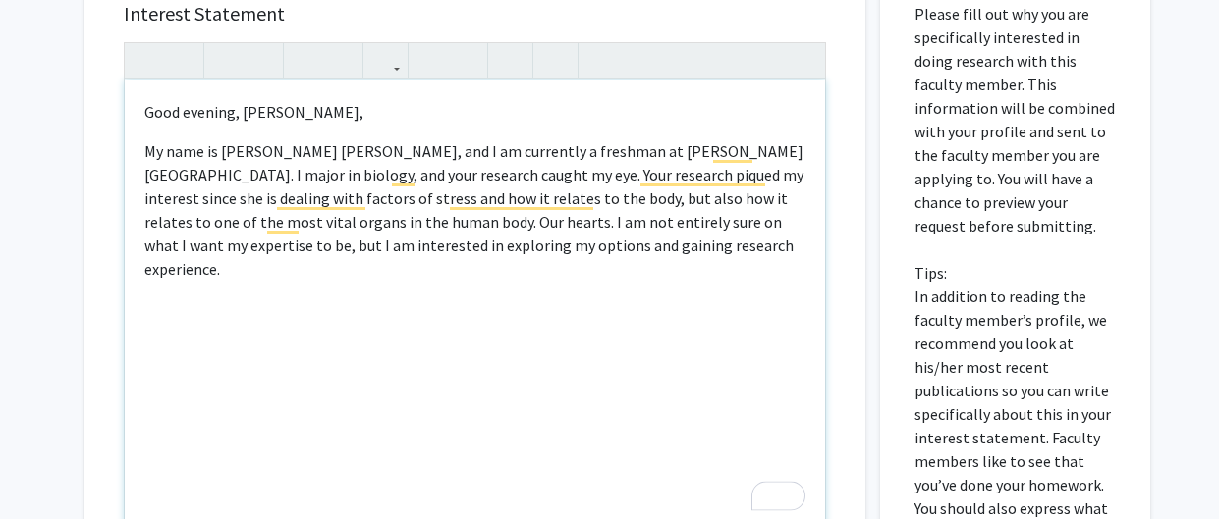
scroll to position [1097, 0]
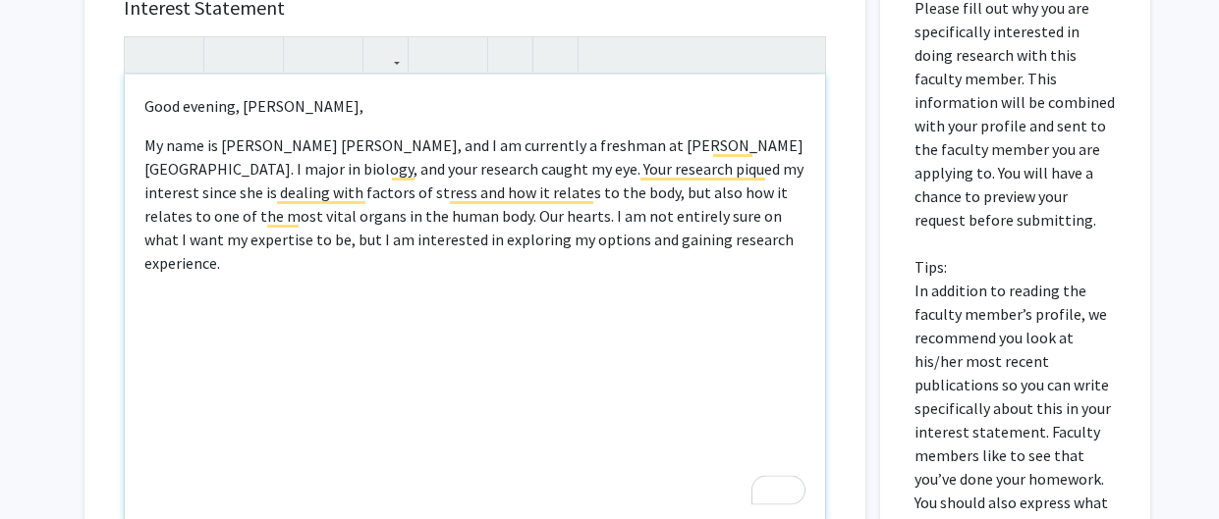
click at [614, 183] on p "My name is [PERSON_NAME] [PERSON_NAME], and I am currently a freshman at [PERSO…" at bounding box center [474, 204] width 661 height 141
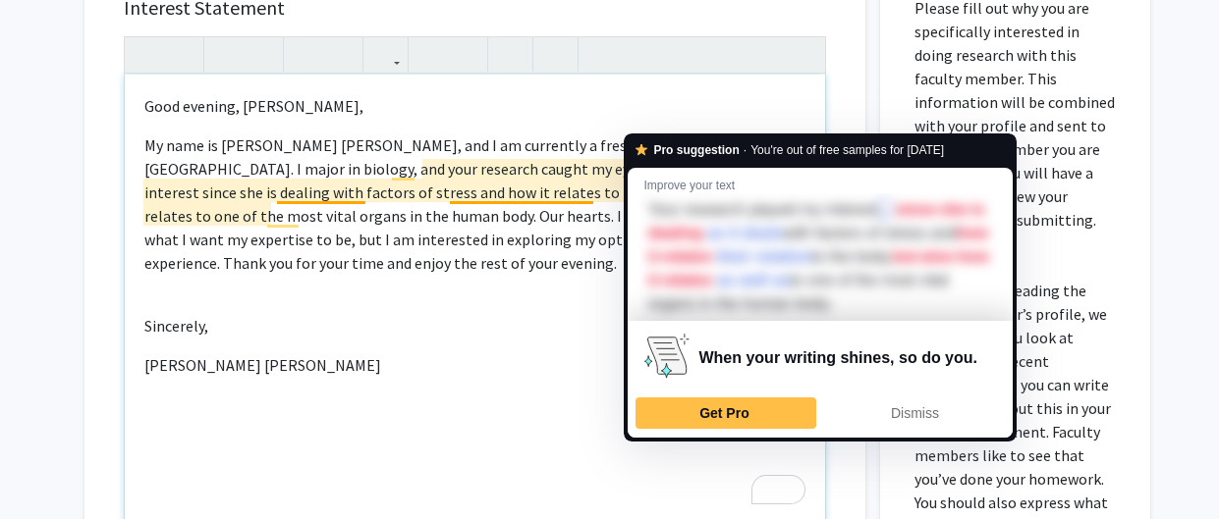
click at [699, 134] on p "My name is [PERSON_NAME] [PERSON_NAME], and I am currently a freshman at [PERSO…" at bounding box center [474, 204] width 661 height 141
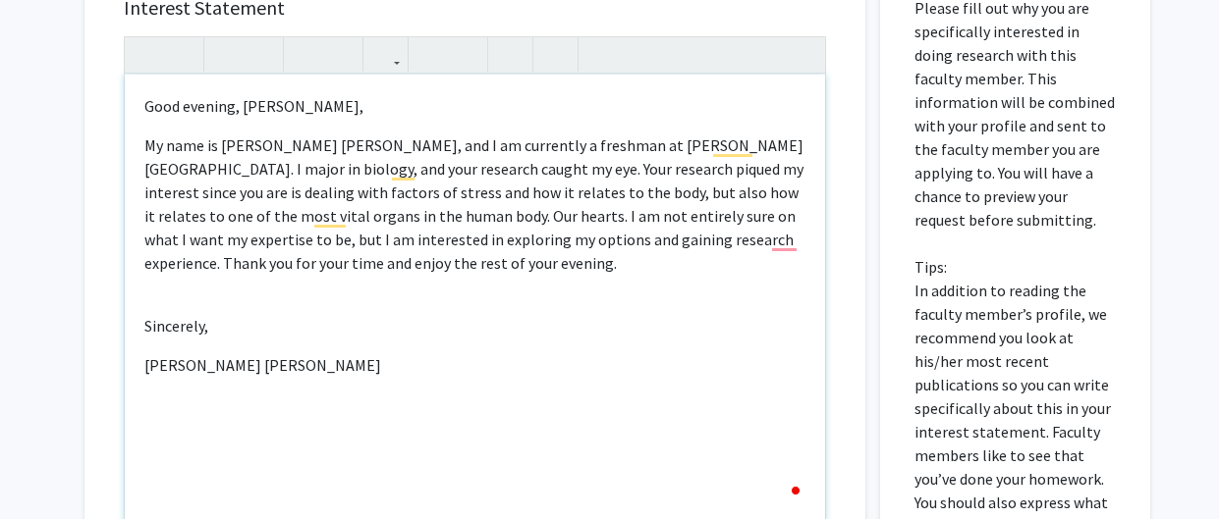
type textarea "<p>Good evening, [PERSON_NAME],&nbsp;</p><p>My name is [PERSON_NAME] [PERSON_NA…"
click at [629, 164] on p "My name is [PERSON_NAME] [PERSON_NAME], and I am currently a freshman at [PERSO…" at bounding box center [474, 204] width 661 height 141
click at [733, 134] on p "My name is [PERSON_NAME] [PERSON_NAME], and I am currently a freshman at [PERSO…" at bounding box center [474, 204] width 661 height 141
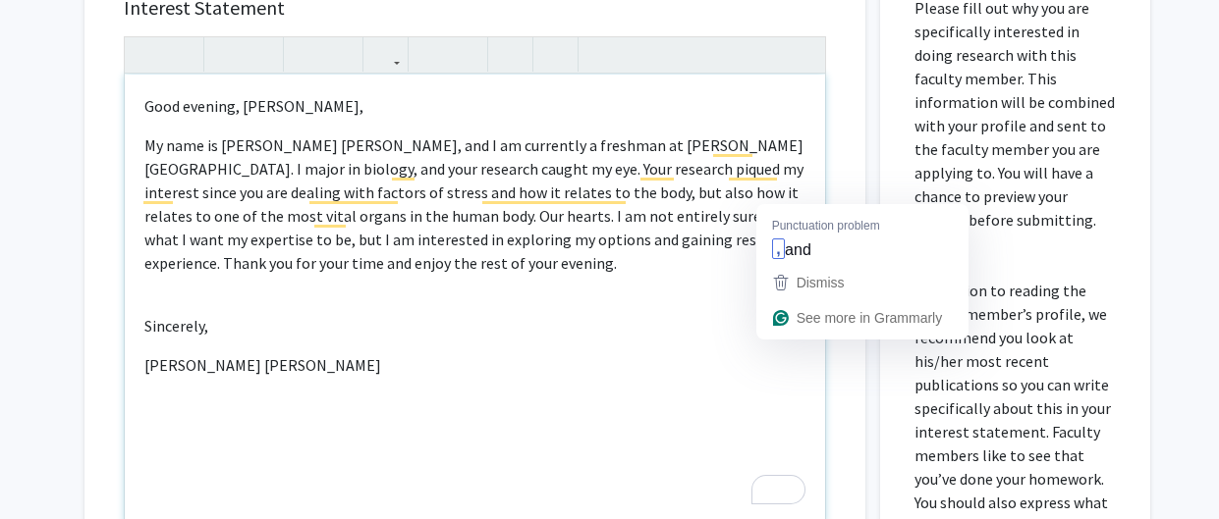
click at [777, 194] on p "My name is [PERSON_NAME] [PERSON_NAME], and I am currently a freshman at [PERSO…" at bounding box center [474, 204] width 661 height 141
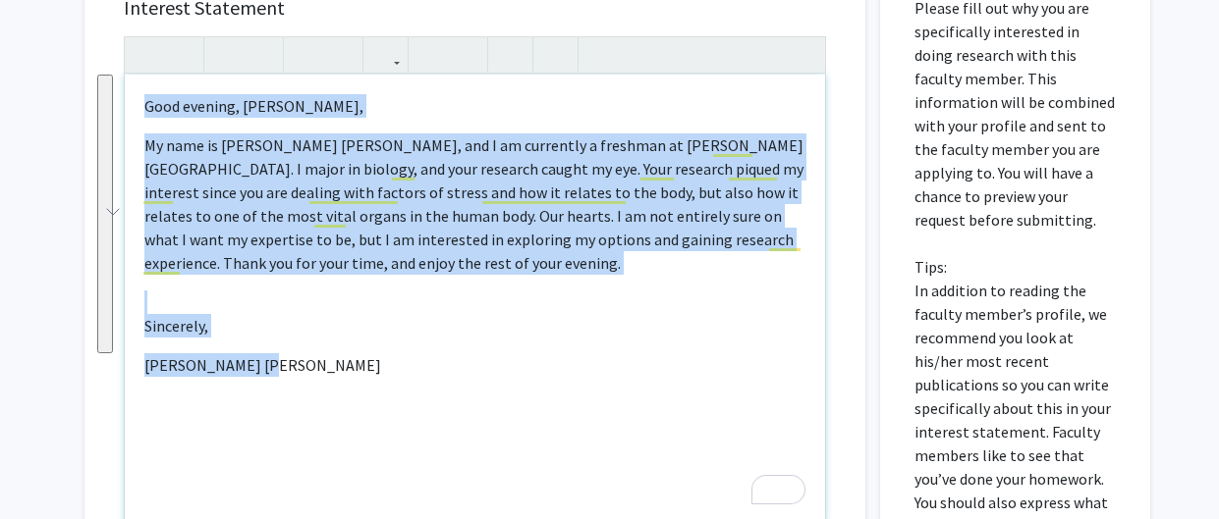
drag, startPoint x: 145, startPoint y: 63, endPoint x: 278, endPoint y: 298, distance: 269.5
click at [278, 298] on div "Good evening, [PERSON_NAME], My name is [PERSON_NAME] [PERSON_NAME], and I am c…" at bounding box center [475, 300] width 700 height 450
copy div "Good evening, [PERSON_NAME], My name is [PERSON_NAME] [PERSON_NAME], and I am c…"
click at [551, 314] on p "Sincerely," at bounding box center [474, 326] width 661 height 24
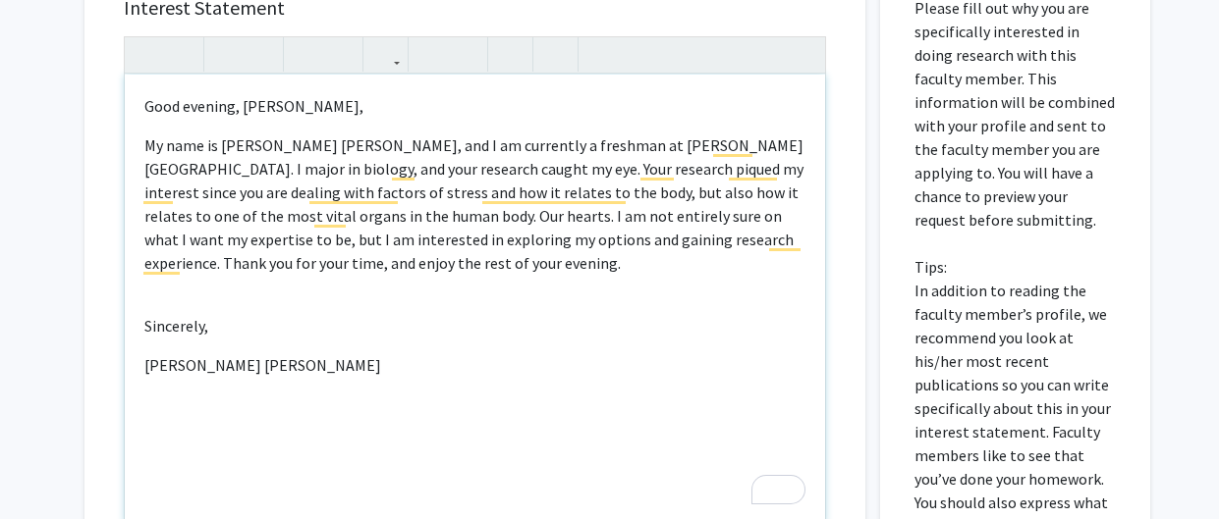
click at [614, 194] on p "My name is [PERSON_NAME] [PERSON_NAME], and I am currently a freshman at [PERSO…" at bounding box center [474, 204] width 661 height 141
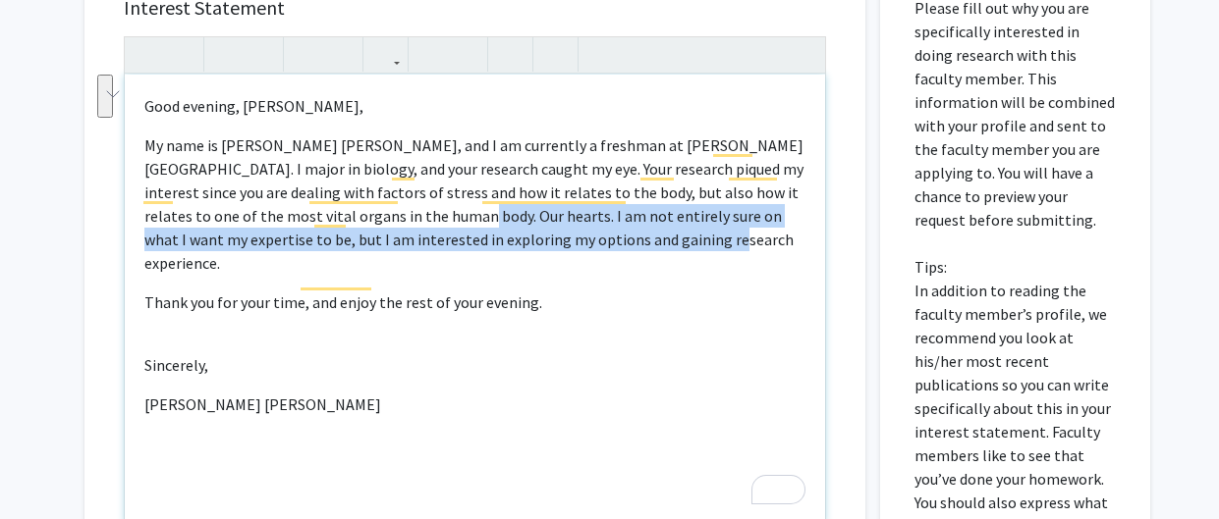
drag, startPoint x: 397, startPoint y: 169, endPoint x: 623, endPoint y: 186, distance: 227.4
click at [623, 186] on p "My name is [PERSON_NAME] [PERSON_NAME], and I am currently a freshman at [PERSO…" at bounding box center [474, 204] width 661 height 141
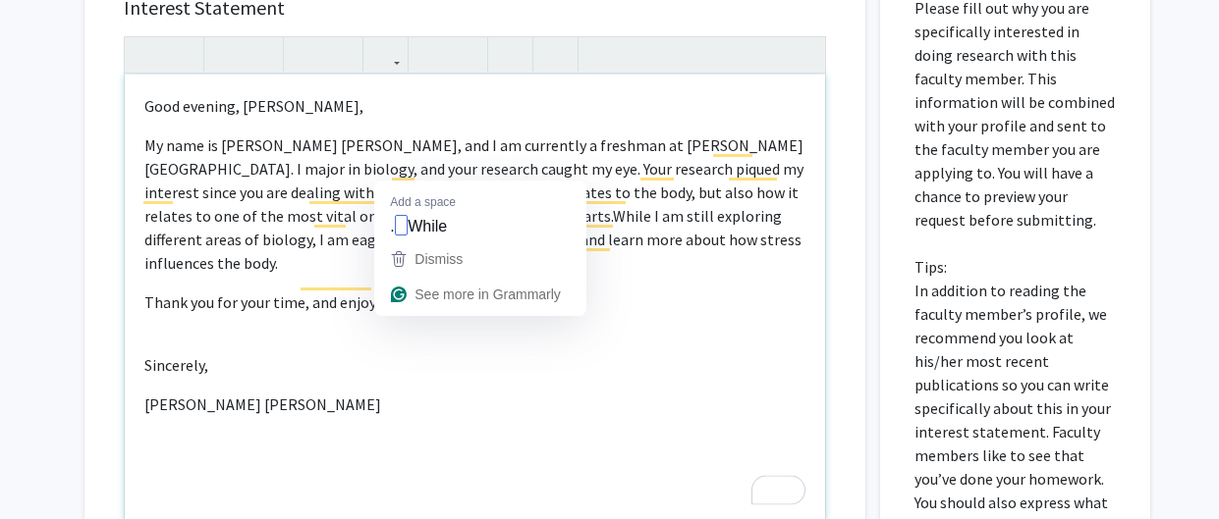
click at [396, 166] on p "My name is [PERSON_NAME] [PERSON_NAME], and I am currently a freshman at [PERSO…" at bounding box center [474, 204] width 661 height 141
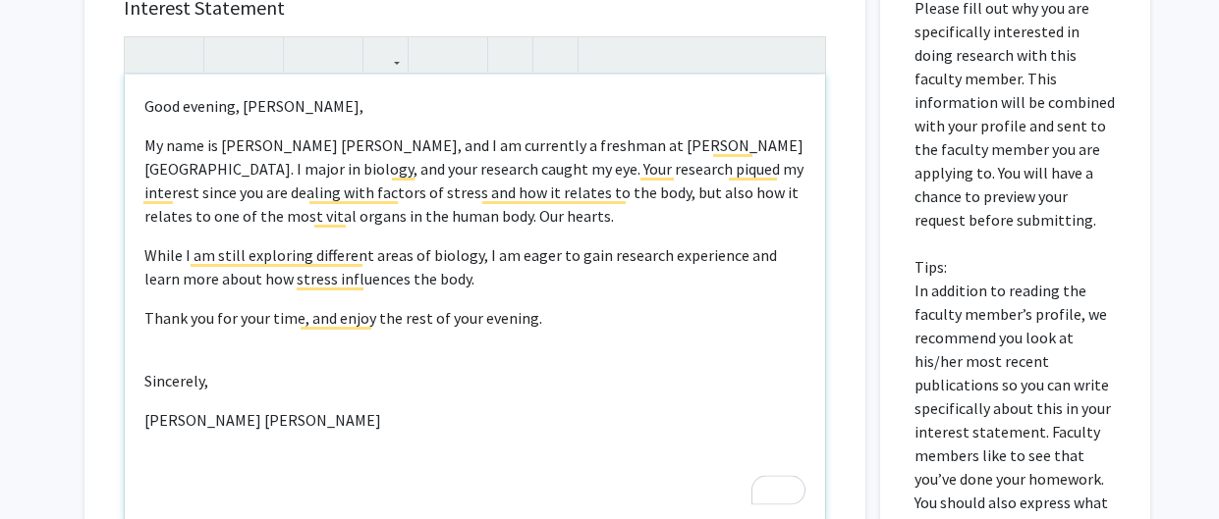
click at [443, 244] on p "While I am still exploring different areas of biology, I am eager to gain resea…" at bounding box center [474, 267] width 661 height 47
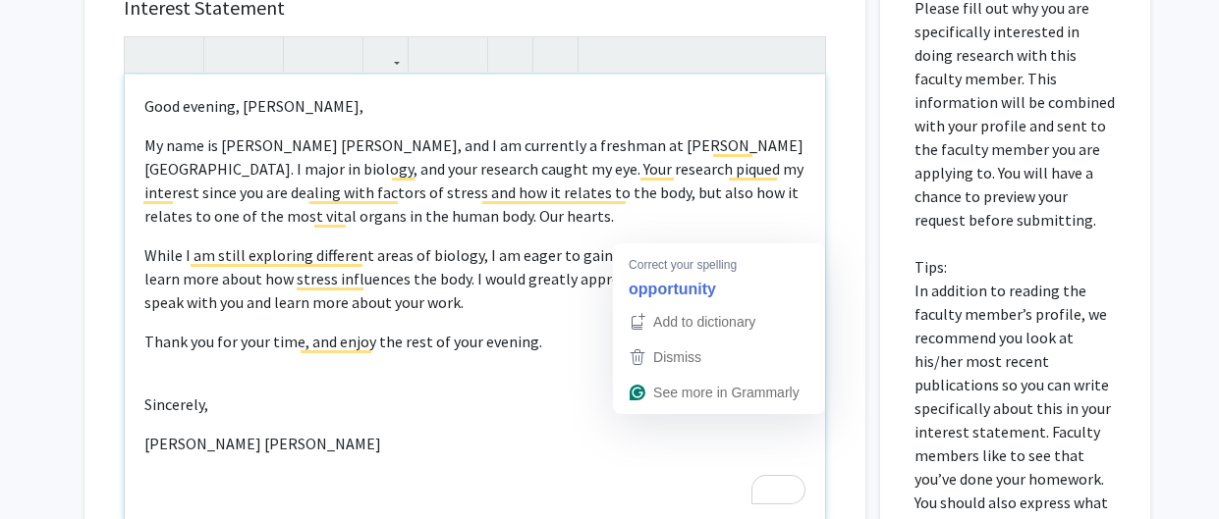
click at [651, 244] on p "While I am still exploring different areas of biology, I am eager to gain resea…" at bounding box center [474, 279] width 661 height 71
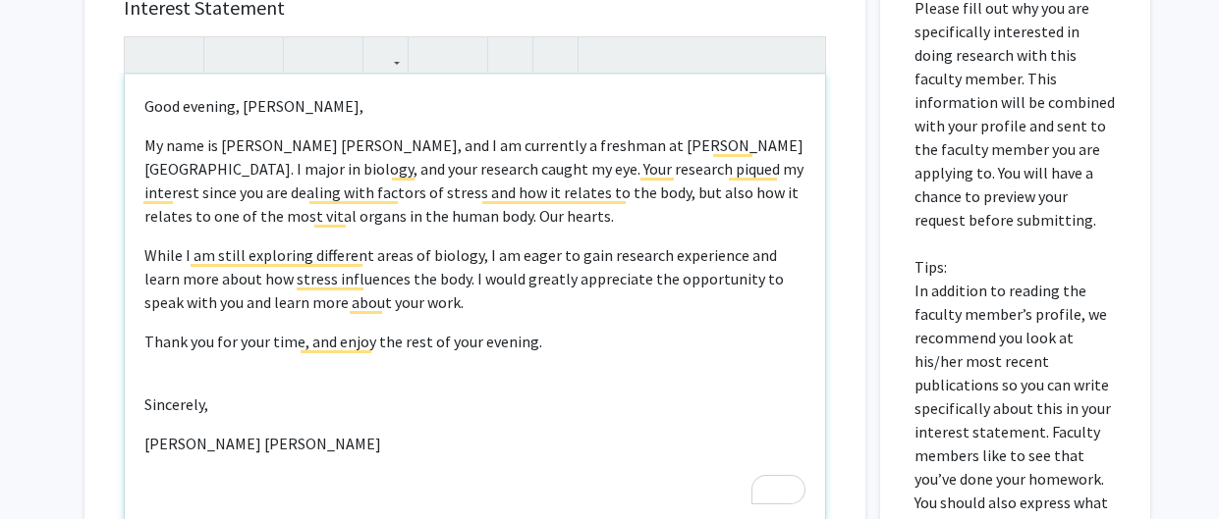
click at [406, 170] on p "My name is Shakira Charles, and I am currently a freshman at Morgan State Unive…" at bounding box center [474, 181] width 661 height 94
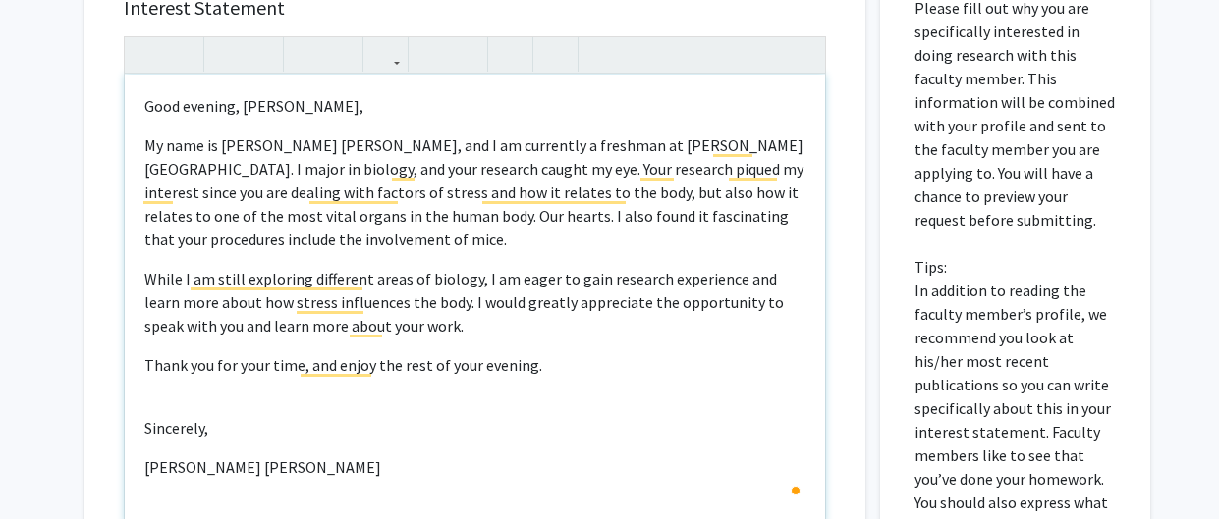
type textarea "<p>Good evening, Dr. Li,&nbsp;</p><p>My name is Shakira Charles, and I am curre…"
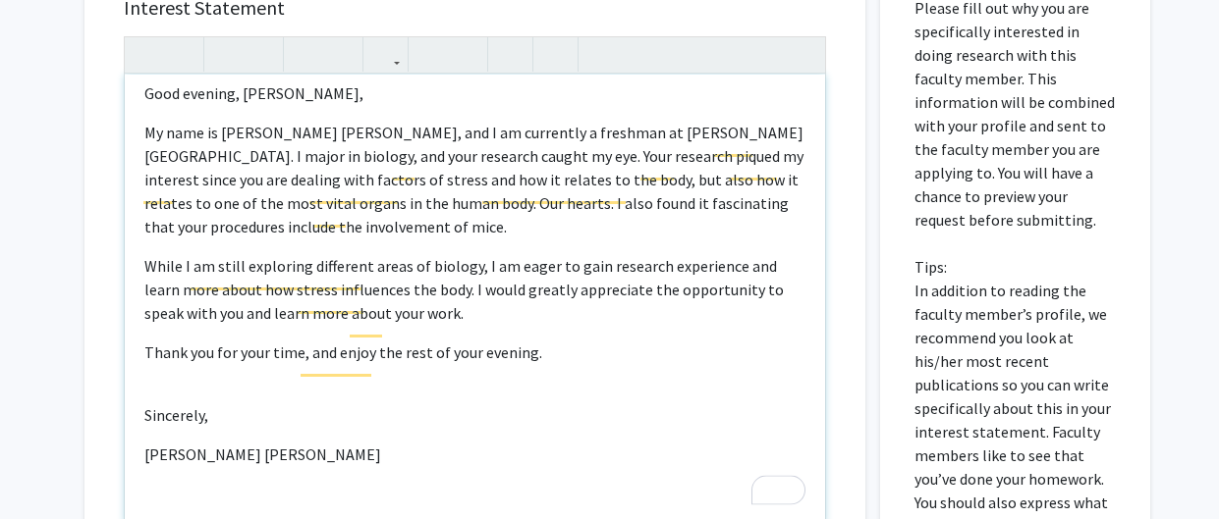
scroll to position [13, 0]
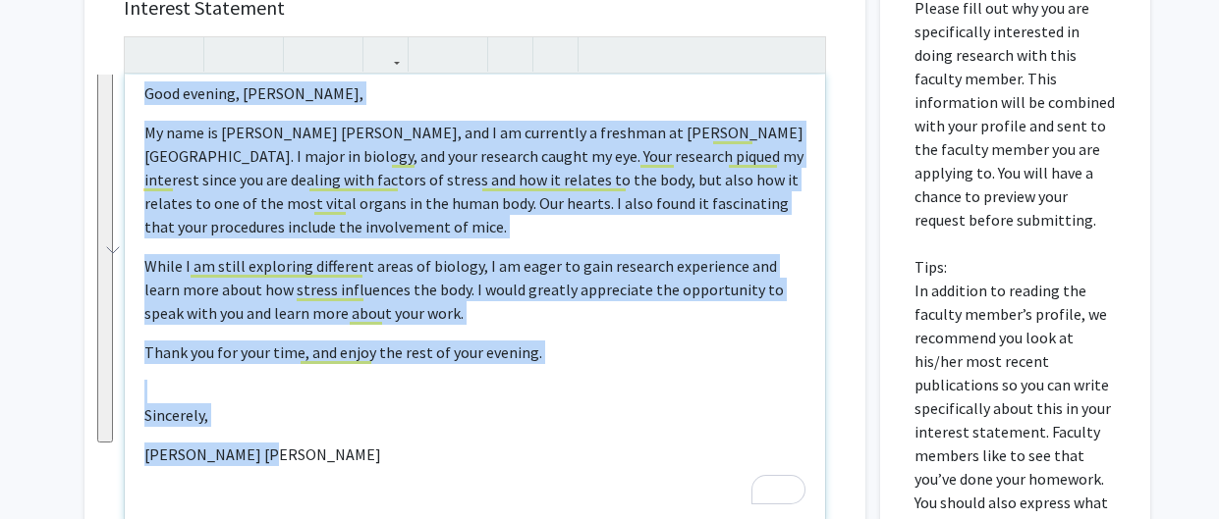
drag, startPoint x: 144, startPoint y: 45, endPoint x: 502, endPoint y: 408, distance: 509.6
click at [502, 408] on div "Good evening, Dr. Li, My name is Shakira Charles, and I am currently a freshman…" at bounding box center [475, 300] width 700 height 450
copy div "Good evening, Dr. Li, My name is Shakira Charles, and I am currently a freshman…"
click at [502, 443] on p "[PERSON_NAME] [PERSON_NAME]" at bounding box center [474, 455] width 661 height 24
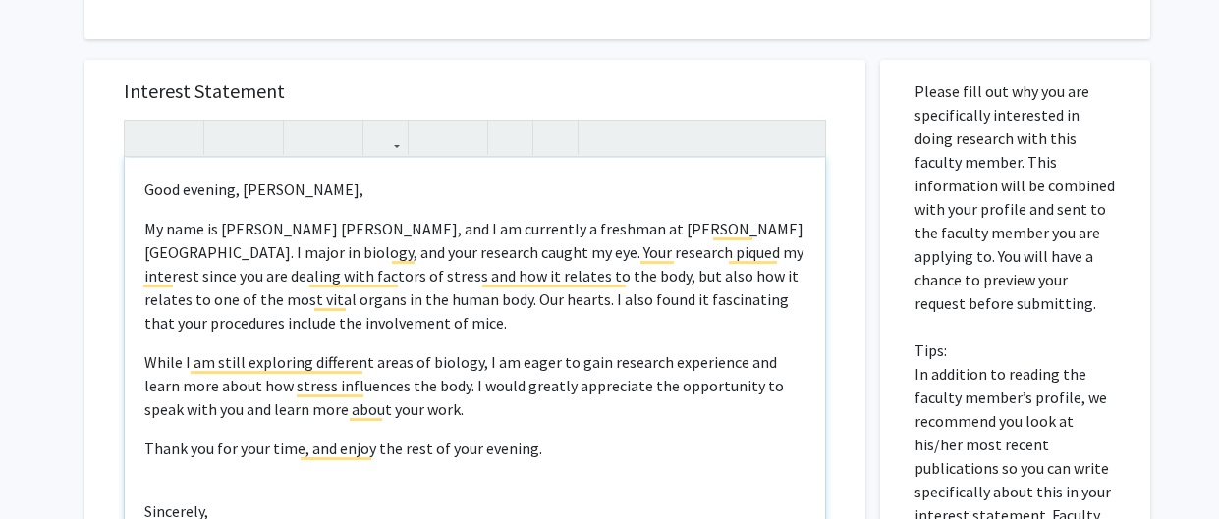
scroll to position [1012, 0]
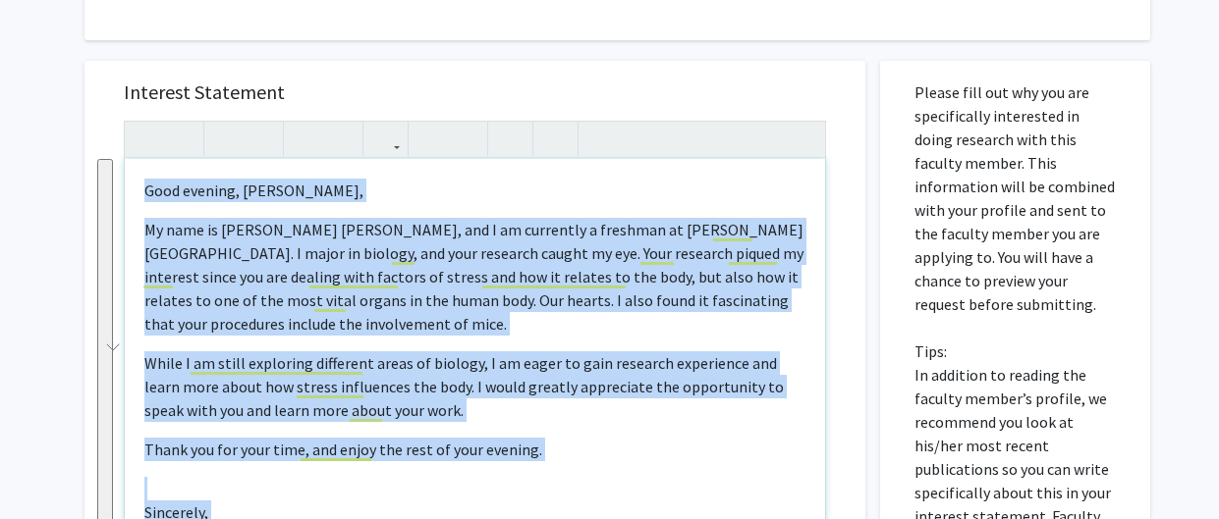
drag, startPoint x: 138, startPoint y: 135, endPoint x: 344, endPoint y: 509, distance: 425.8
click at [344, 509] on div "Good evening, Dr. Li, My name is Shakira Charles, and I am currently a freshman…" at bounding box center [475, 384] width 700 height 450
copy div "Good evening, Dr. Li, My name is Shakira Charles, and I am currently a freshman…"
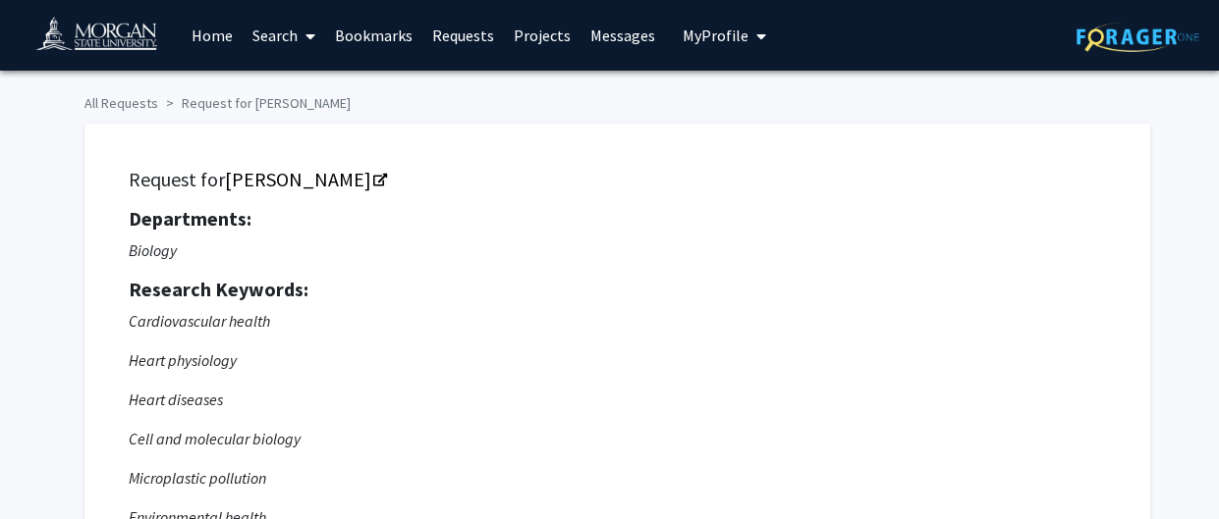
scroll to position [2, 0]
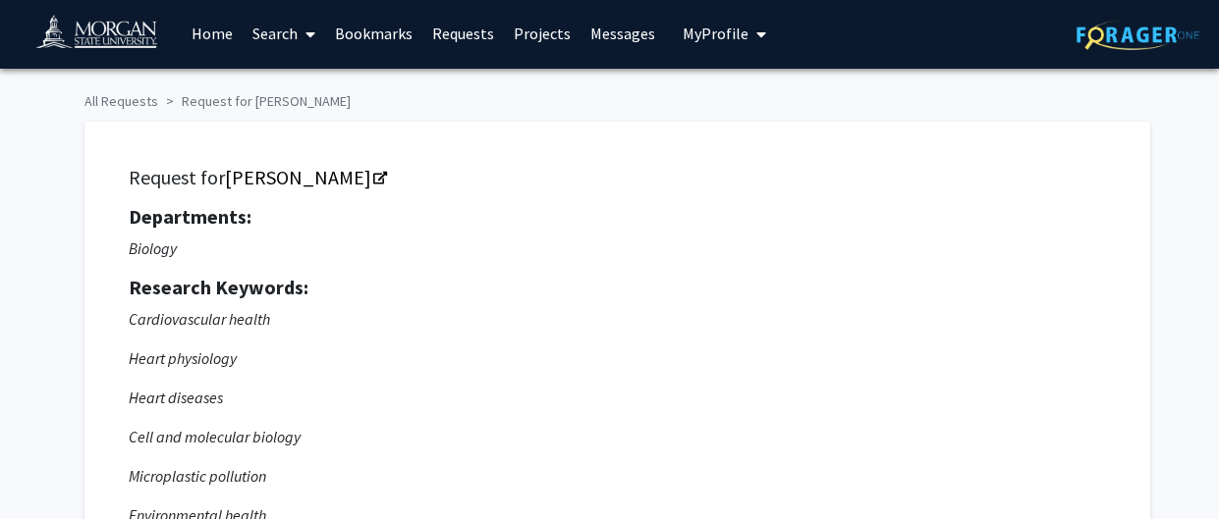
click at [627, 43] on link "Messages" at bounding box center [622, 33] width 84 height 69
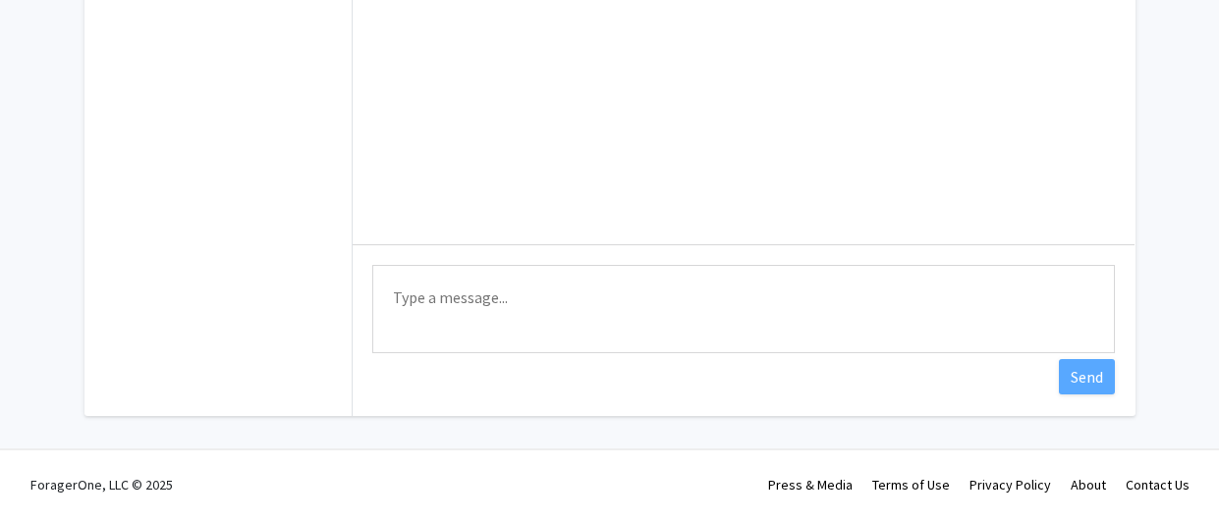
scroll to position [374, 0]
click at [454, 283] on textarea "Type a message" at bounding box center [743, 311] width 742 height 88
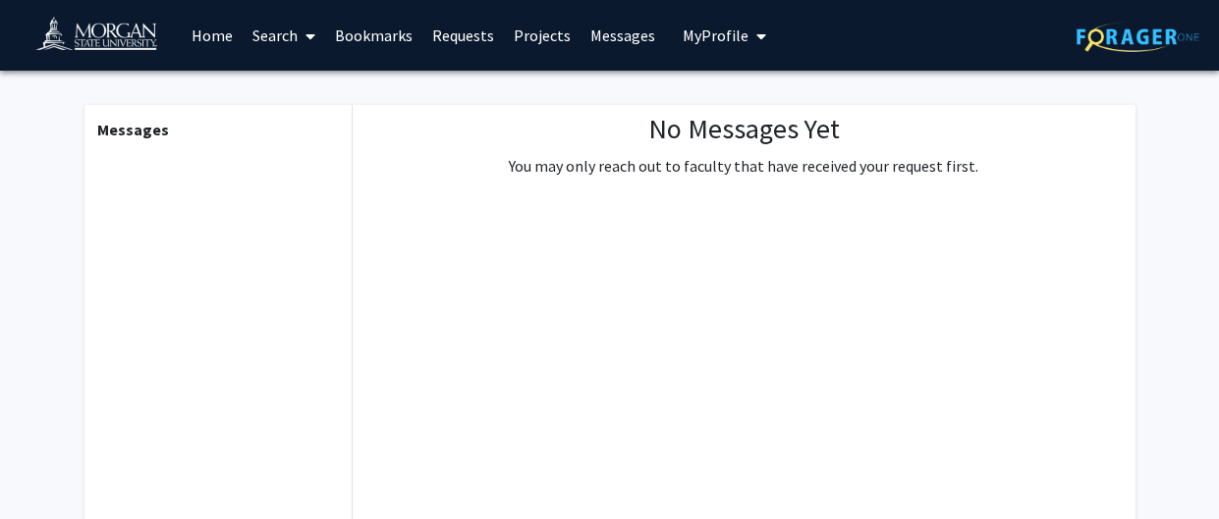
scroll to position [0, 0]
click at [474, 37] on link "Requests" at bounding box center [462, 35] width 81 height 69
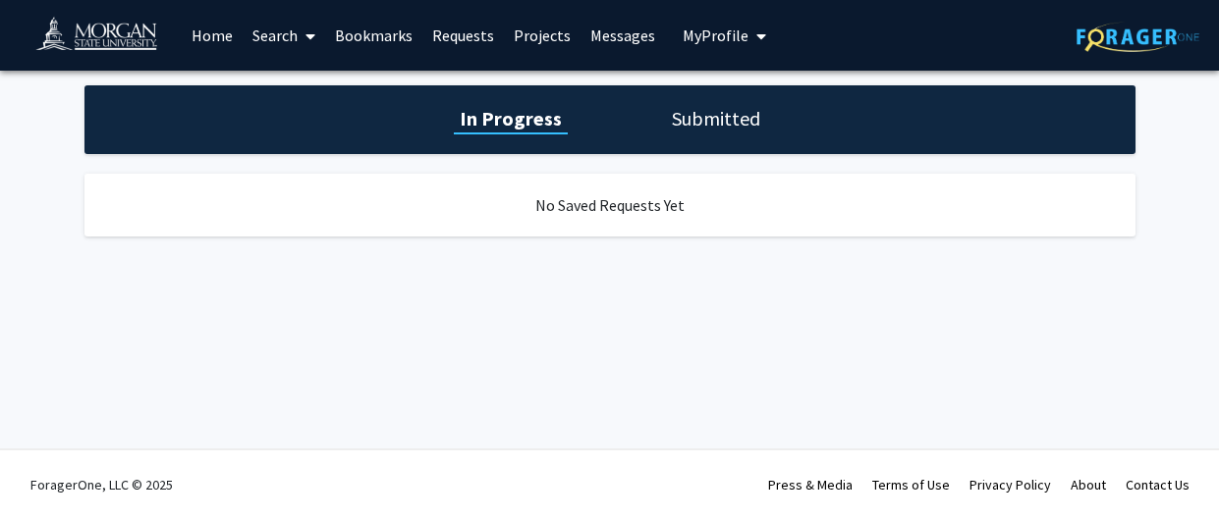
click at [627, 206] on div "No Saved Requests Yet" at bounding box center [609, 205] width 1051 height 63
click at [510, 183] on div "No Saved Requests Yet" at bounding box center [609, 205] width 1051 height 63
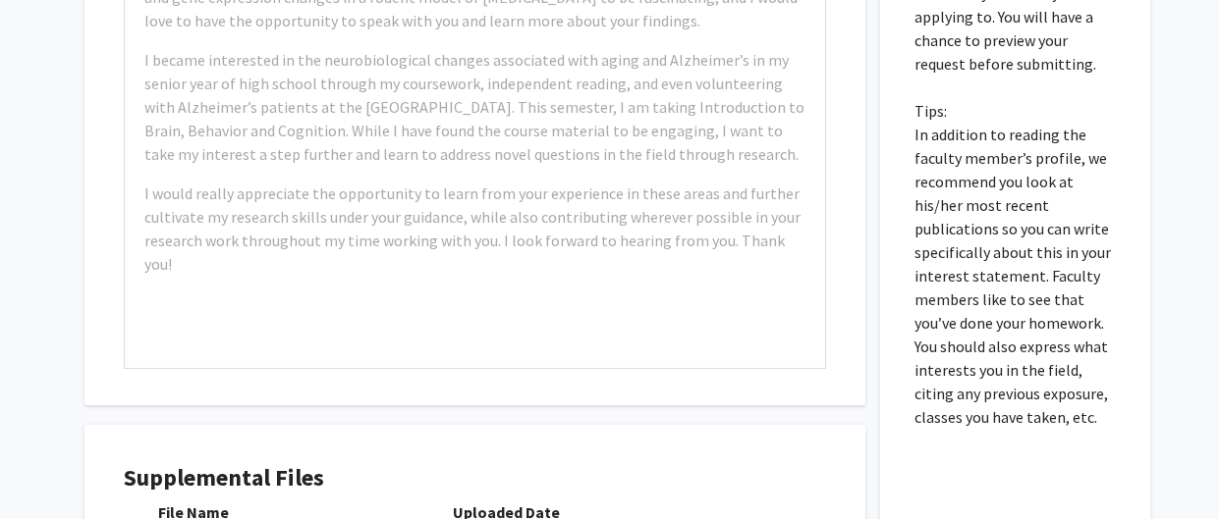
scroll to position [1186, 0]
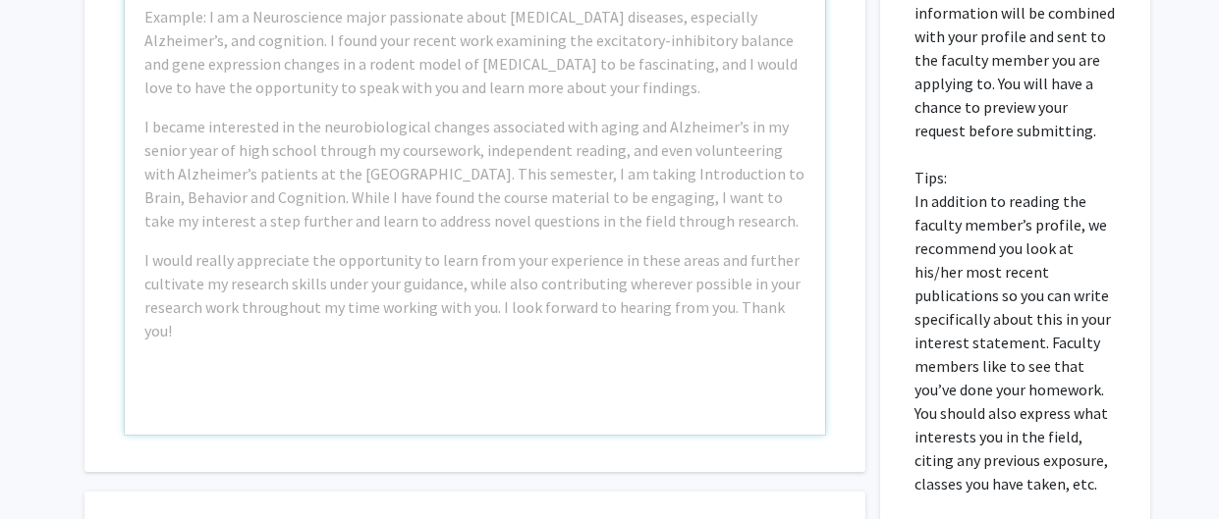
click at [305, 289] on div "Example: I am a Neuroscience major passionate about [MEDICAL_DATA] diseases, es…" at bounding box center [475, 210] width 700 height 450
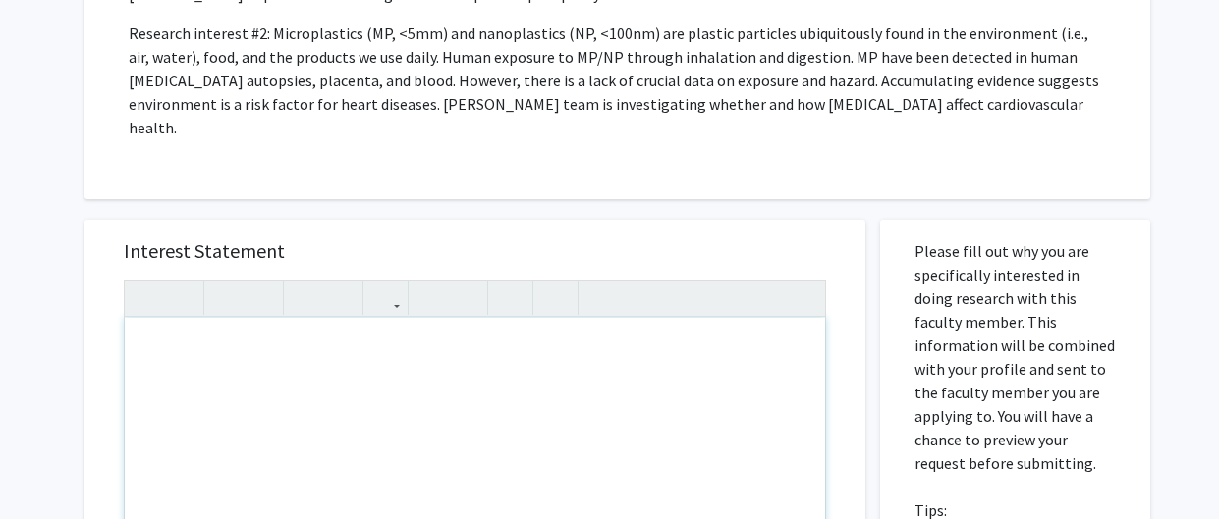
scroll to position [854, 0]
paste div "To enrich screen reader interactions, please activate Accessibility in Grammarl…"
type textarea "<p>Good evening, Dr. Li,&nbsp;</p><br><p>My name is Shakira Charles, and I am c…"
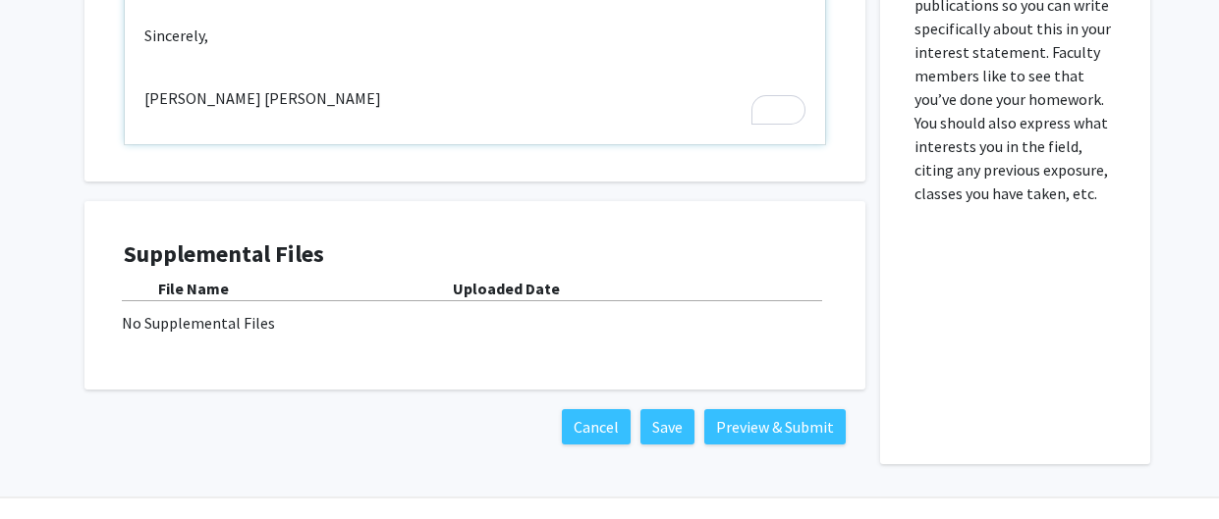
scroll to position [1475, 0]
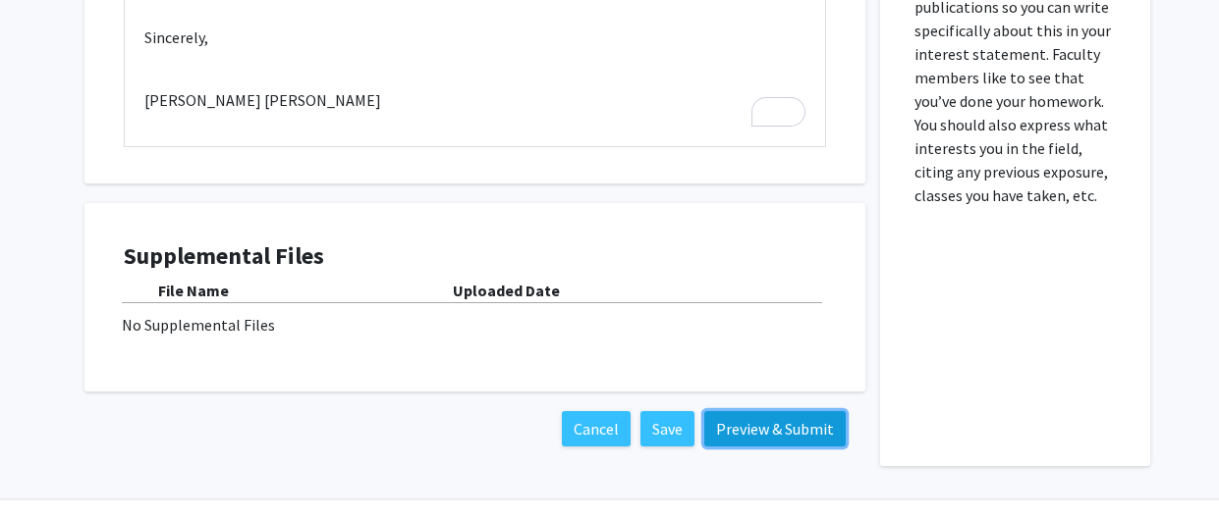
click at [776, 411] on button "Preview & Submit" at bounding box center [774, 428] width 141 height 35
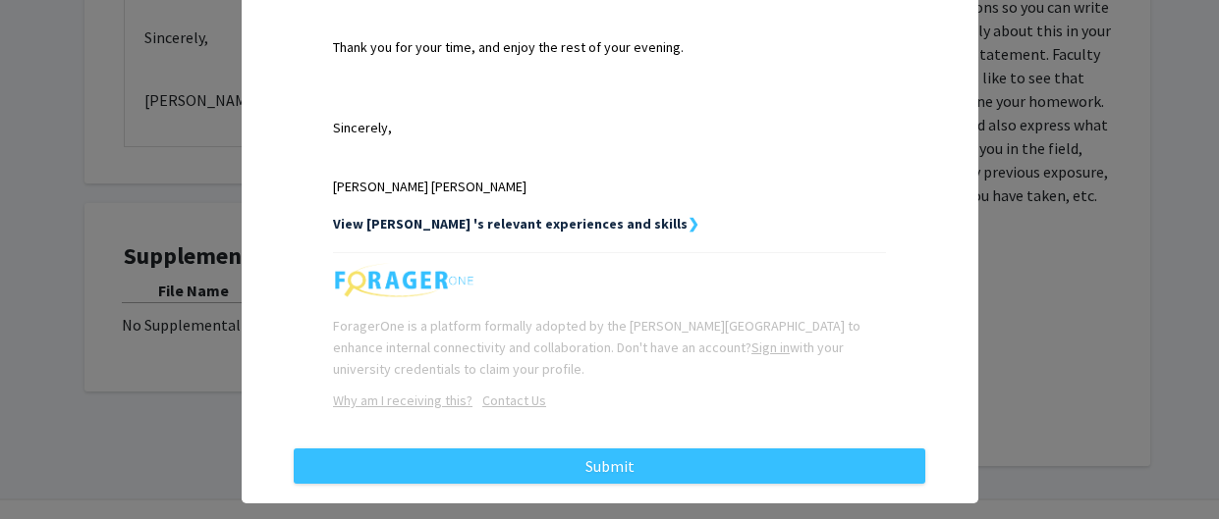
scroll to position [838, 0]
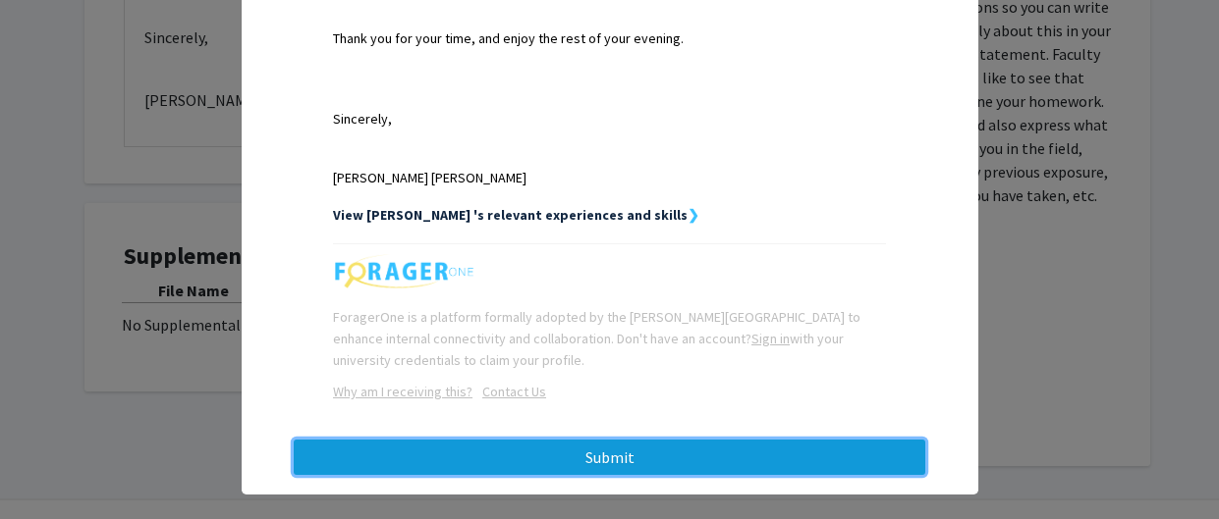
click at [501, 440] on button "Submit" at bounding box center [609, 457] width 631 height 35
